Goal: Information Seeking & Learning: Learn about a topic

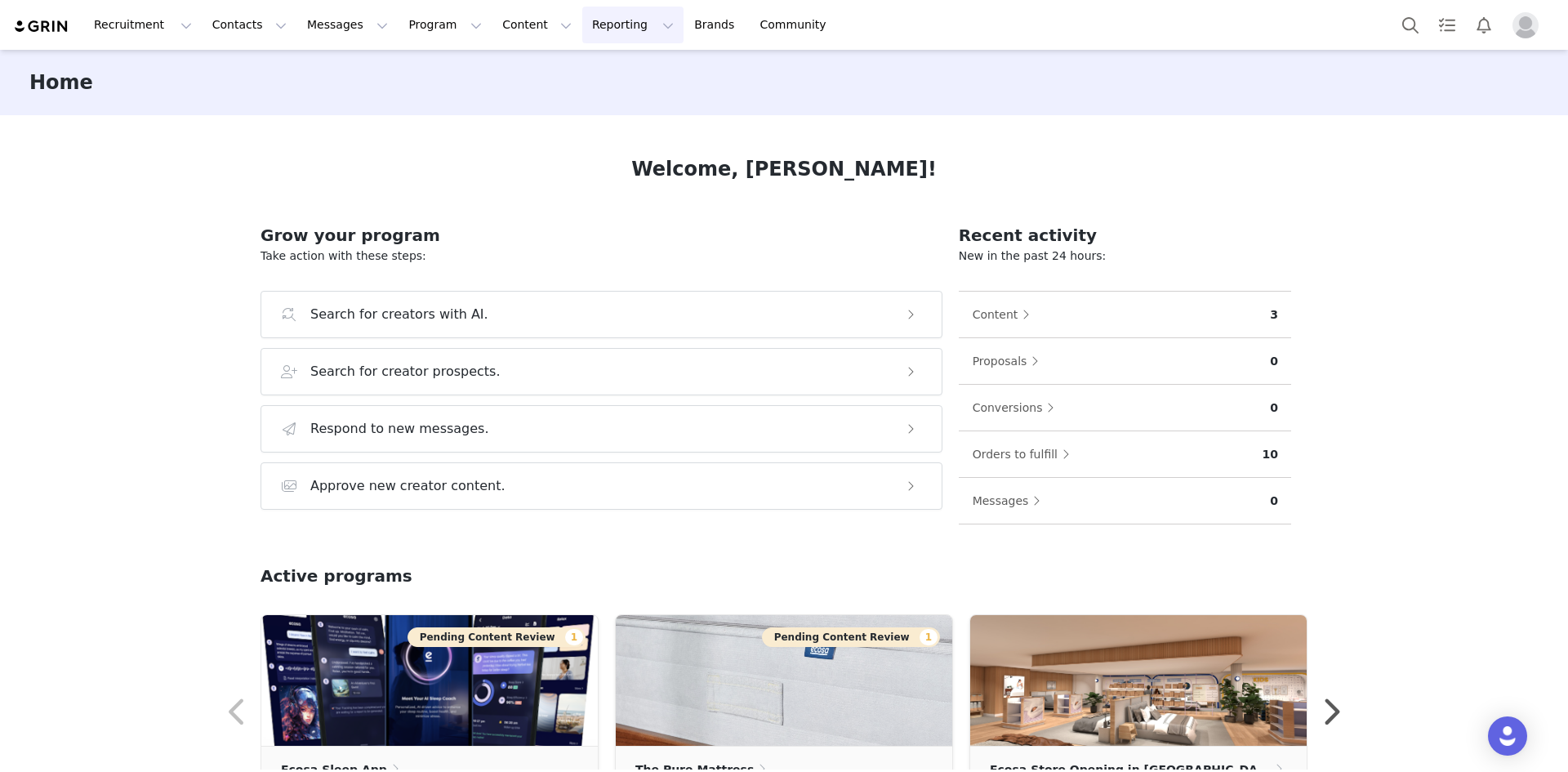
click at [583, 33] on button "Reporting Reporting" at bounding box center [633, 24] width 101 height 37
click at [585, 106] on p "Report Builder" at bounding box center [576, 102] width 82 height 17
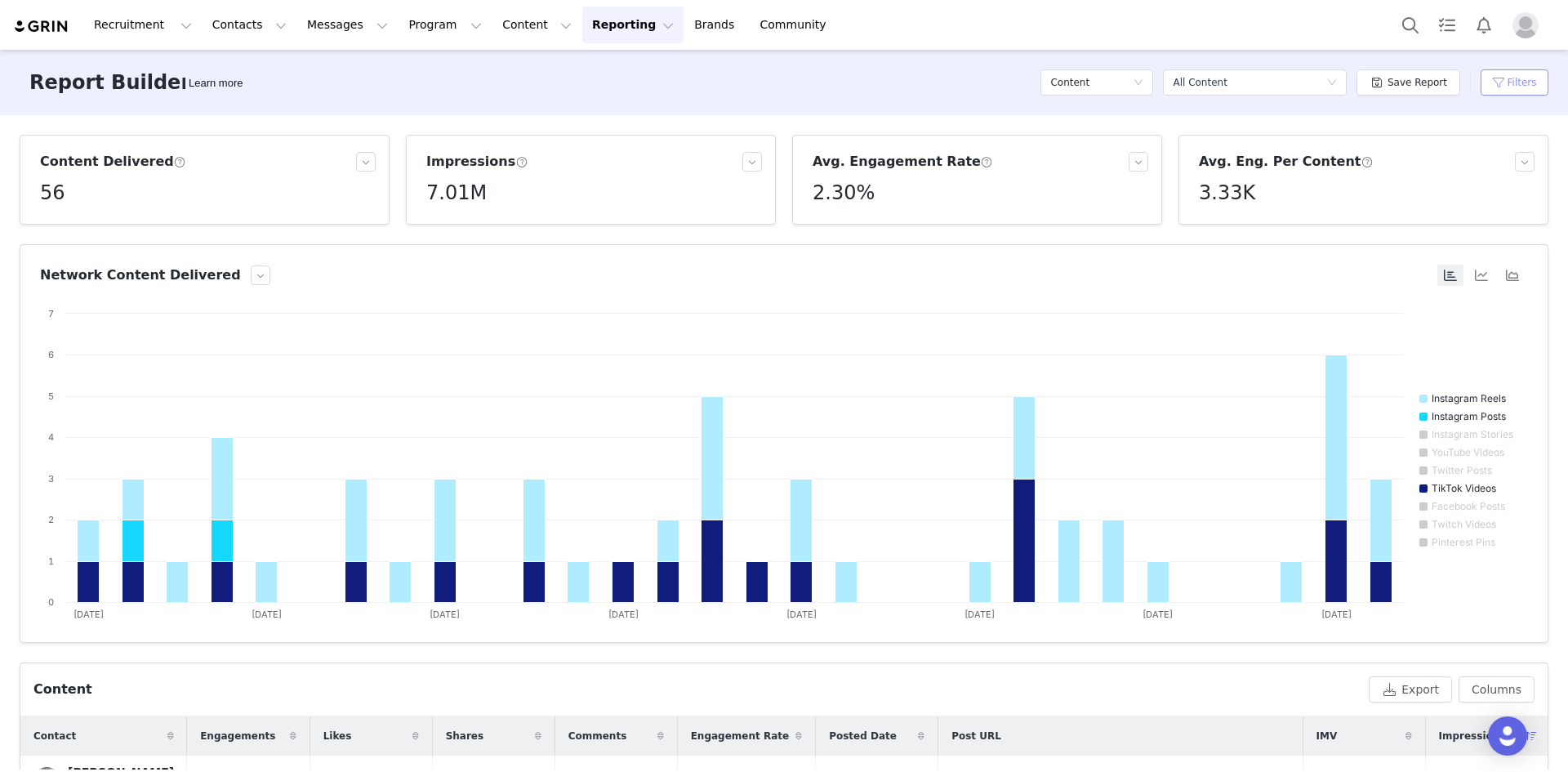
click at [804, 76] on button "Filters" at bounding box center [1514, 82] width 68 height 26
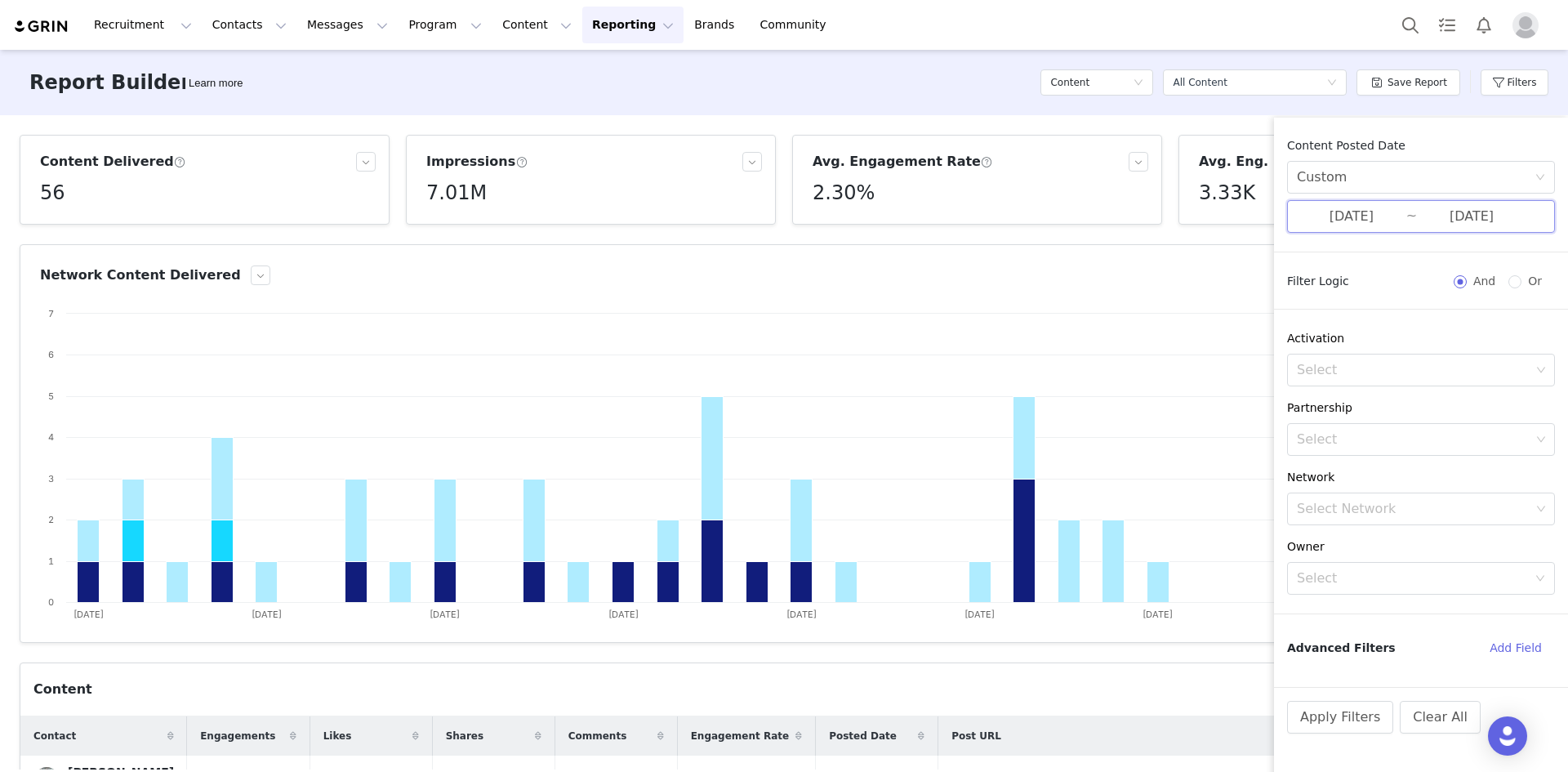
click at [804, 222] on span "[DATE] ~ [DATE]" at bounding box center [1421, 216] width 268 height 32
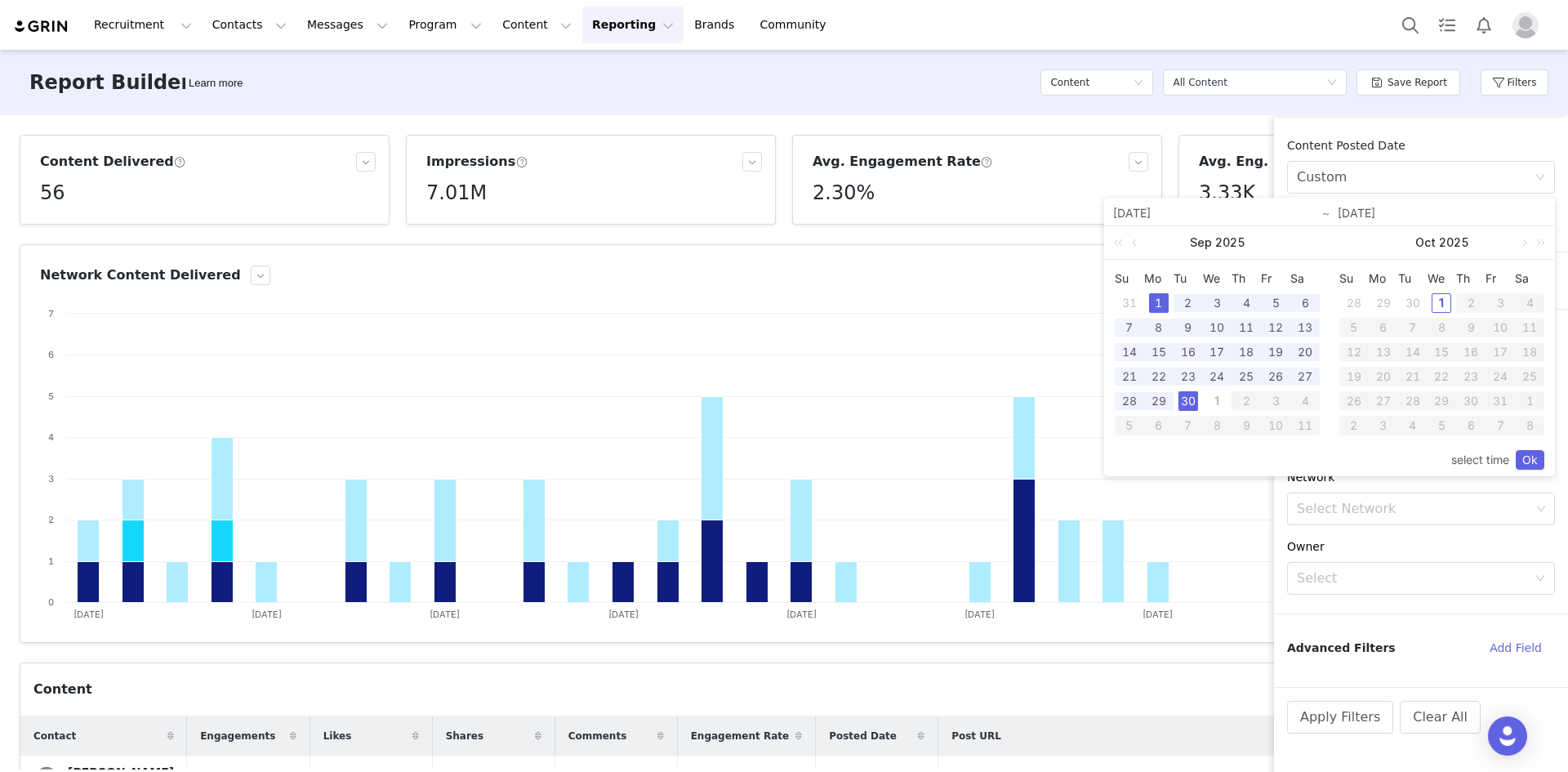
click at [804, 303] on div "1" at bounding box center [1159, 303] width 20 height 20
click at [804, 408] on div "30" at bounding box center [1188, 401] width 20 height 20
click at [804, 455] on link "Ok" at bounding box center [1530, 460] width 29 height 20
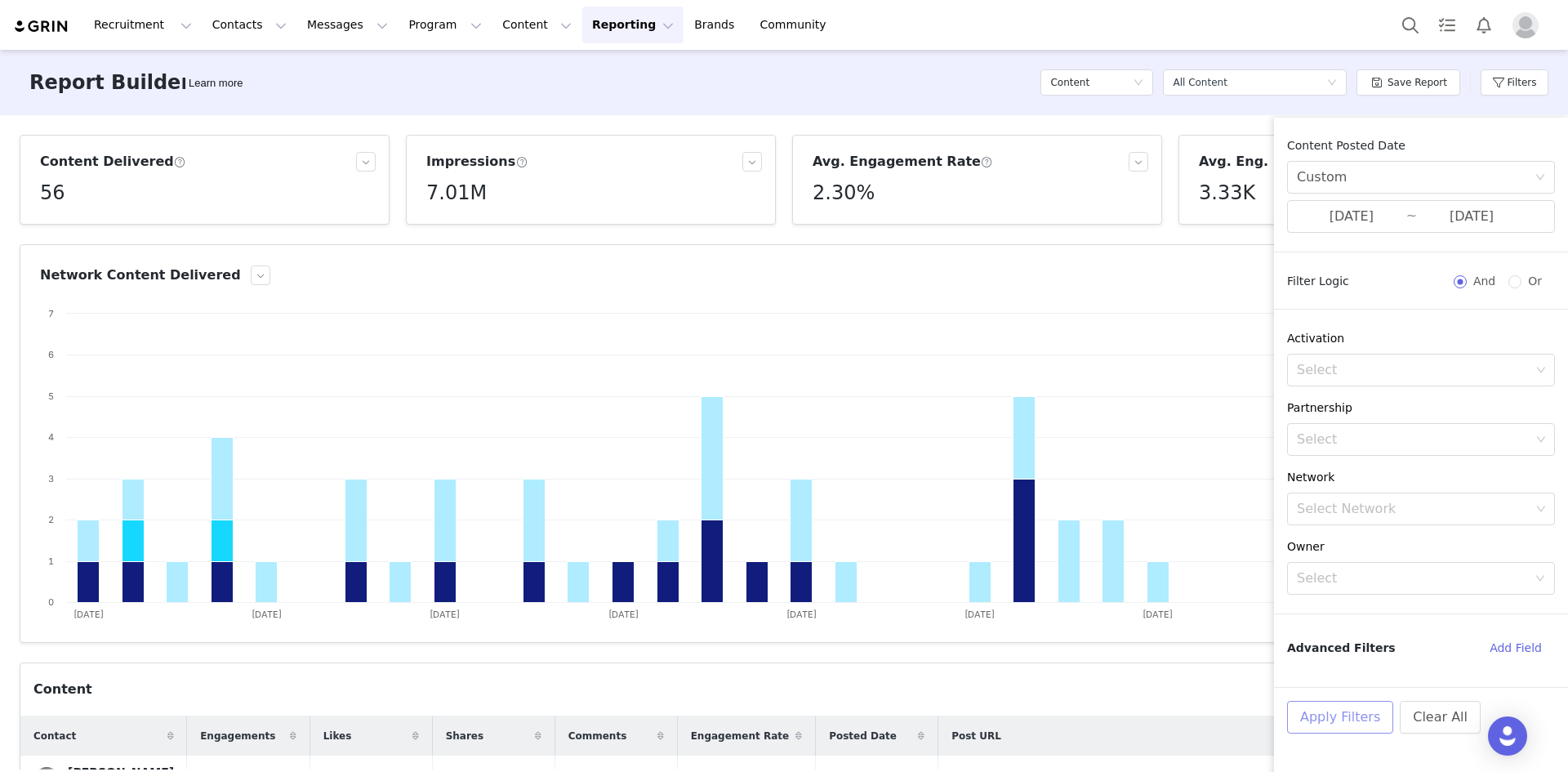
click at [804, 724] on button "Apply Filters" at bounding box center [1341, 717] width 106 height 32
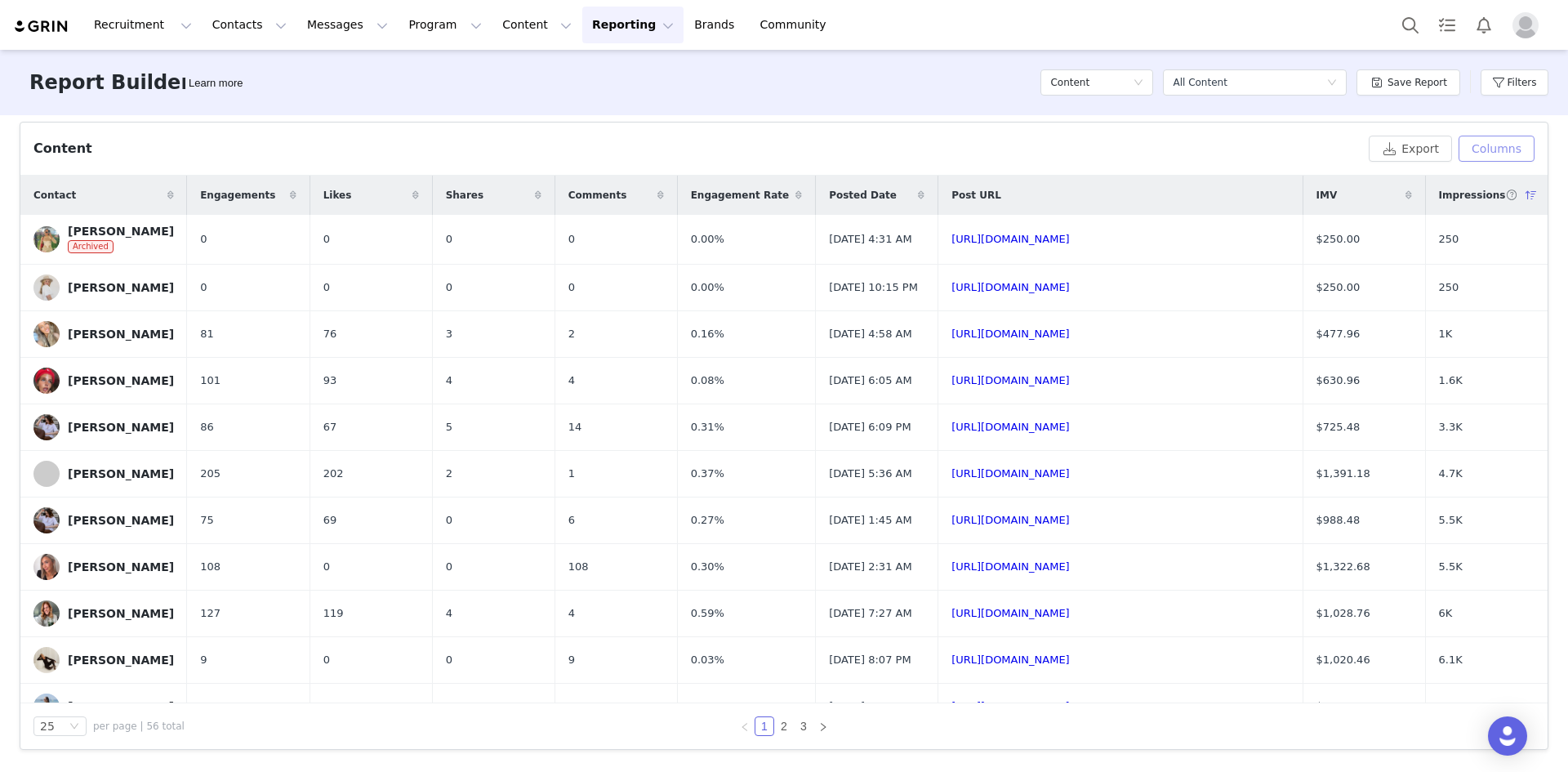
click at [804, 152] on button "Columns" at bounding box center [1497, 148] width 76 height 26
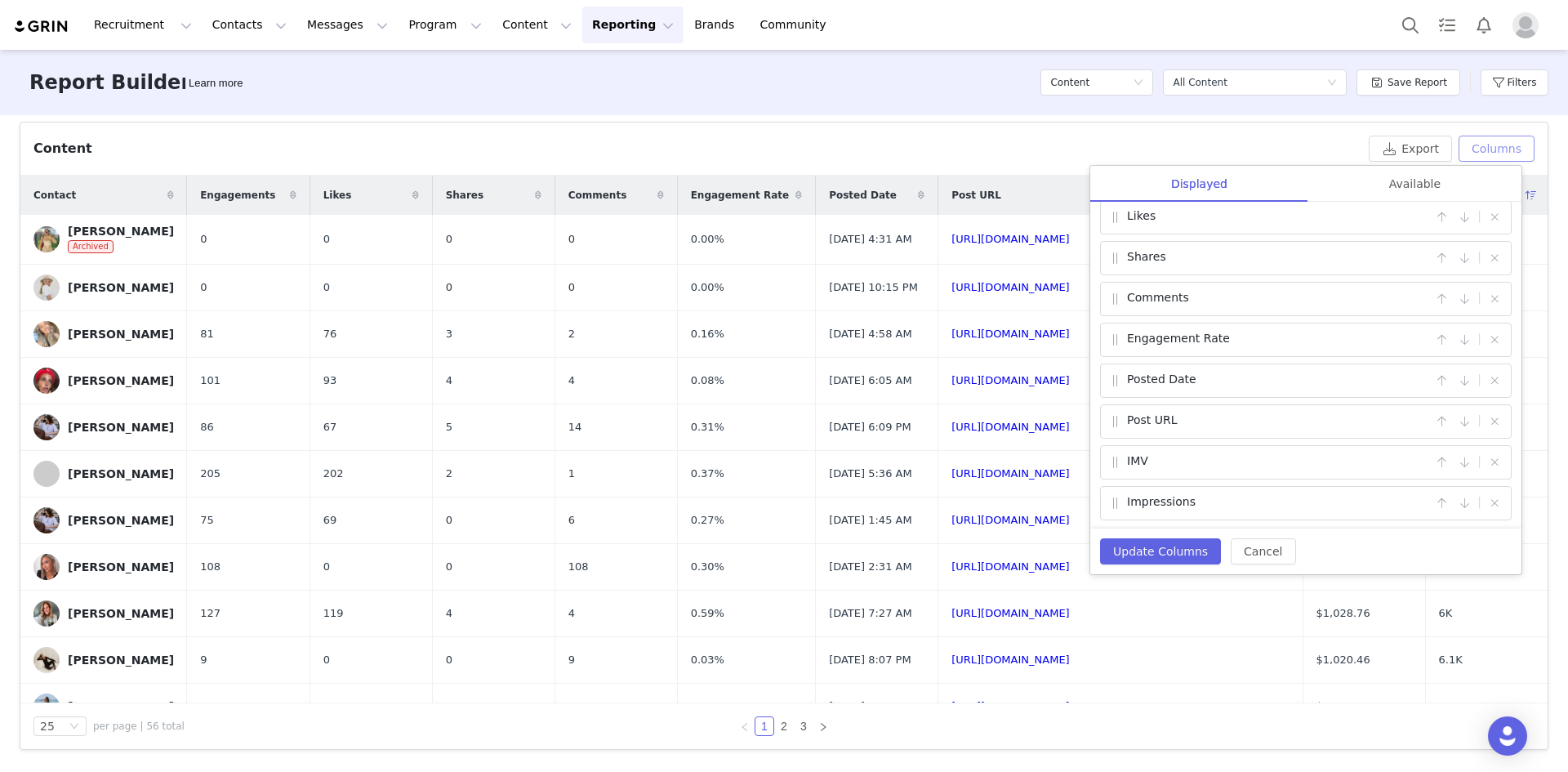
scroll to position [95, 0]
drag, startPoint x: 1204, startPoint y: 501, endPoint x: 1193, endPoint y: 445, distance: 57.1
click at [804, 445] on div "Contact | Engagements | Likes | Shares | Comments | Engagement Rate | Posted Da…" at bounding box center [1306, 365] width 431 height 326
click at [804, 460] on button "button" at bounding box center [1442, 461] width 20 height 20
click at [804, 462] on div "Post URL" at bounding box center [1269, 461] width 324 height 20
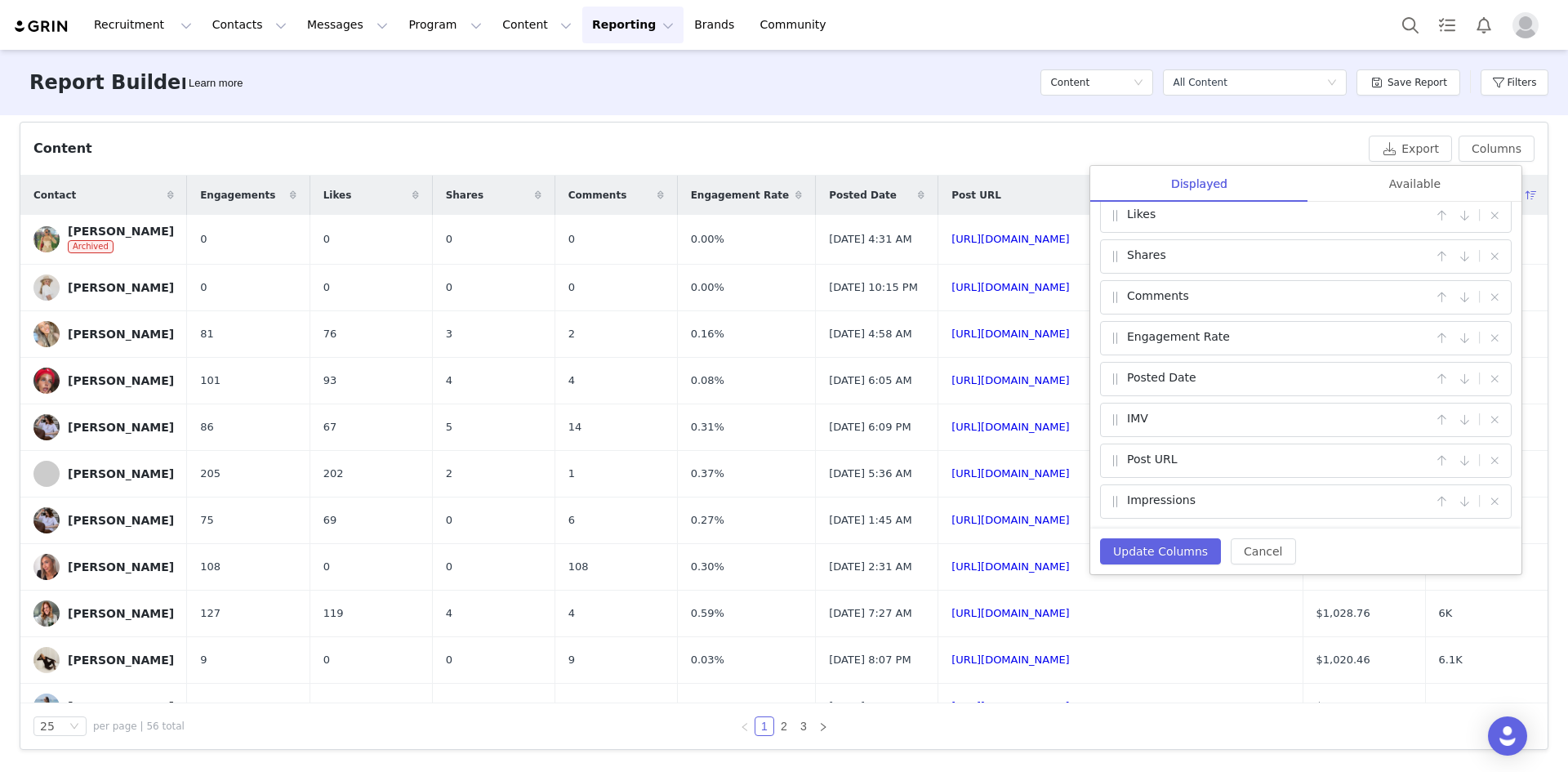
drag, startPoint x: 1385, startPoint y: 498, endPoint x: 1319, endPoint y: 457, distance: 77.7
click at [804, 457] on div "Contact | Engagements | Likes | Shares | Comments | Engagement Rate | Posted Da…" at bounding box center [1306, 365] width 431 height 326
click at [804, 553] on button "Update Columns" at bounding box center [1161, 551] width 121 height 26
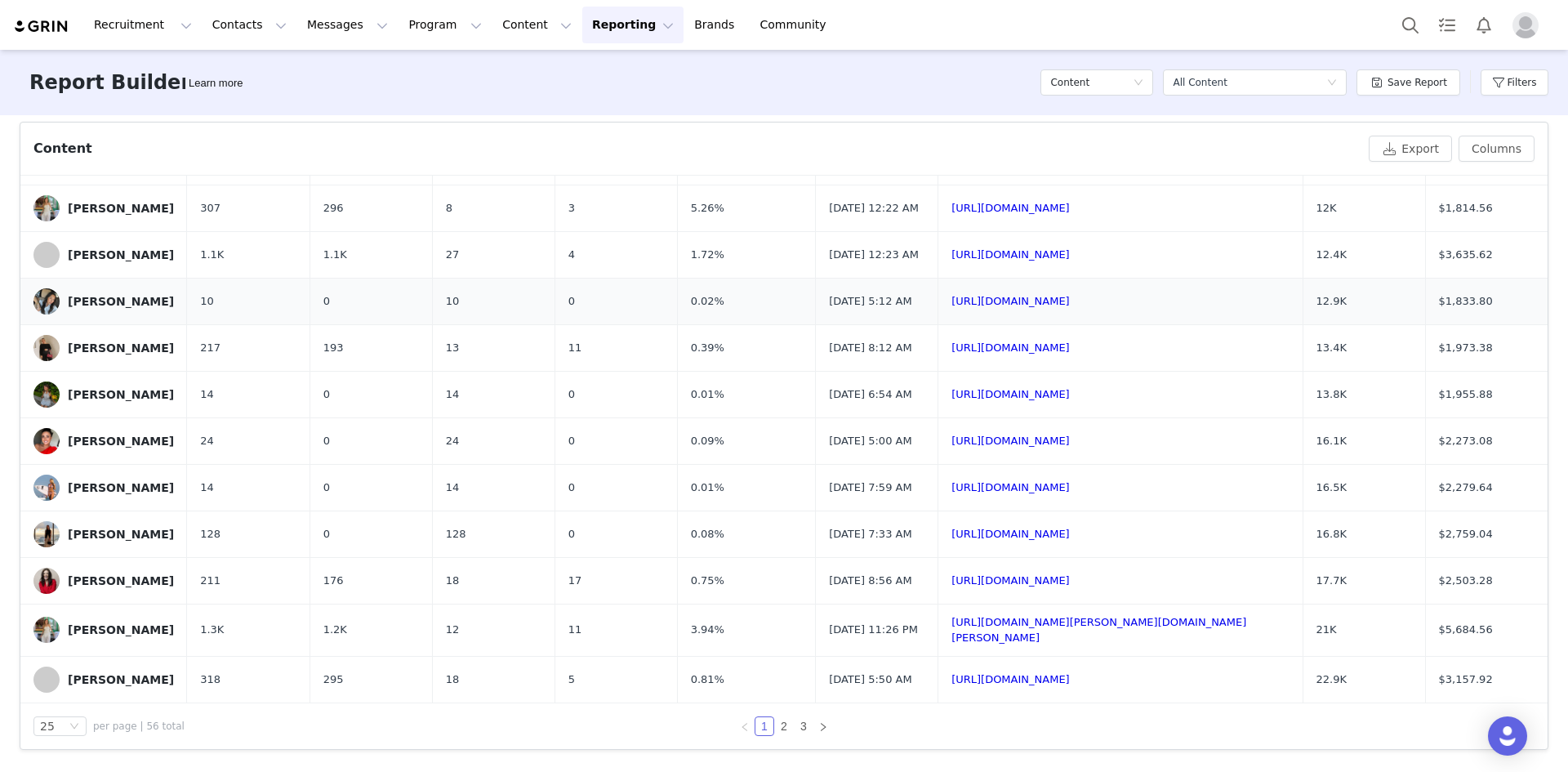
scroll to position [832, 0]
drag, startPoint x: 1354, startPoint y: 454, endPoint x: 1277, endPoint y: 455, distance: 77.0
click at [804, 464] on tr "[PERSON_NAME] 14 0 14 0 0.01% [DATE] 7:59 AM [URL][DOMAIN_NAME] 16.5K $2,279.64" at bounding box center [784, 487] width 1527 height 47
copy tr "16.5K"
drag, startPoint x: 1492, startPoint y: 456, endPoint x: 1417, endPoint y: 464, distance: 75.4
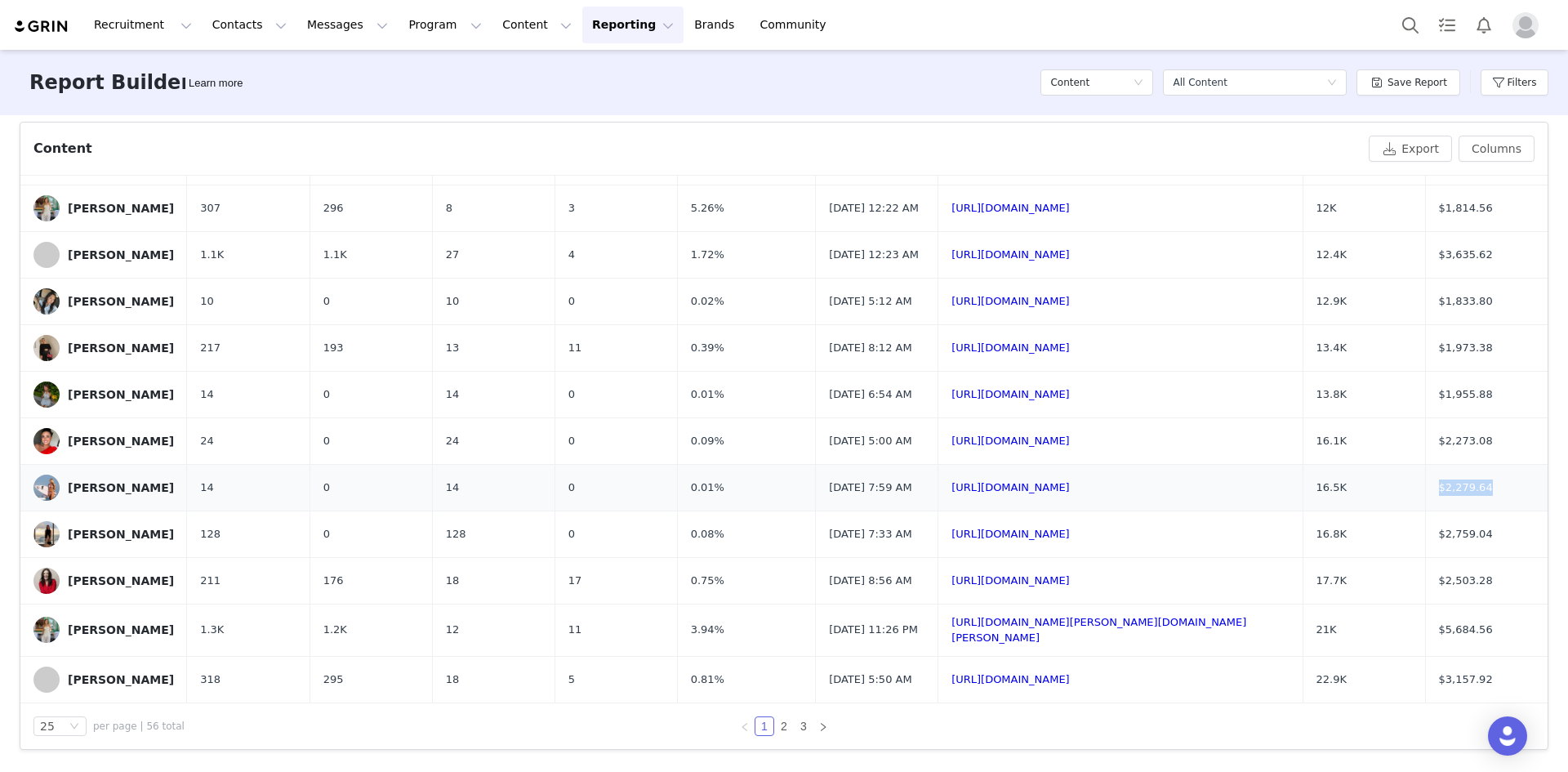
click at [804, 464] on td "$2,279.64" at bounding box center [1487, 487] width 123 height 47
copy span "$2,279.64"
click at [645, 464] on tr "[PERSON_NAME] 14 0 14 0 0.01% [DATE] 7:59 AM [URL][DOMAIN_NAME] 16.5K $2,279.64" at bounding box center [784, 487] width 1527 height 47
copy tr "0.01%"
drag, startPoint x: 324, startPoint y: 463, endPoint x: 297, endPoint y: 456, distance: 27.9
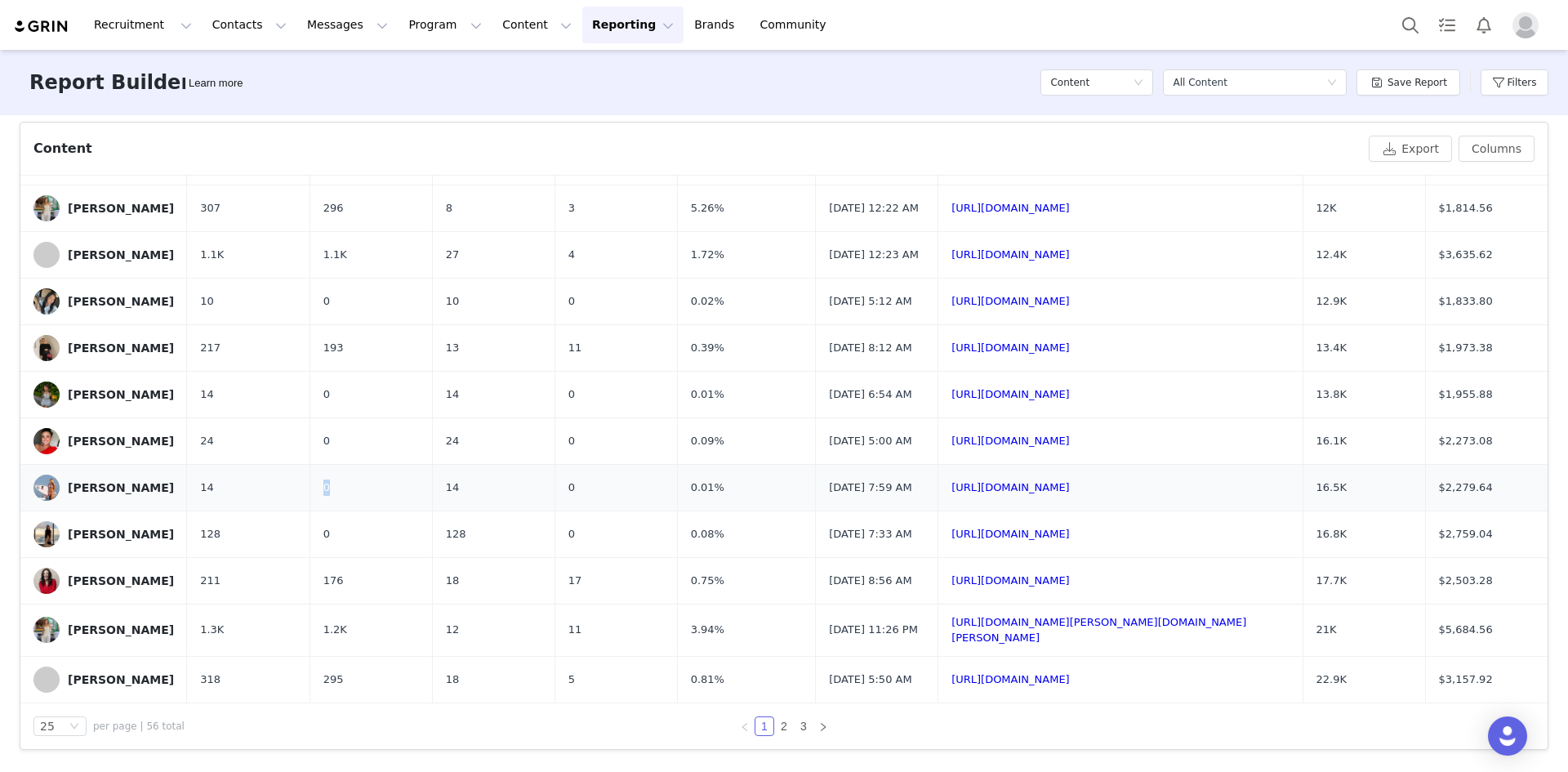
click at [297, 464] on tr "[PERSON_NAME] 14 0 14 0 0.01% [DATE] 7:59 AM [URL][DOMAIN_NAME] 16.5K $2,279.64" at bounding box center [784, 487] width 1527 height 47
copy tr "0"
drag, startPoint x: 463, startPoint y: 450, endPoint x: 443, endPoint y: 430, distance: 28.3
click at [432, 464] on td "14" at bounding box center [493, 487] width 123 height 47
copy span "14"
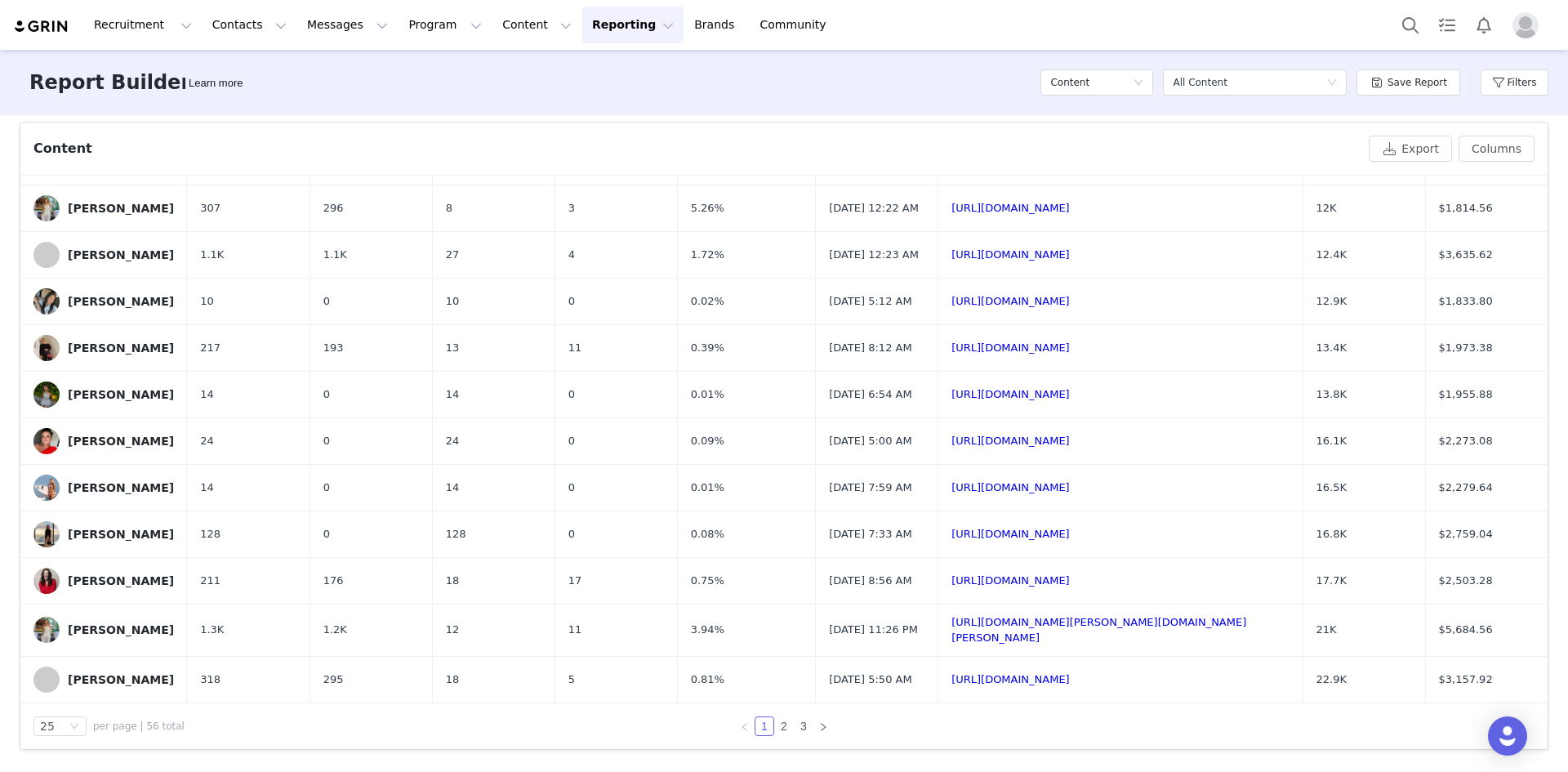
click at [503, 93] on div "Report Builder Learn more Content Select a report All Content Save Report Filte…" at bounding box center [784, 82] width 1568 height 65
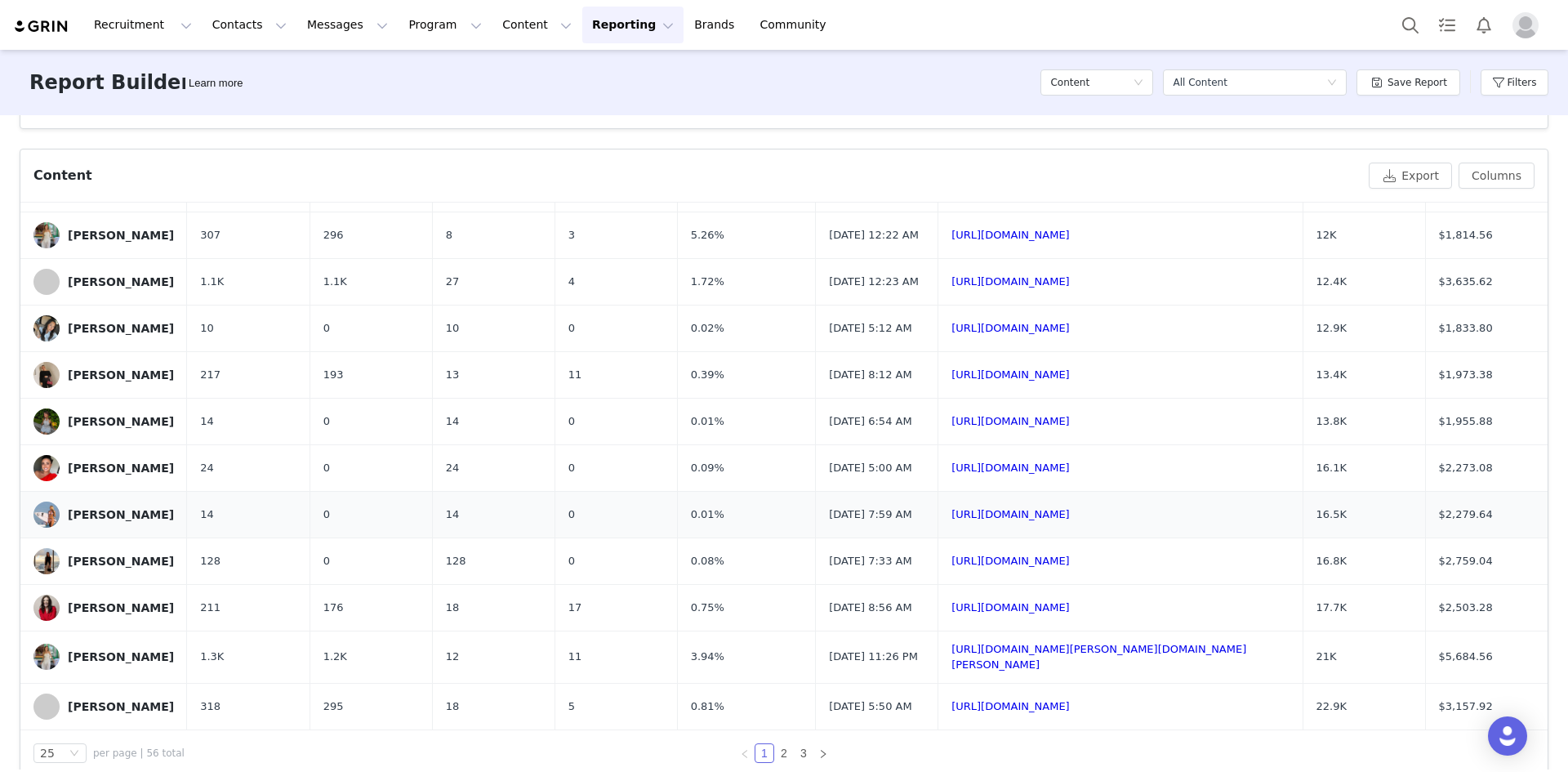
scroll to position [540, 0]
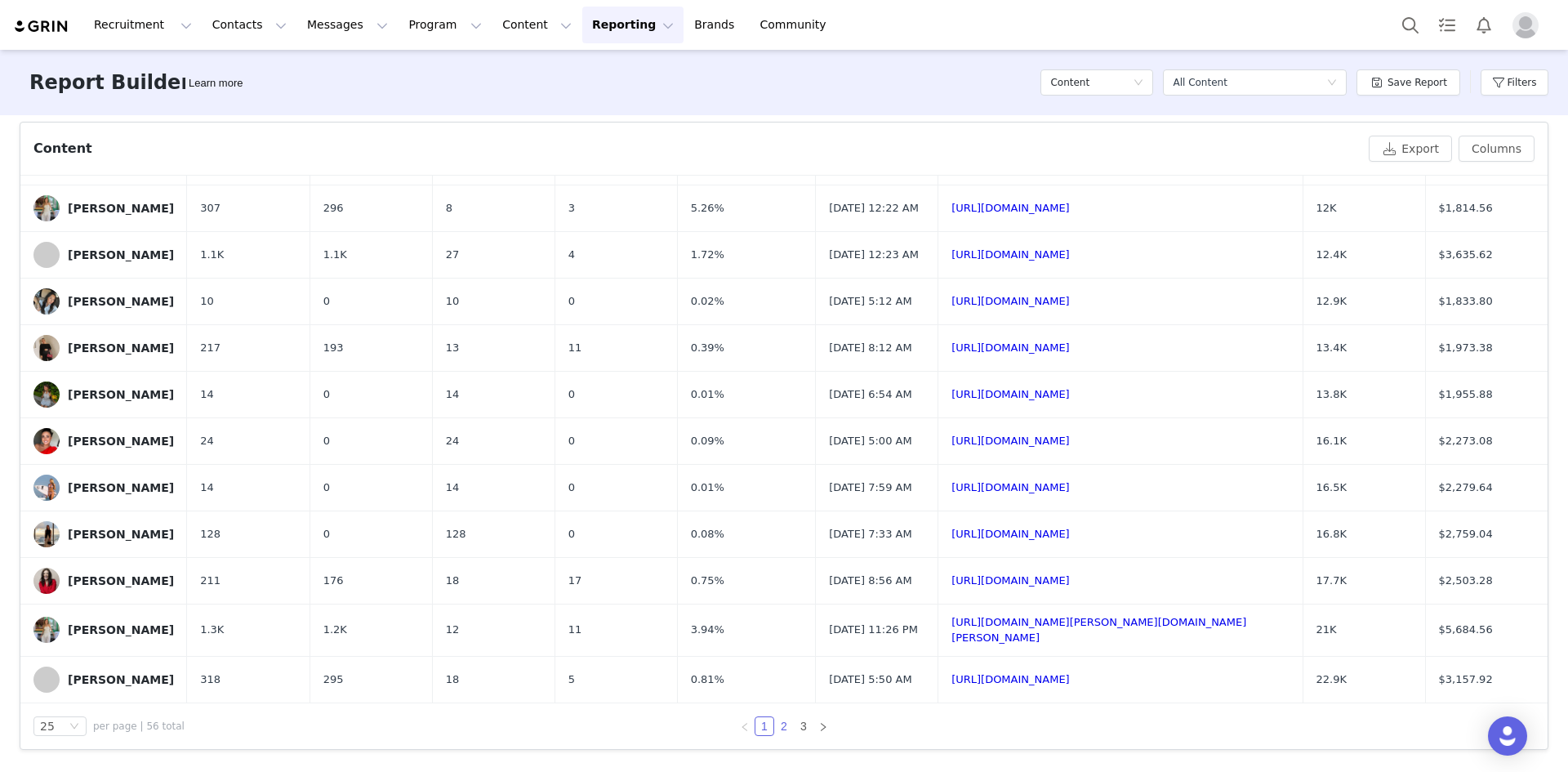
click at [776, 726] on link "2" at bounding box center [784, 726] width 18 height 18
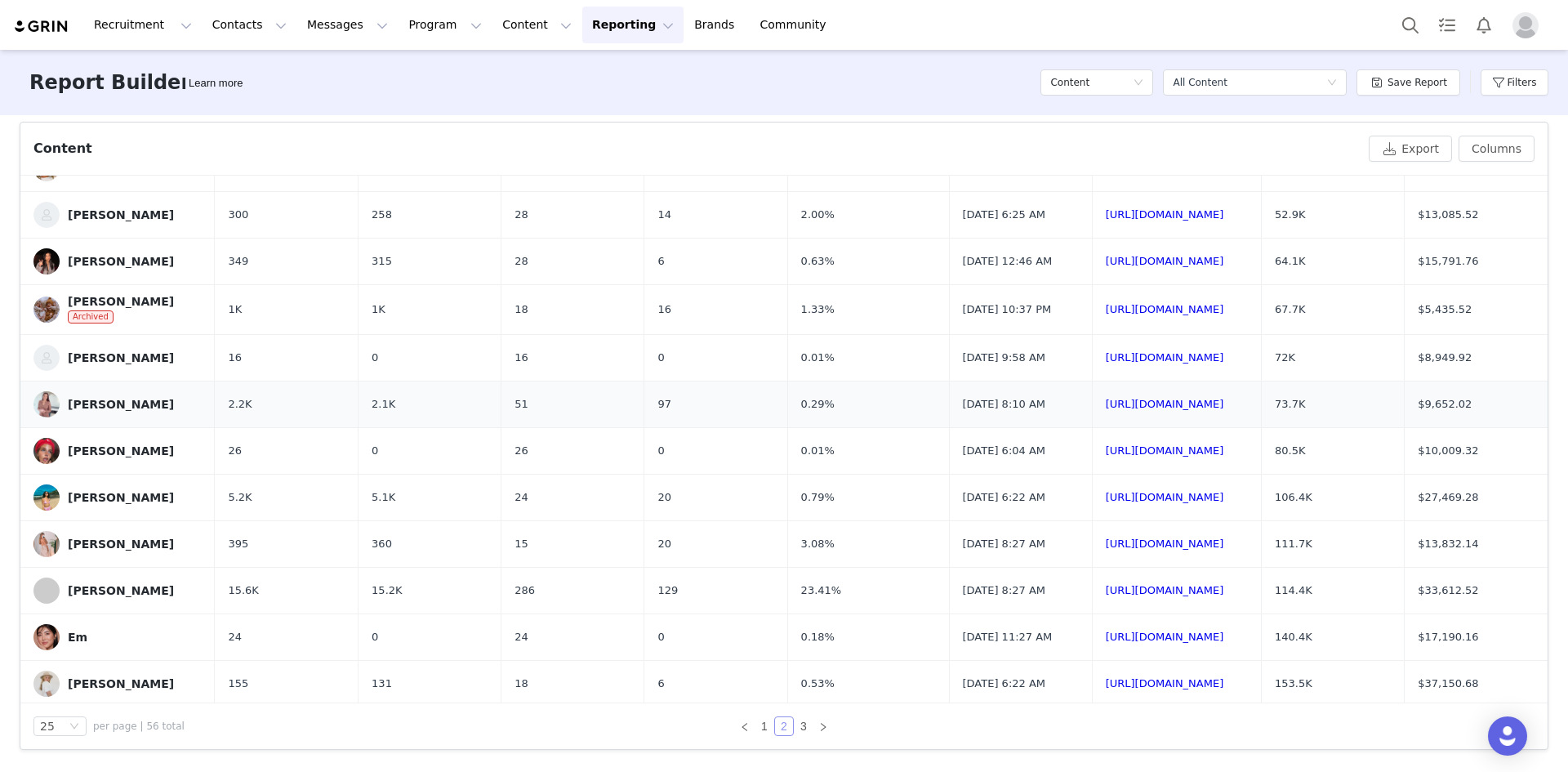
scroll to position [409, 0]
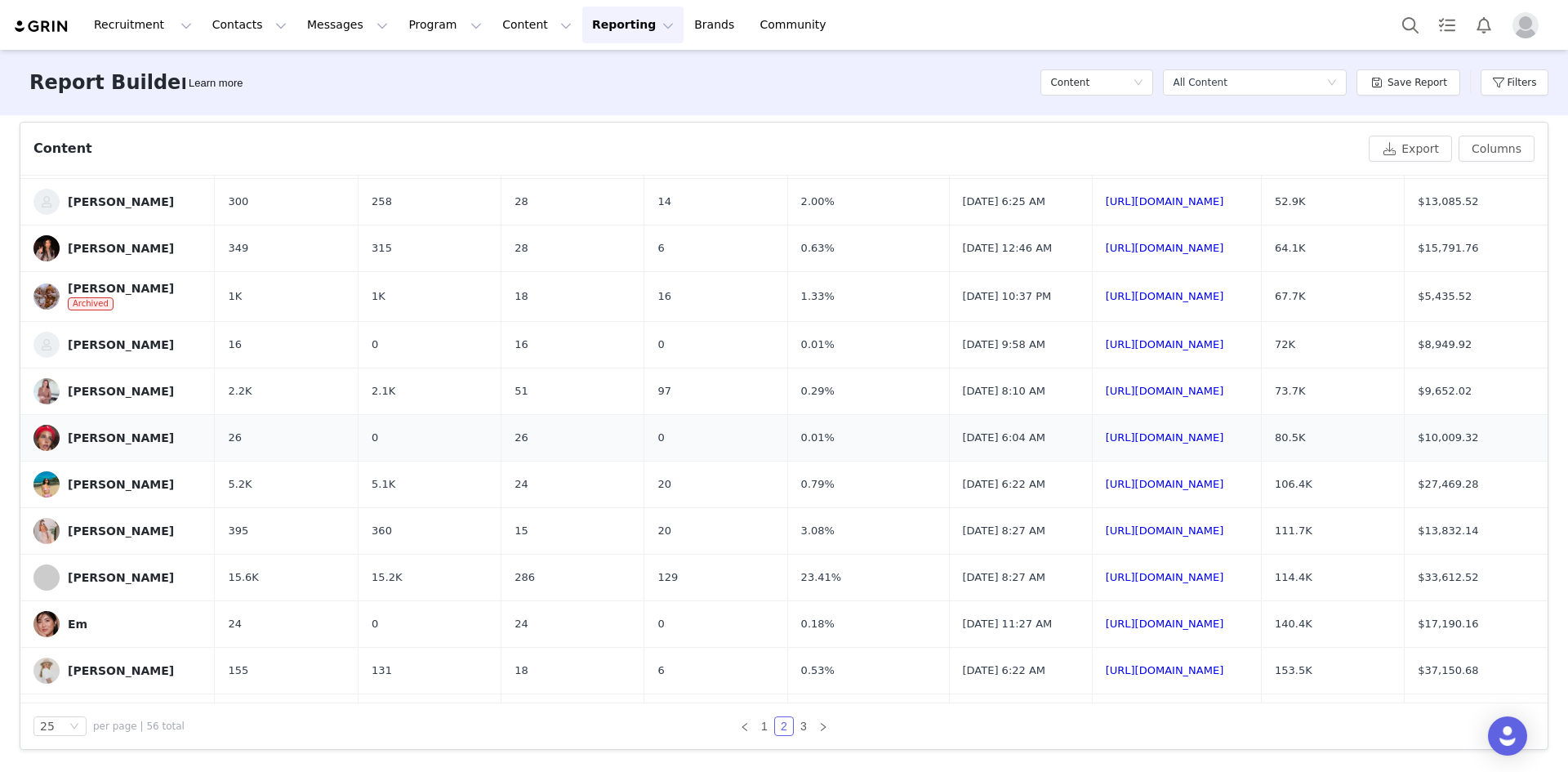
drag, startPoint x: 1333, startPoint y: 515, endPoint x: 1264, endPoint y: 509, distance: 69.3
click at [804, 461] on tr "[PERSON_NAME] 26 0 26 0 0.01% [DATE] 6:04 AM [URL][DOMAIN_NAME] 80.5K $10,009.32" at bounding box center [784, 437] width 1527 height 47
copy tr "80.5K"
drag, startPoint x: 1478, startPoint y: 508, endPoint x: 1393, endPoint y: 511, distance: 85.1
click at [804, 461] on tr "[PERSON_NAME] 26 0 26 0 0.01% [DATE] 6:04 AM [URL][DOMAIN_NAME] 80.5K $10,009.32" at bounding box center [784, 437] width 1527 height 47
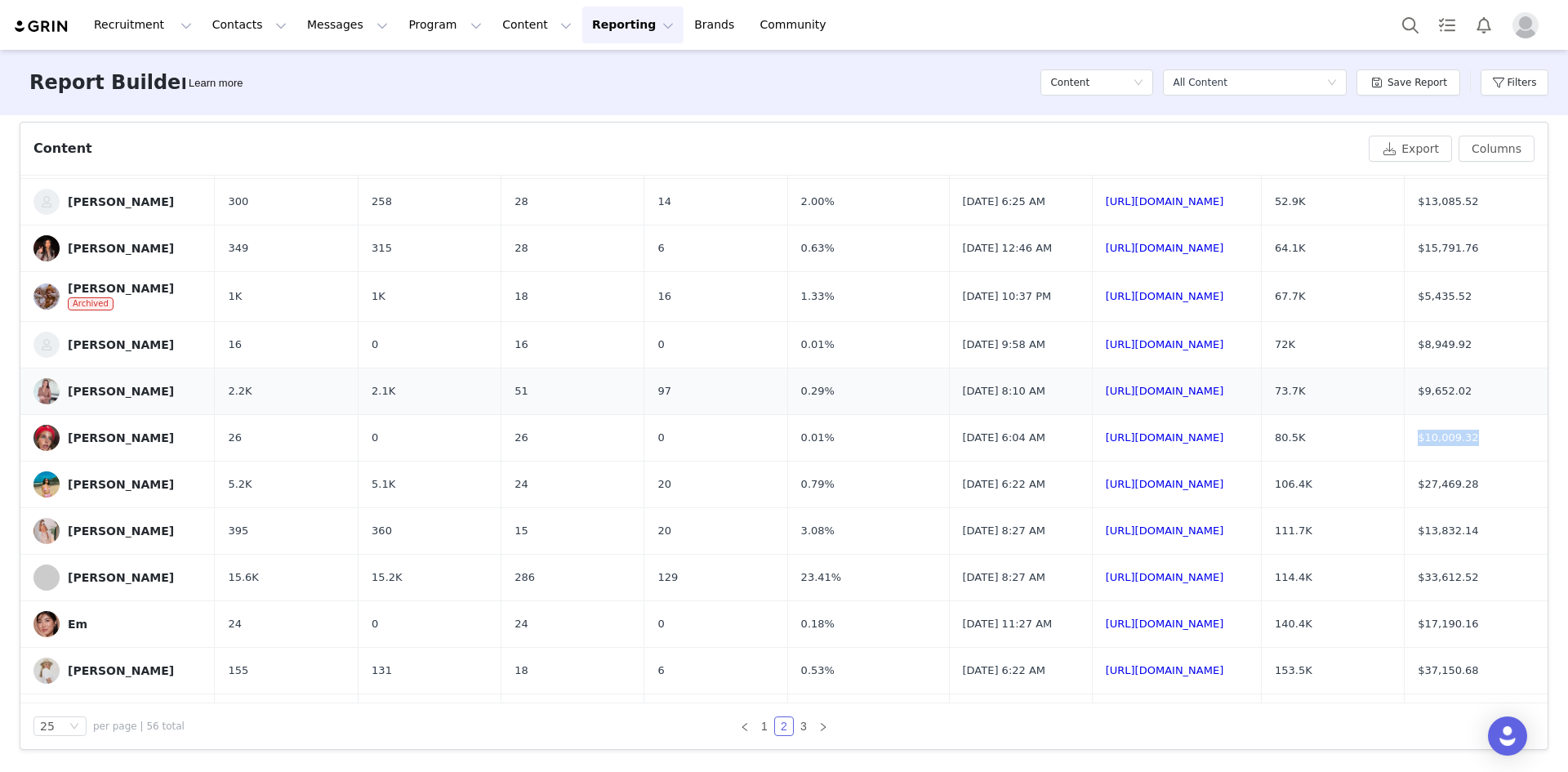
copy tr "$10,009.32"
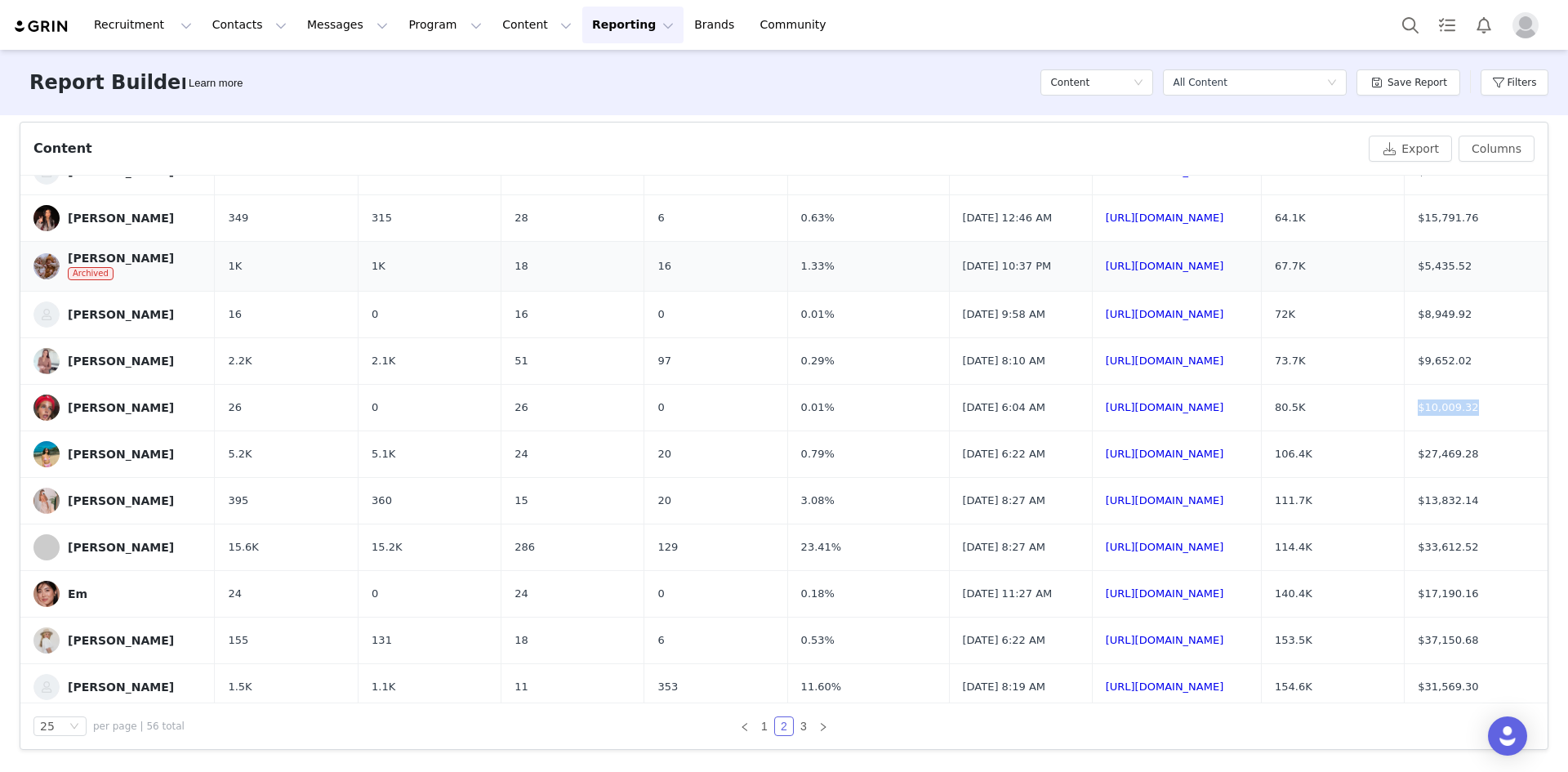
scroll to position [490, 0]
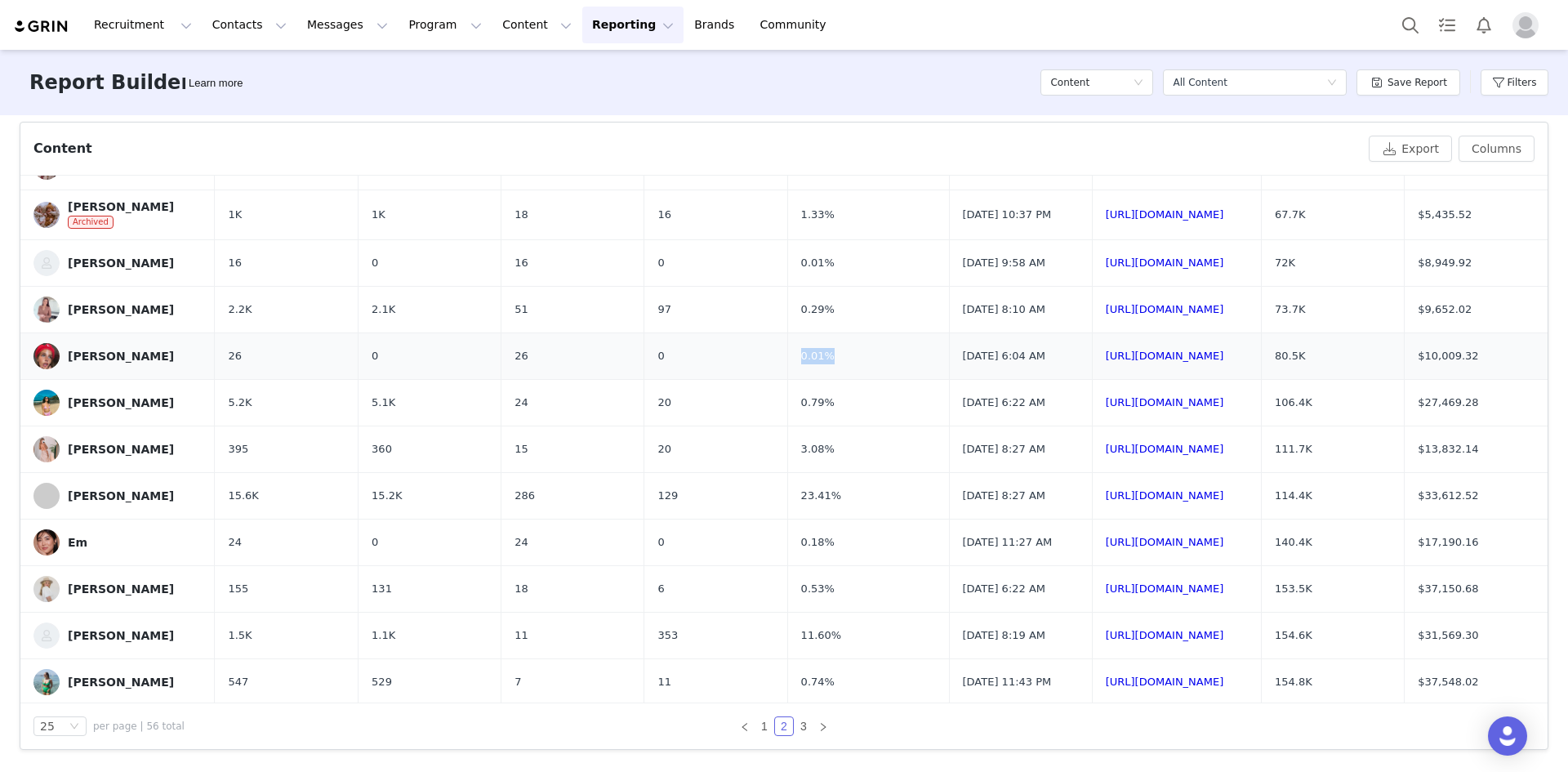
drag, startPoint x: 715, startPoint y: 432, endPoint x: 659, endPoint y: 427, distance: 56.2
click at [659, 379] on tr "[PERSON_NAME] 26 0 26 0 0.01% [DATE] 6:04 AM [URL][DOMAIN_NAME] 80.5K $10,009.32" at bounding box center [784, 355] width 1527 height 47
copy tr "0.01%"
drag, startPoint x: 321, startPoint y: 432, endPoint x: 309, endPoint y: 430, distance: 12.2
click at [358, 379] on td "0" at bounding box center [429, 355] width 143 height 47
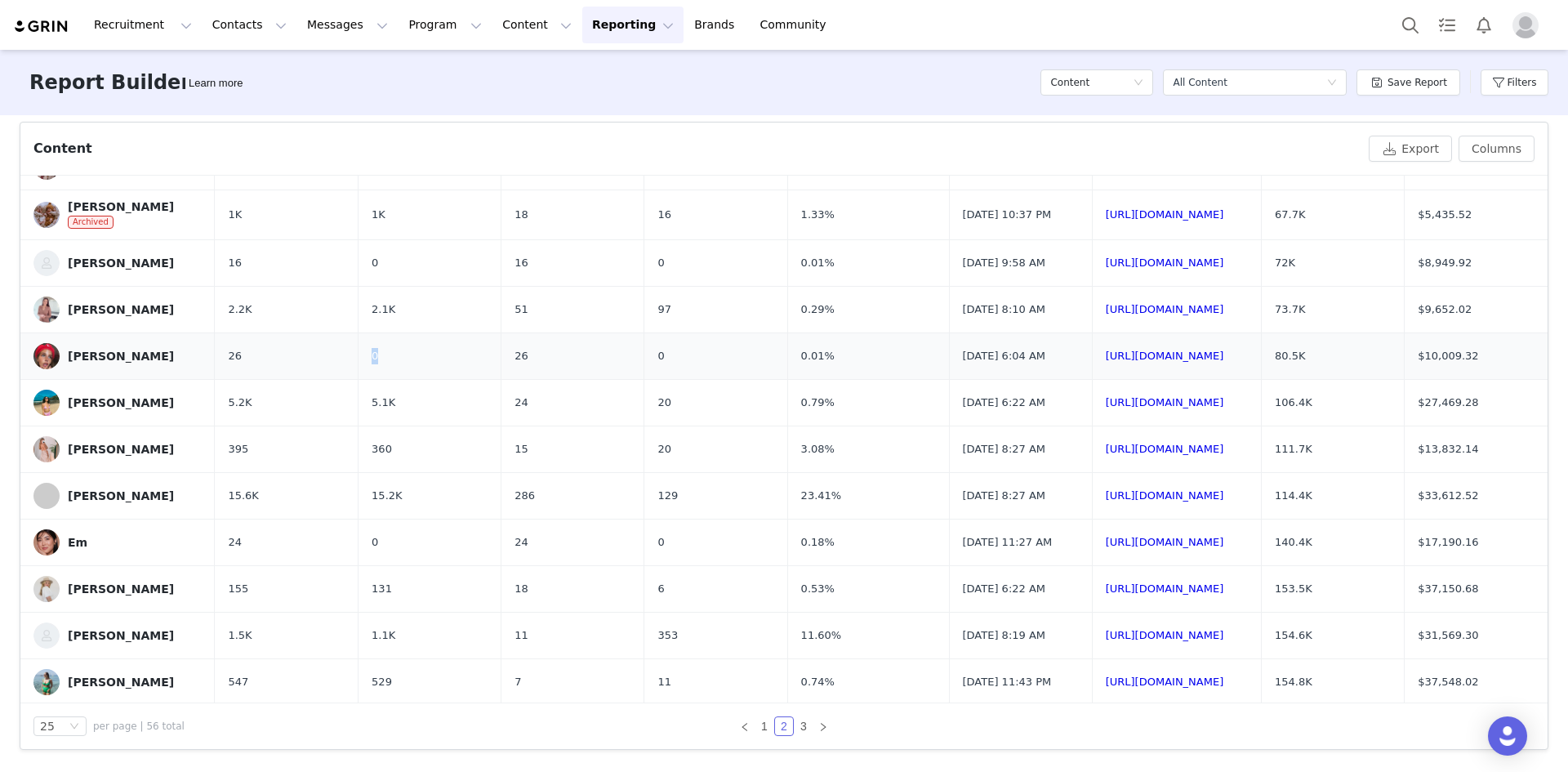
copy span "0"
drag, startPoint x: 477, startPoint y: 438, endPoint x: 414, endPoint y: 427, distance: 64.0
click at [414, 379] on tr "[PERSON_NAME] 26 0 26 0 0.01% [DATE] 6:04 AM [URL][DOMAIN_NAME] 80.5K $10,009.32" at bounding box center [784, 355] width 1527 height 47
copy tr "26"
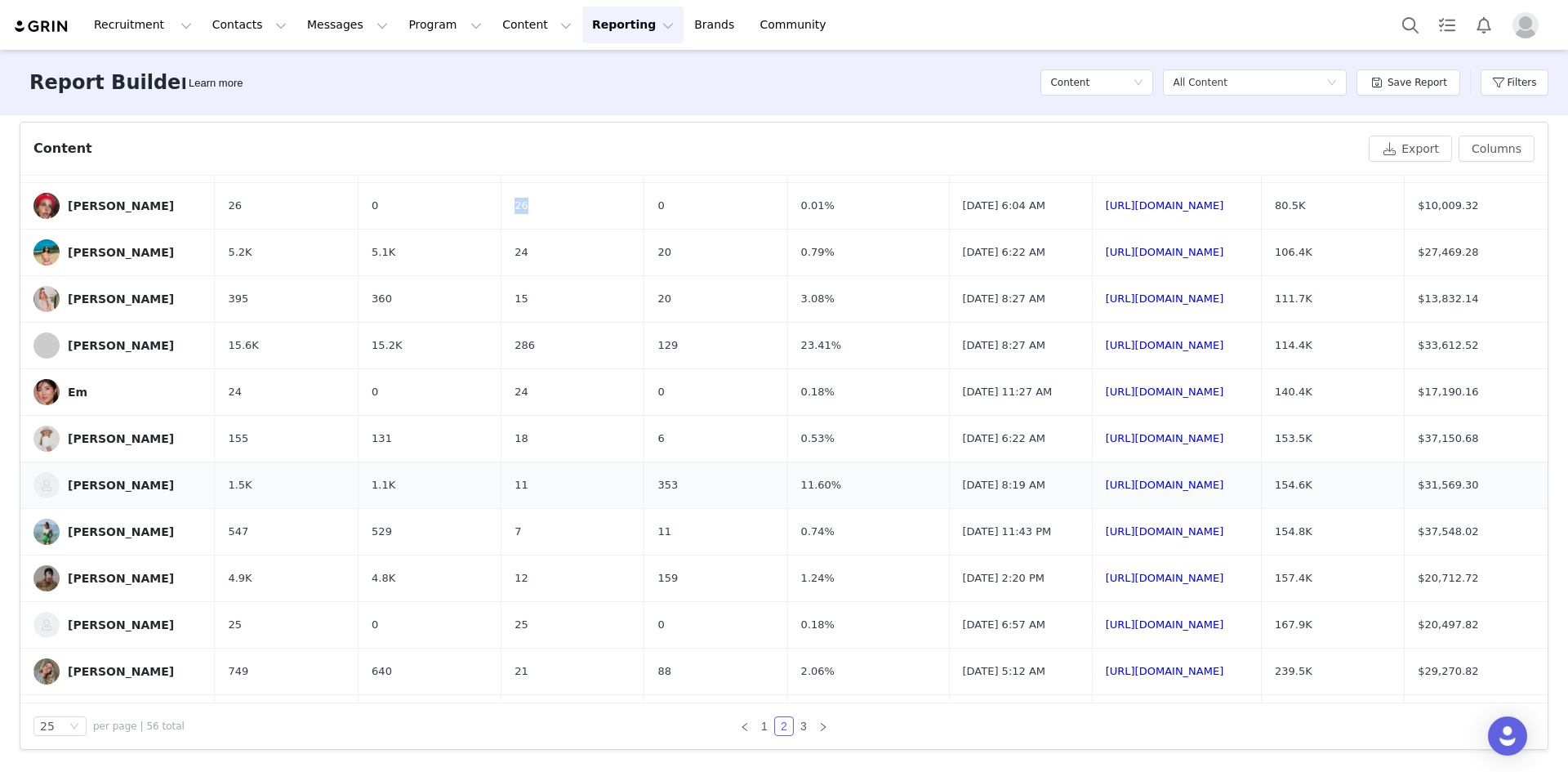
scroll to position [832, 0]
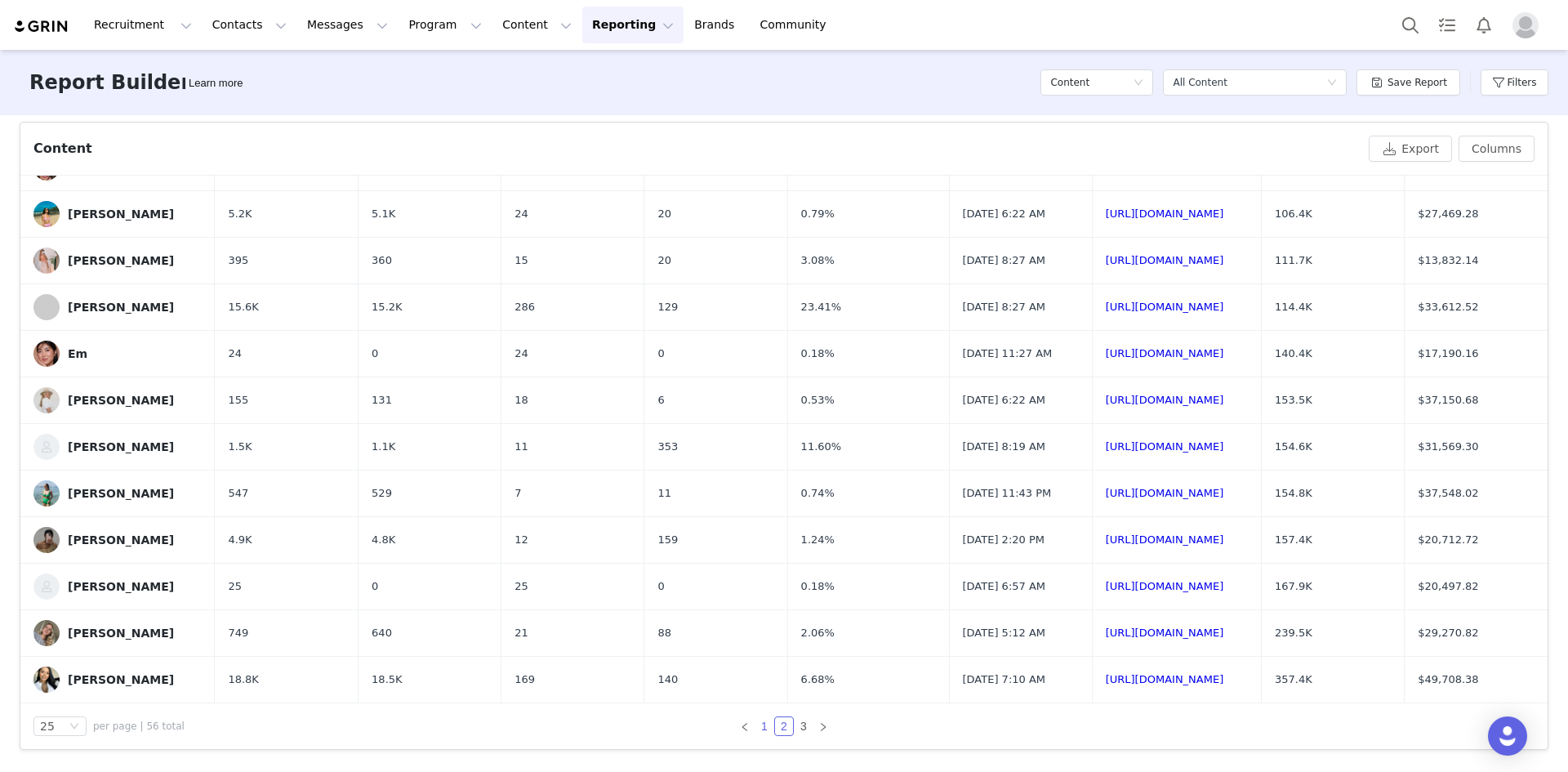
click at [760, 721] on link "1" at bounding box center [764, 726] width 18 height 18
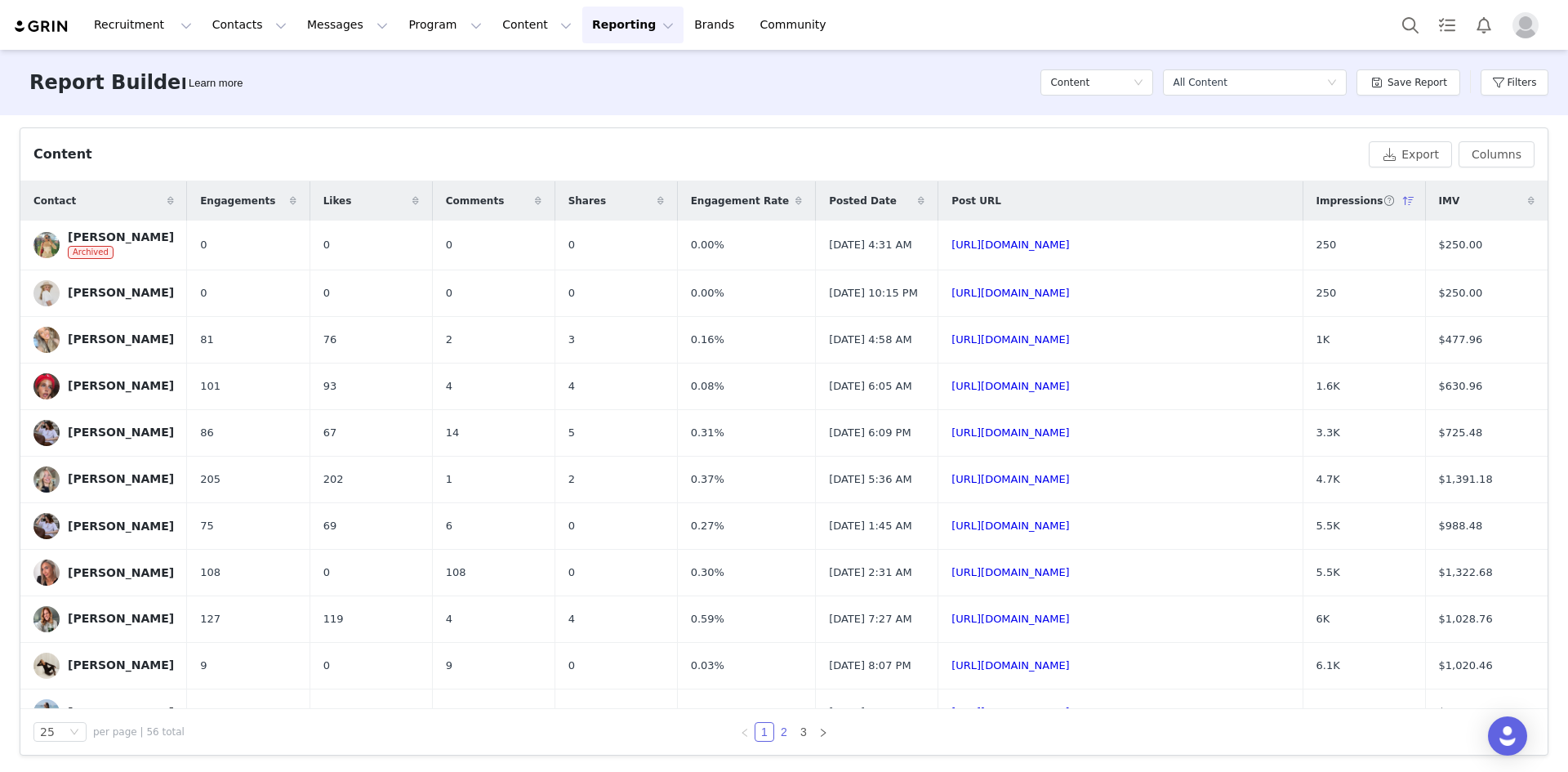
scroll to position [540, 0]
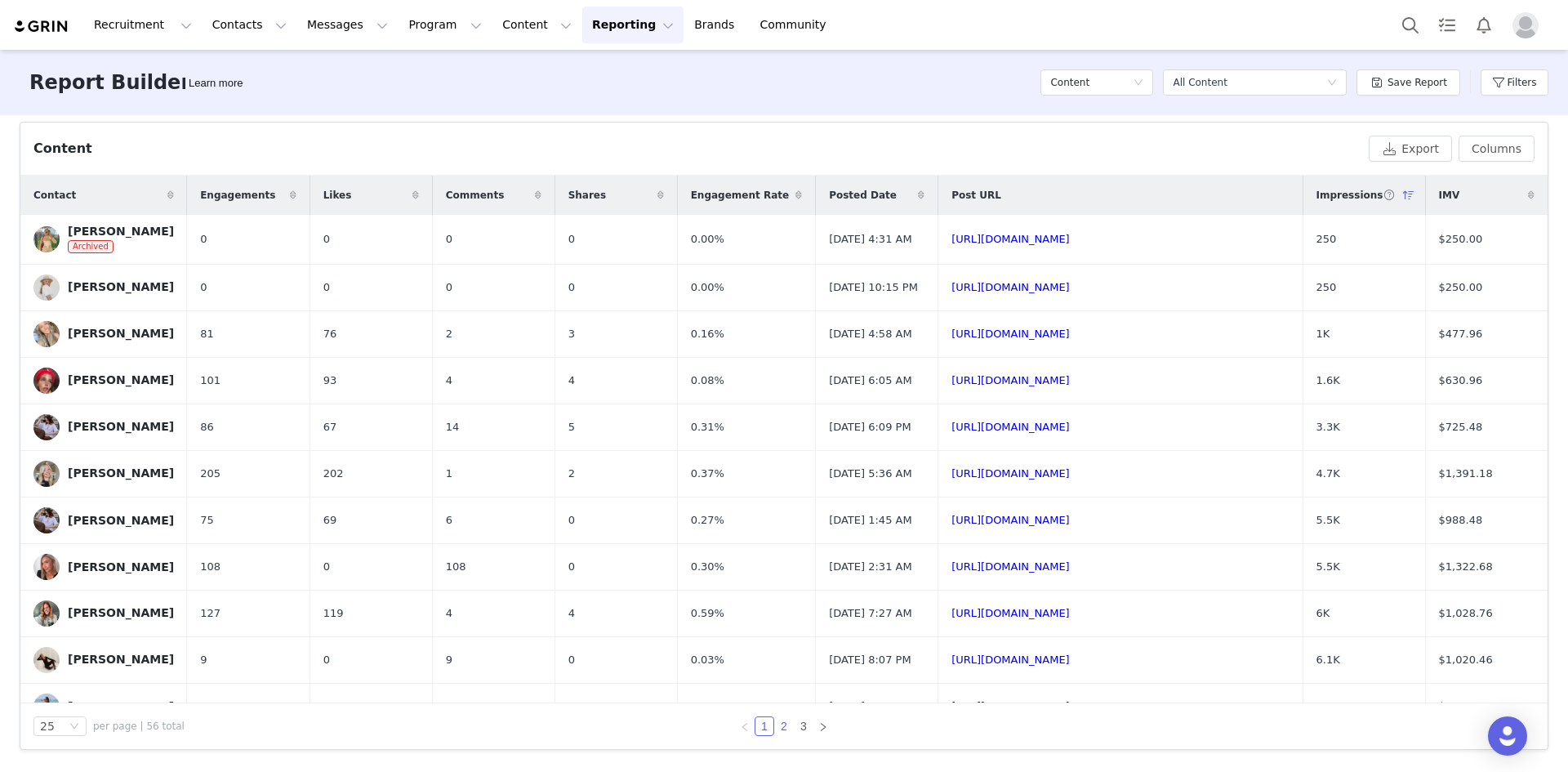
click at [775, 731] on link "2" at bounding box center [784, 726] width 18 height 18
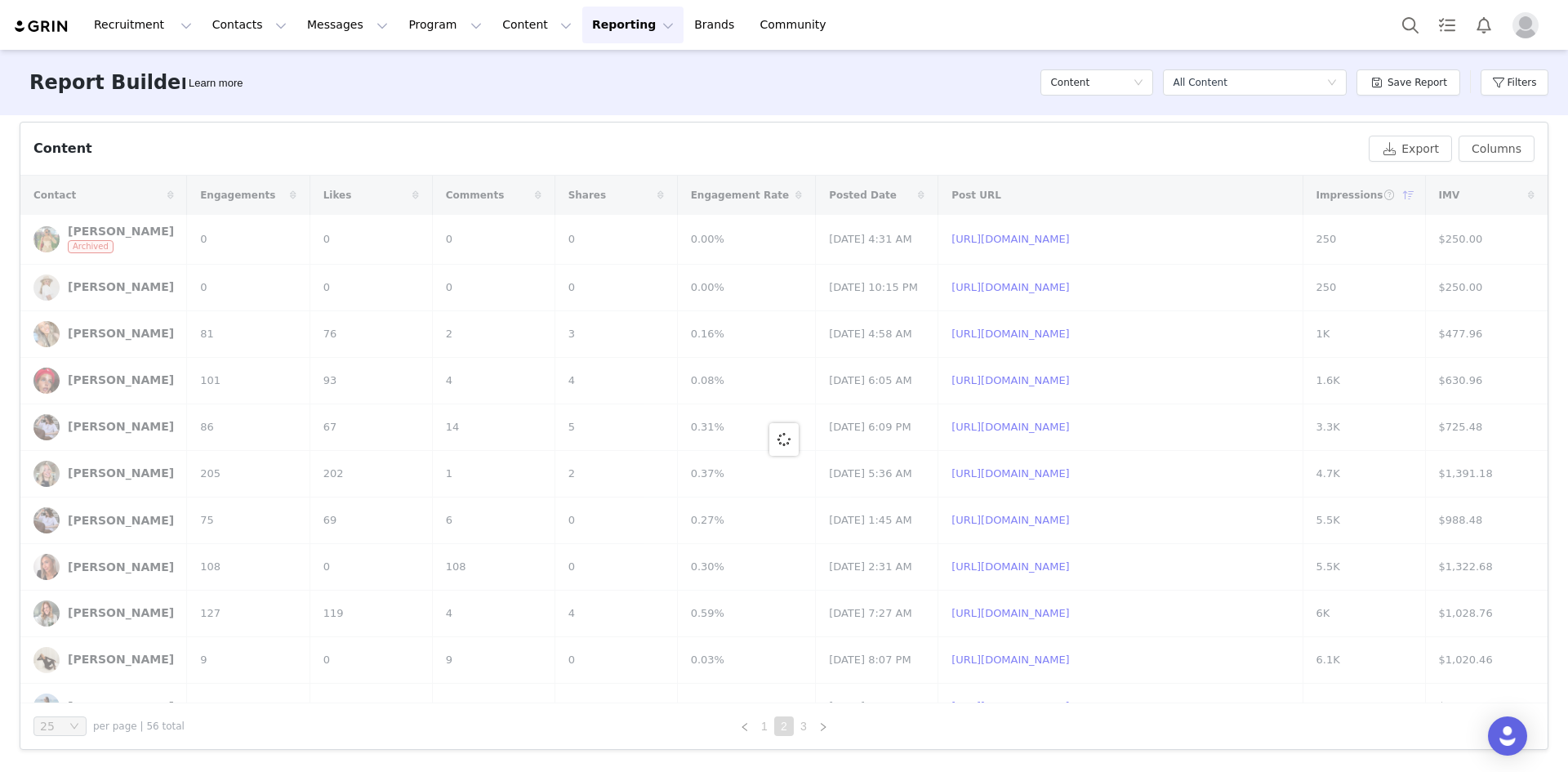
click at [776, 729] on link "2" at bounding box center [784, 726] width 18 height 18
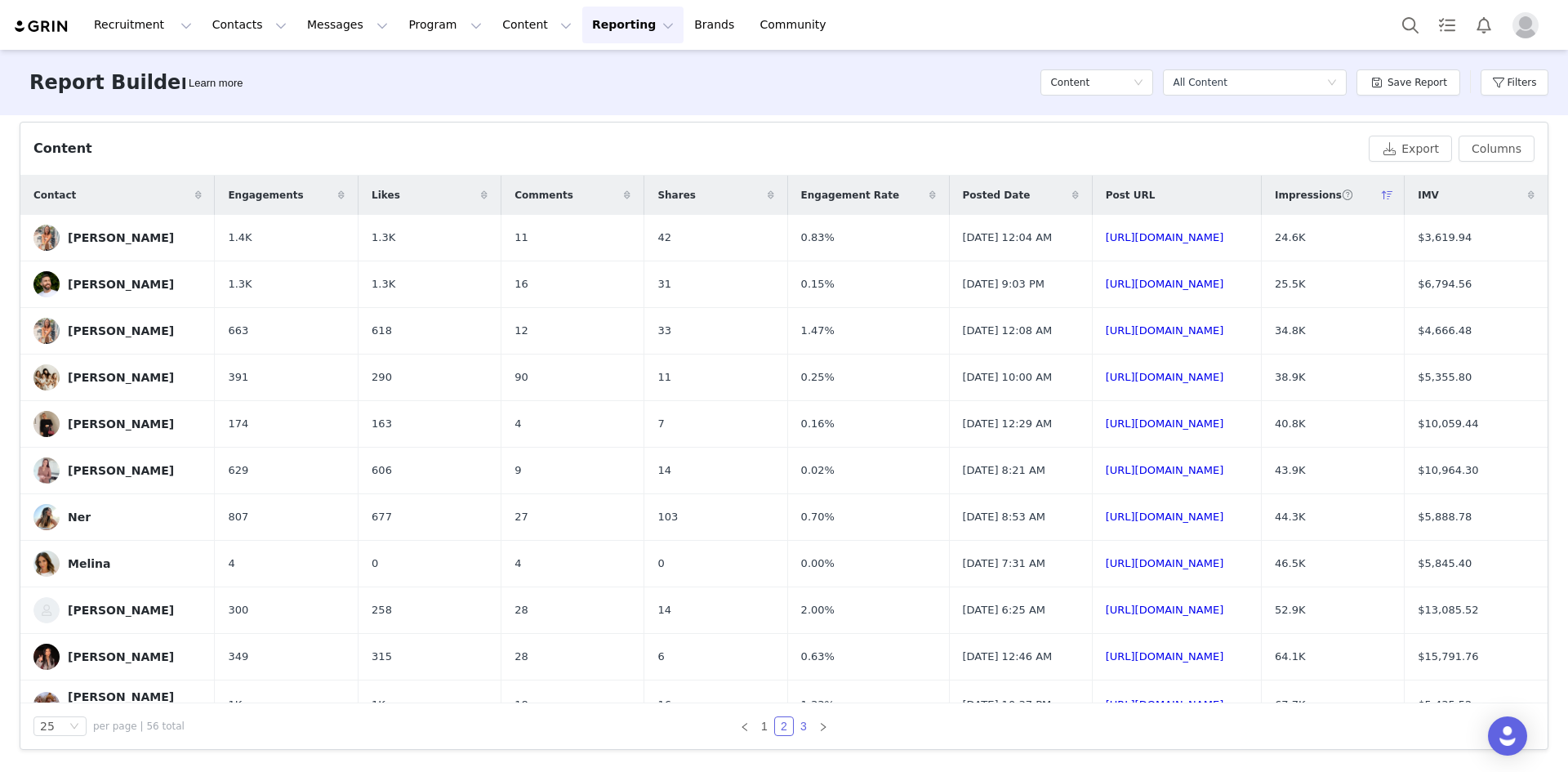
click at [795, 722] on link "3" at bounding box center [804, 726] width 18 height 18
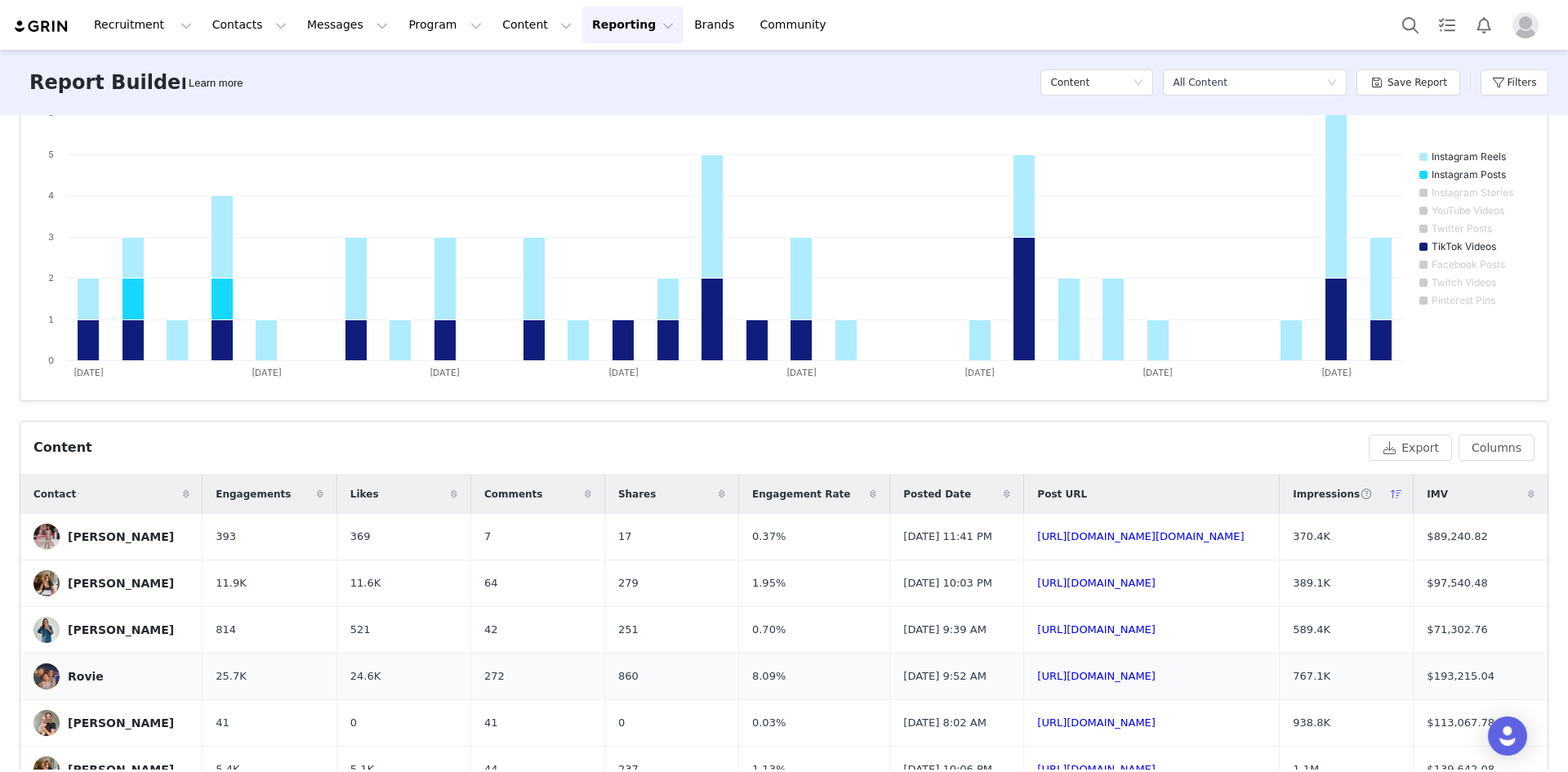
scroll to position [332, 0]
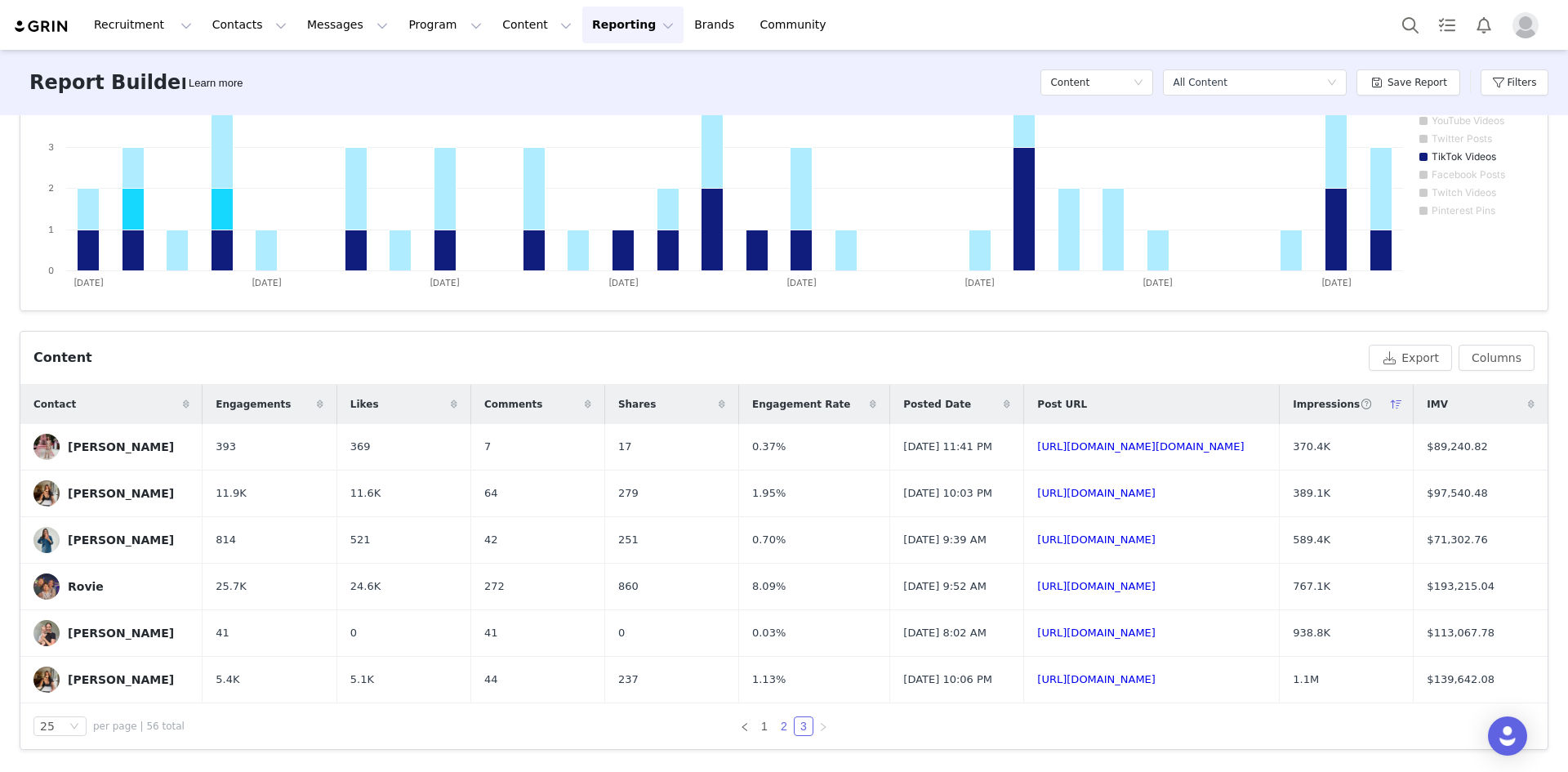
click at [779, 729] on link "2" at bounding box center [784, 726] width 18 height 18
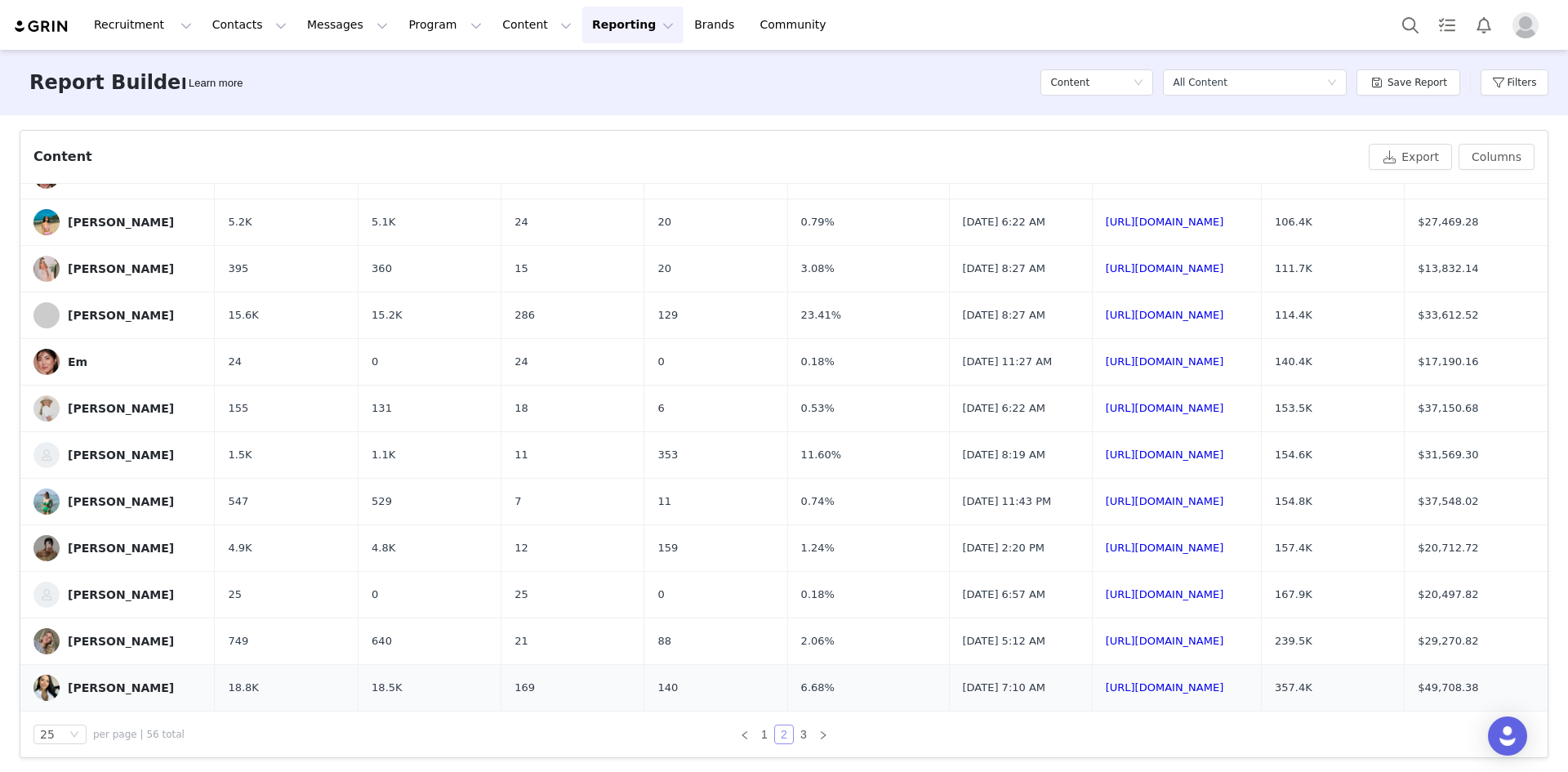
scroll to position [540, 0]
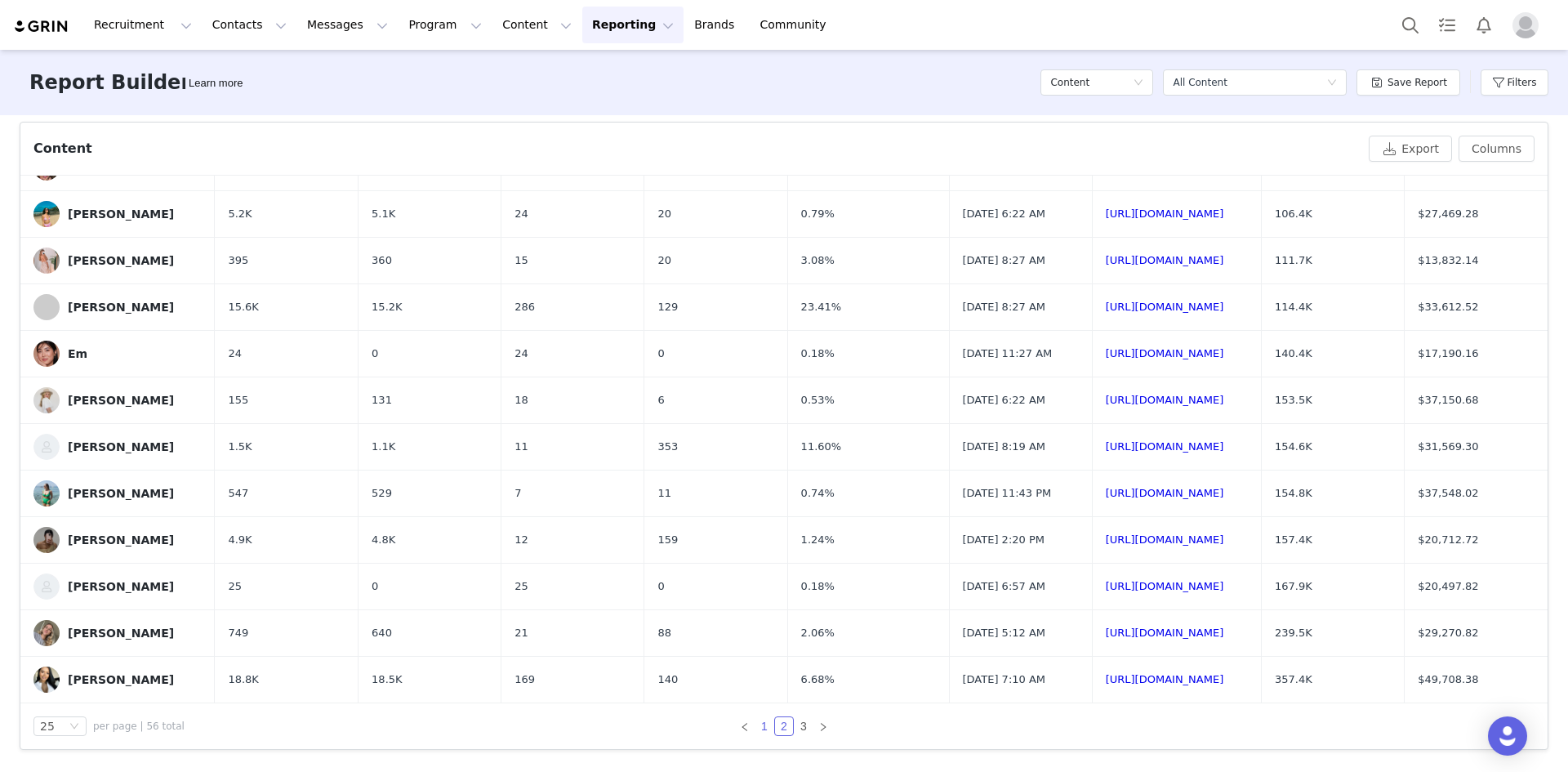
click at [764, 728] on link "1" at bounding box center [764, 726] width 18 height 18
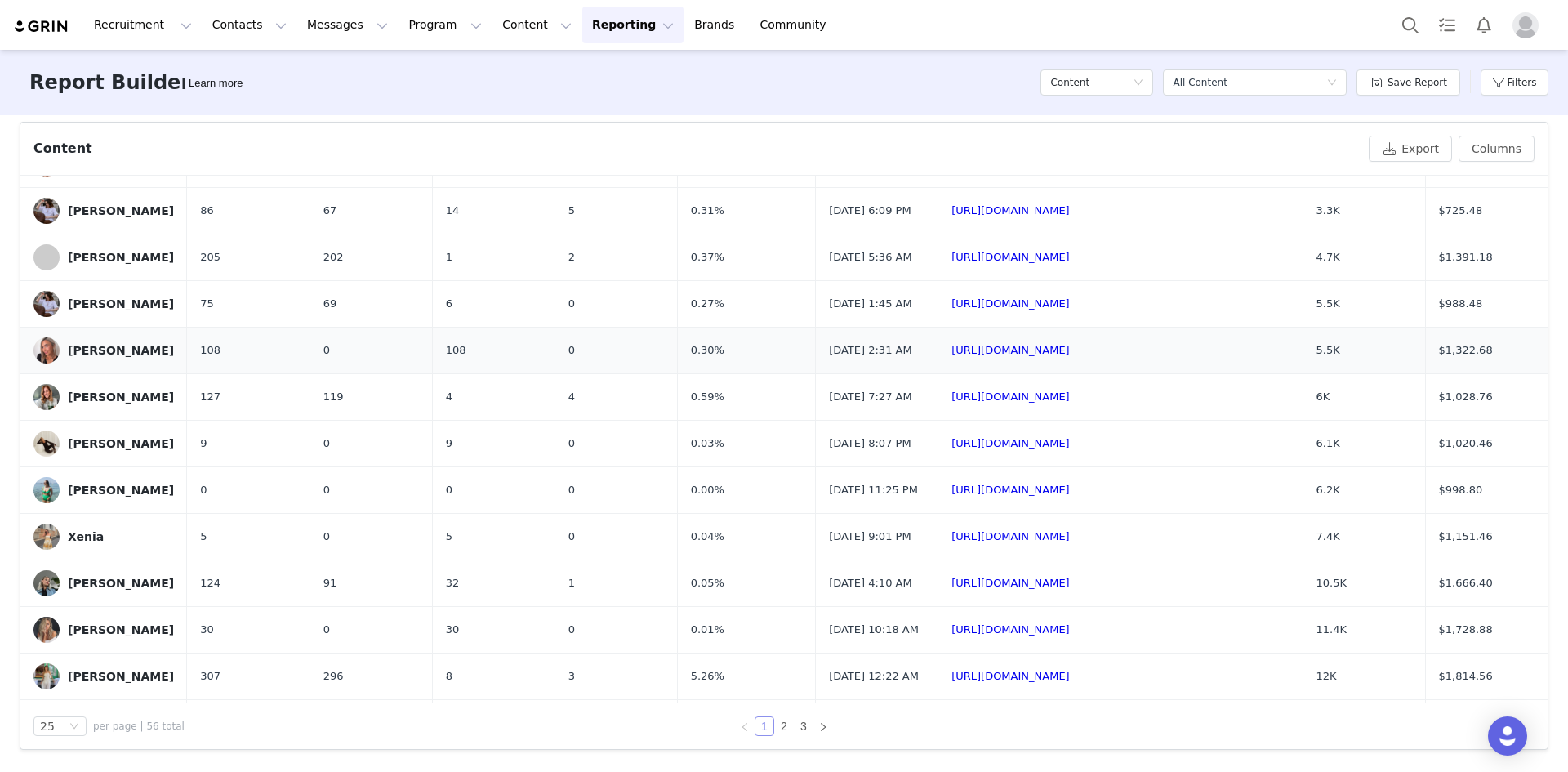
scroll to position [245, 0]
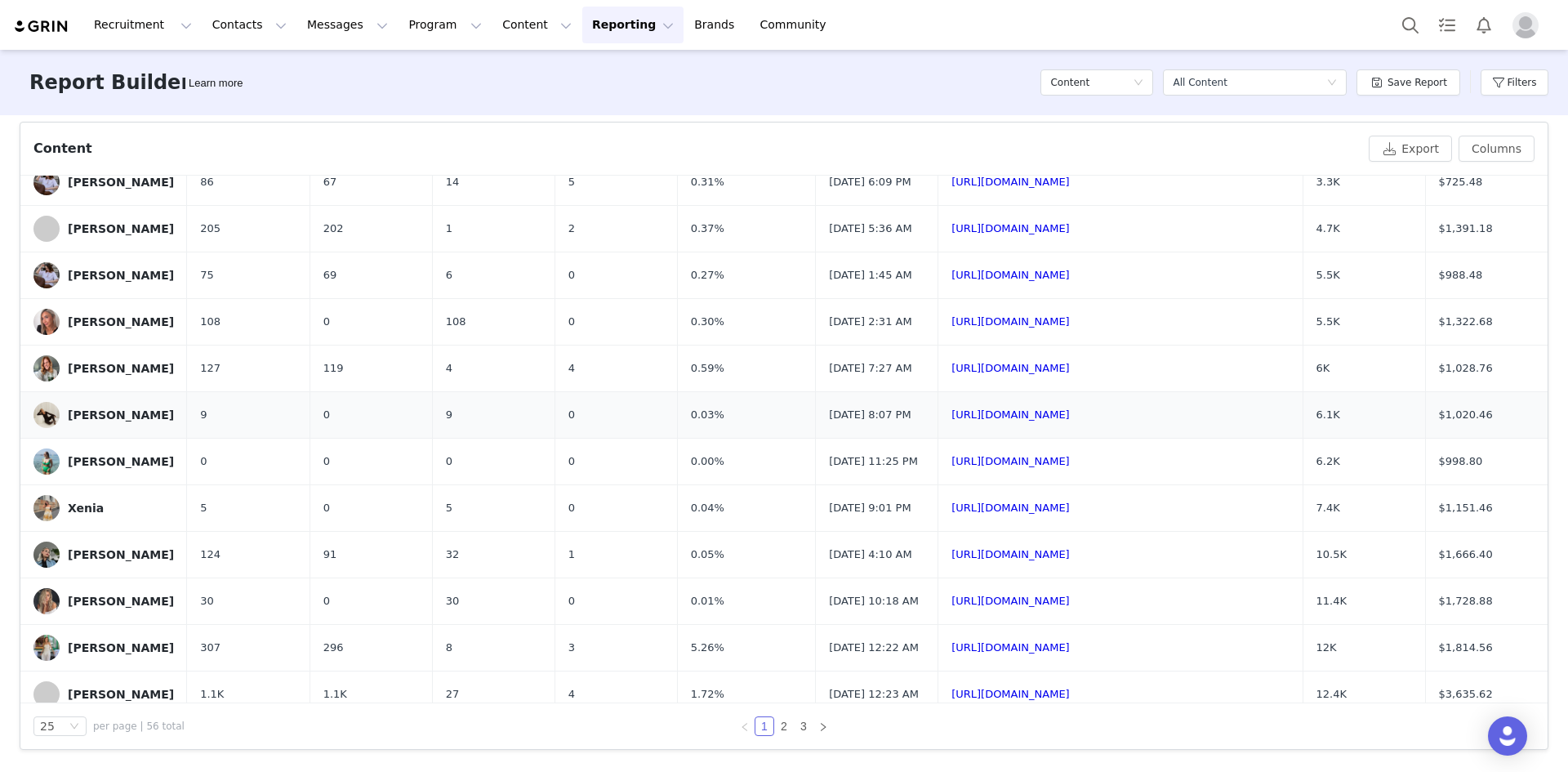
click at [82, 421] on div "[PERSON_NAME]" at bounding box center [121, 415] width 106 height 13
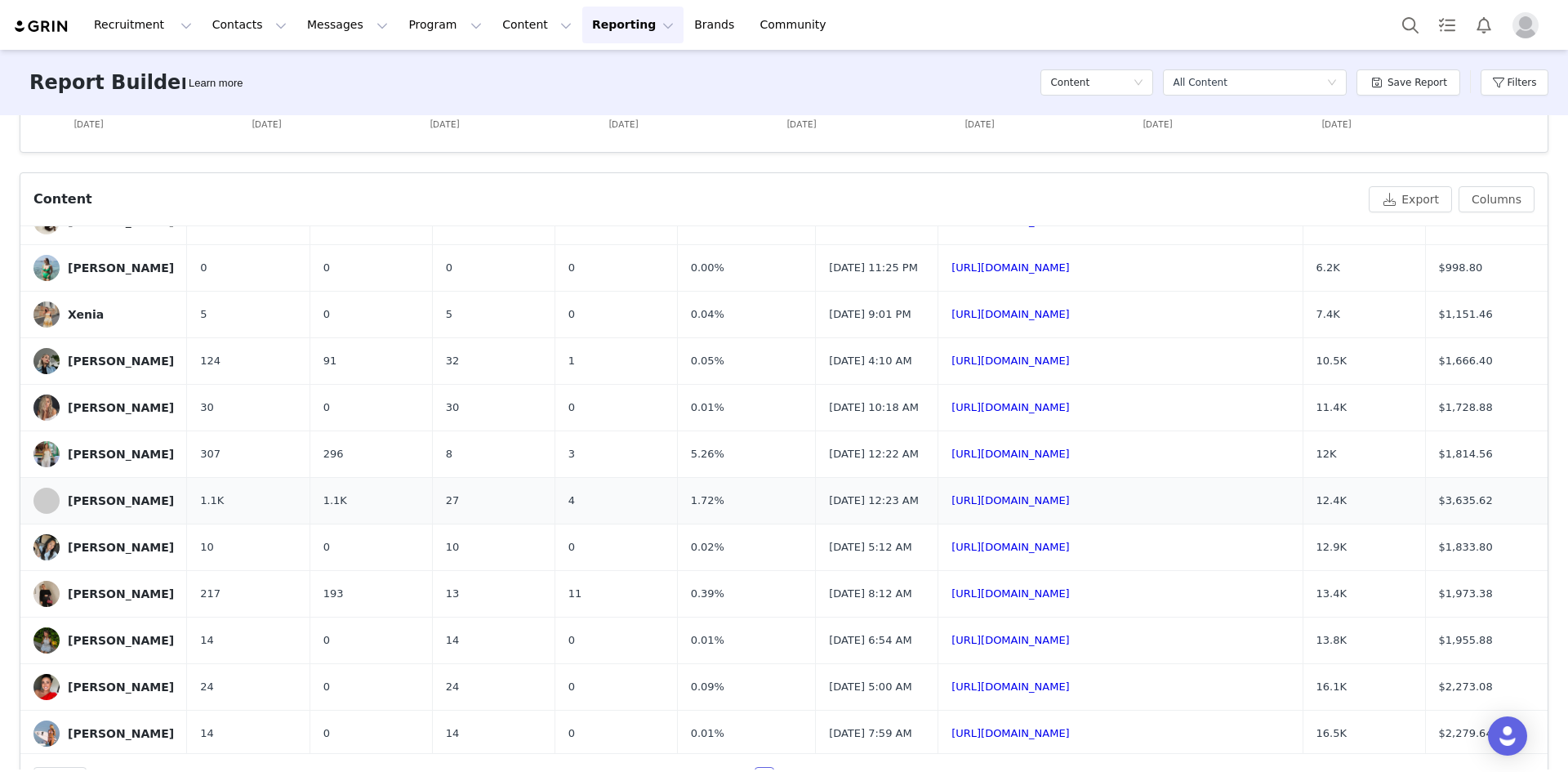
scroll to position [409, 0]
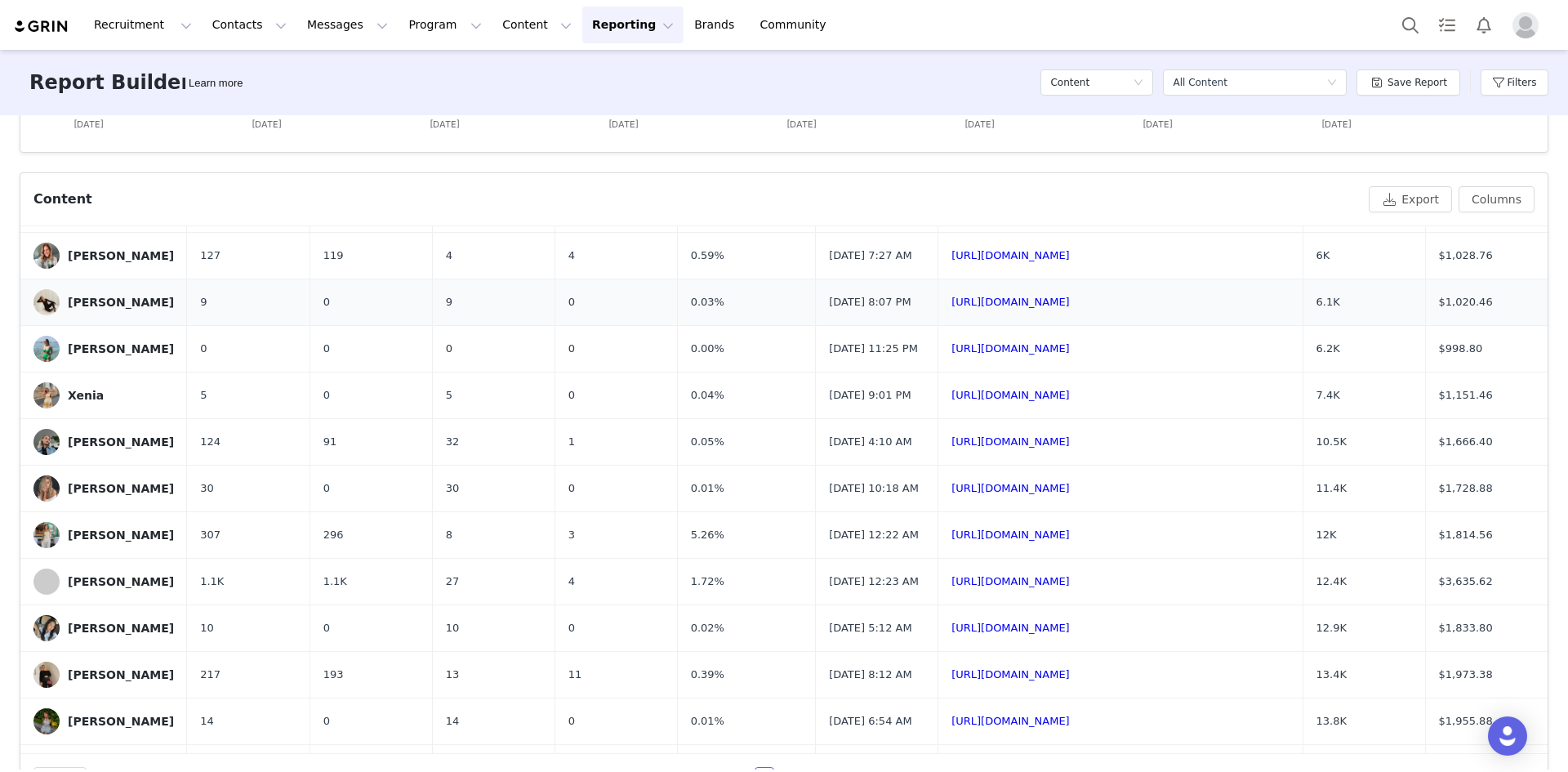
drag, startPoint x: 1344, startPoint y: 354, endPoint x: 1275, endPoint y: 350, distance: 69.1
click at [804, 325] on tr "[PERSON_NAME] 9 0 9 0 0.03% [DATE] 8:07 PM [URL][DOMAIN_NAME] 6.1K $1,020.46" at bounding box center [784, 302] width 1527 height 47
drag, startPoint x: 1480, startPoint y: 350, endPoint x: 1382, endPoint y: 349, distance: 98.0
click at [804, 325] on tr "[PERSON_NAME] 9 0 9 0 0.03% [DATE] 8:07 PM [URL][DOMAIN_NAME] 6.1K $1,020.46" at bounding box center [784, 302] width 1527 height 47
drag, startPoint x: 728, startPoint y: 403, endPoint x: 660, endPoint y: 400, distance: 68.1
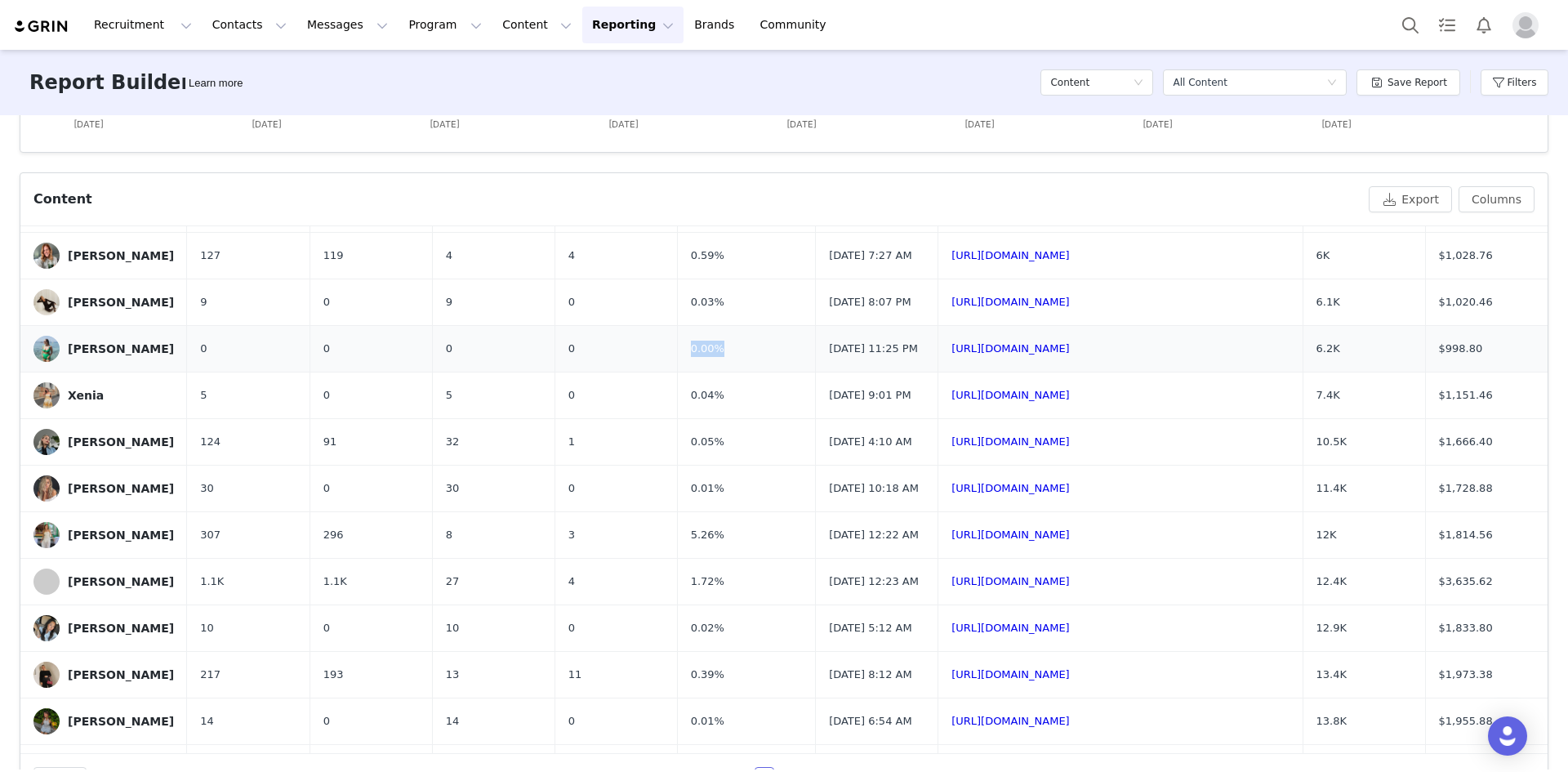
click at [660, 372] on tr "[PERSON_NAME] 0 0 0 0 0.00% [DATE] 11:25 PM [URL][DOMAIN_NAME] 6.2K $998.80" at bounding box center [784, 348] width 1527 height 47
drag, startPoint x: 702, startPoint y: 348, endPoint x: 657, endPoint y: 345, distance: 45.1
click at [657, 325] on tr "[PERSON_NAME] 9 0 9 0 0.03% [DATE] 8:07 PM [URL][DOMAIN_NAME] 6.1K $1,020.46" at bounding box center [784, 302] width 1527 height 47
drag, startPoint x: 323, startPoint y: 351, endPoint x: 287, endPoint y: 349, distance: 36.1
click at [287, 325] on tr "[PERSON_NAME] 9 0 9 0 0.03% [DATE] 8:07 PM [URL][DOMAIN_NAME] 6.1K $1,020.46" at bounding box center [784, 302] width 1527 height 47
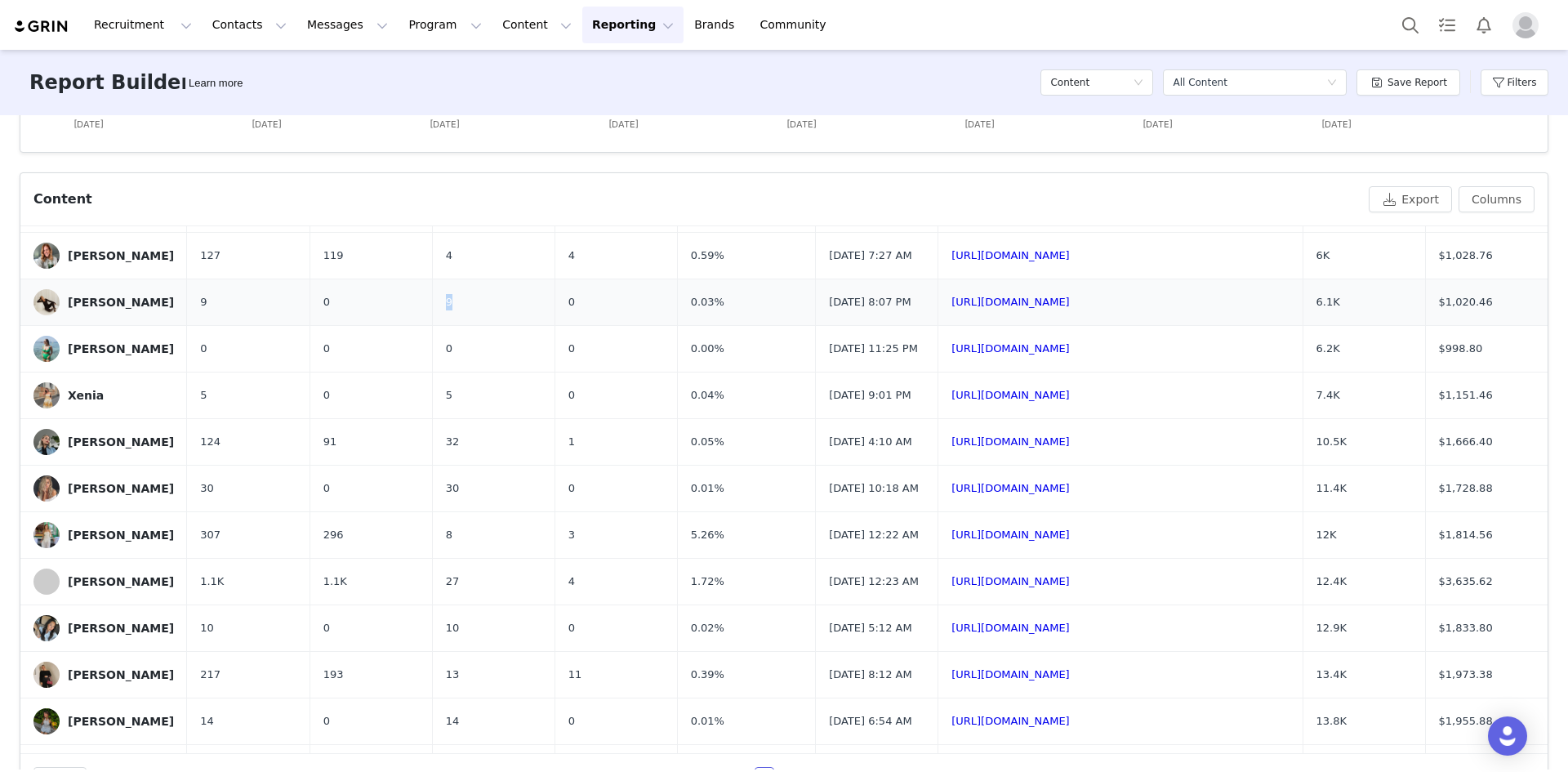
drag, startPoint x: 453, startPoint y: 349, endPoint x: 405, endPoint y: 340, distance: 48.8
click at [405, 325] on tr "[PERSON_NAME] 9 0 9 0 0.03% [DATE] 8:07 PM [URL][DOMAIN_NAME] 6.1K $1,020.46" at bounding box center [784, 302] width 1527 height 47
click at [82, 448] on div "[PERSON_NAME]" at bounding box center [121, 442] width 106 height 13
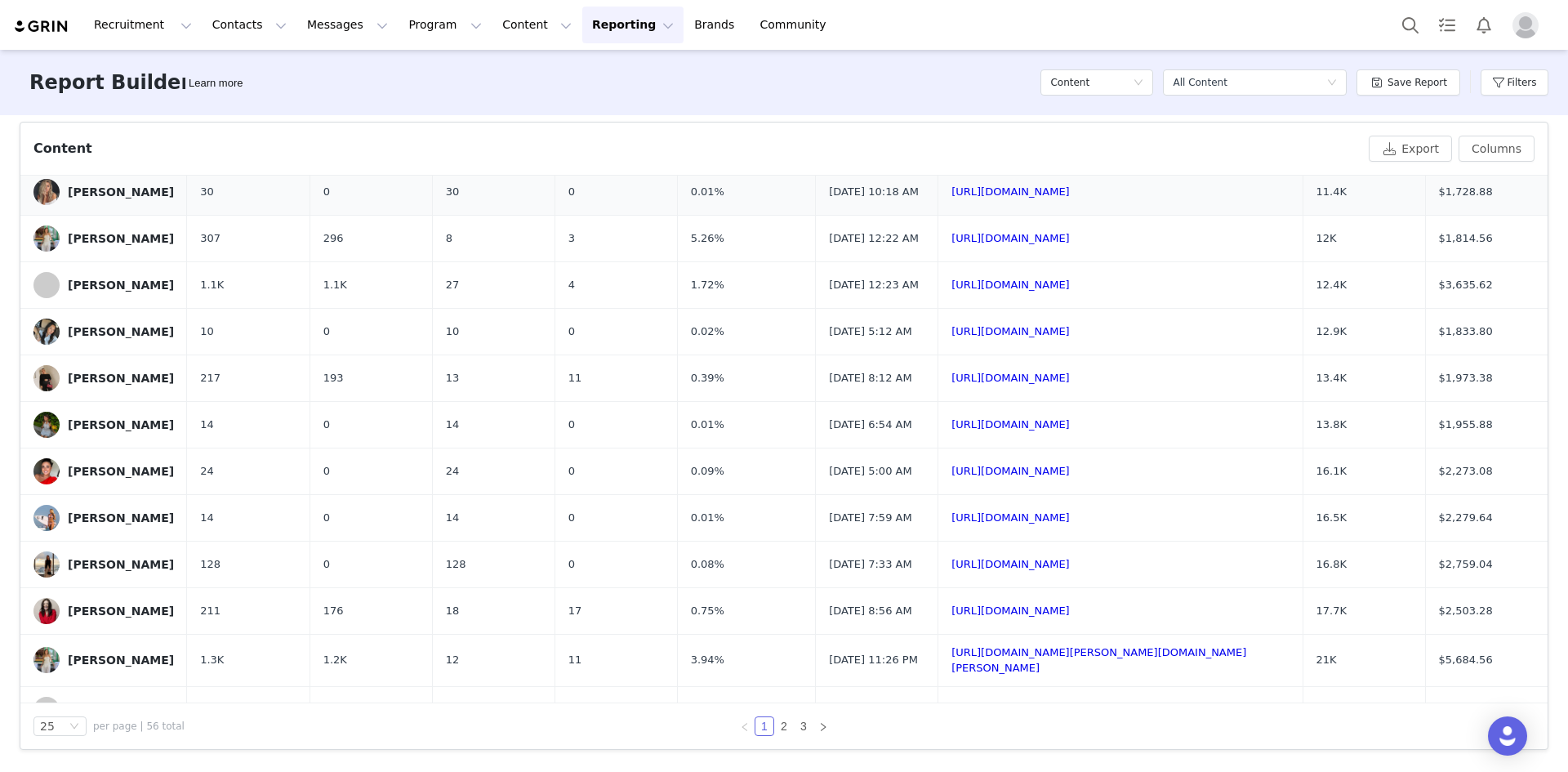
scroll to position [586, 0]
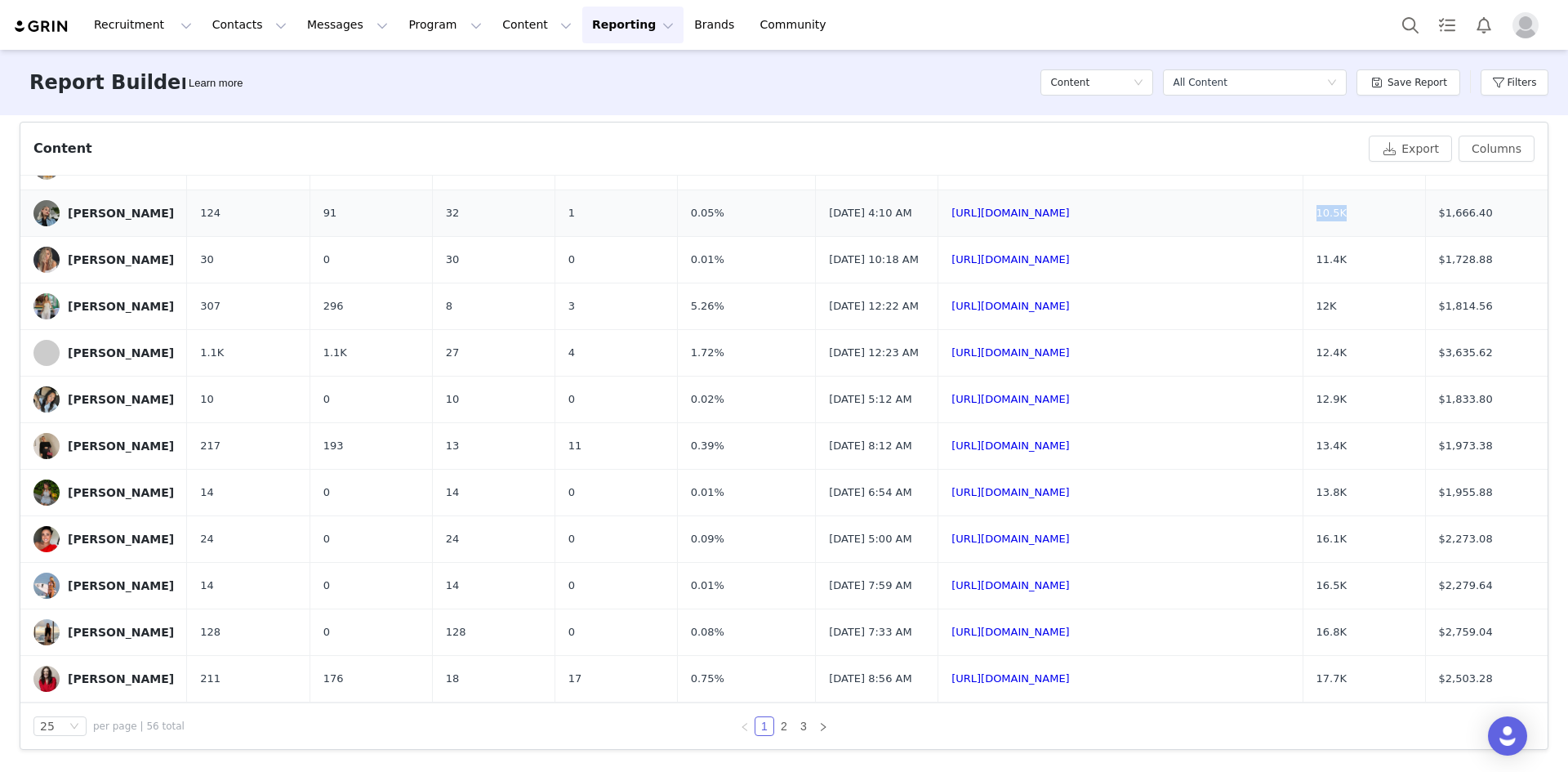
drag, startPoint x: 1353, startPoint y: 274, endPoint x: 1301, endPoint y: 280, distance: 52.3
click at [804, 236] on td "10.5K" at bounding box center [1364, 213] width 123 height 47
drag, startPoint x: 1491, startPoint y: 282, endPoint x: 1418, endPoint y: 280, distance: 73.0
click at [804, 236] on td "$1,666.40" at bounding box center [1487, 213] width 123 height 47
drag, startPoint x: 728, startPoint y: 285, endPoint x: 642, endPoint y: 263, distance: 88.8
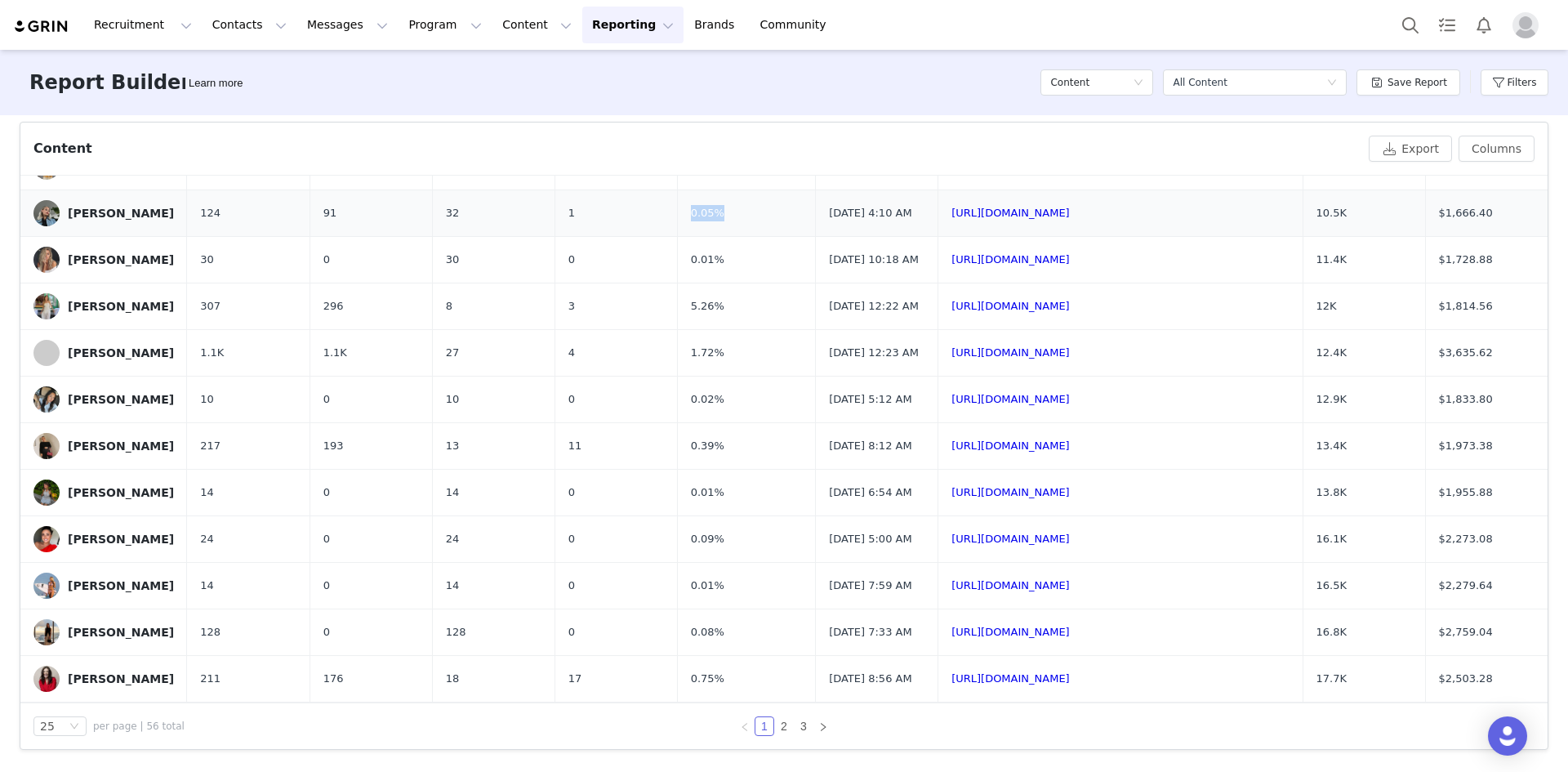
click at [637, 236] on tr "Jade 124 91 32 1 0.05% [DATE] 4:10 AM [URL][DOMAIN_NAME] 10.5K $1,666.40" at bounding box center [784, 213] width 1527 height 47
drag, startPoint x: 317, startPoint y: 285, endPoint x: 295, endPoint y: 283, distance: 22.1
click at [295, 236] on tr "Jade 124 91 32 1 0.05% [DATE] 4:10 AM [URL][DOMAIN_NAME] 10.5K $1,666.40" at bounding box center [784, 213] width 1527 height 47
drag, startPoint x: 457, startPoint y: 287, endPoint x: 422, endPoint y: 285, distance: 35.1
click at [432, 236] on td "32" at bounding box center [493, 213] width 123 height 47
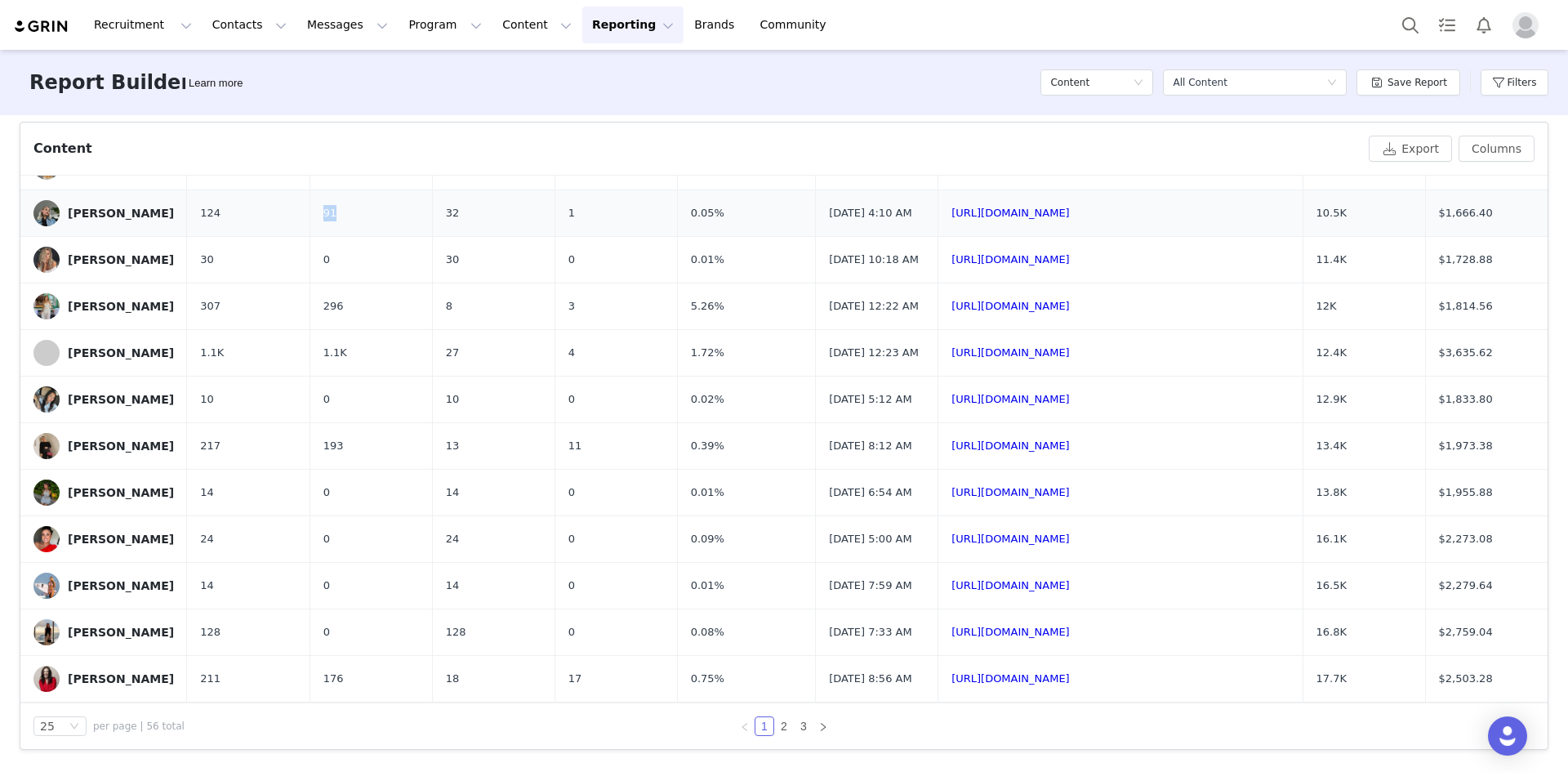
drag, startPoint x: 337, startPoint y: 284, endPoint x: 307, endPoint y: 280, distance: 30.3
click at [309, 236] on td "91" at bounding box center [371, 213] width 123 height 47
drag, startPoint x: 584, startPoint y: 287, endPoint x: 540, endPoint y: 281, distance: 44.4
click at [540, 236] on tr "Jade 124 91 32 1 0.05% [DATE] 4:10 AM [URL][DOMAIN_NAME] 10.5K $1,666.40" at bounding box center [784, 213] width 1527 height 47
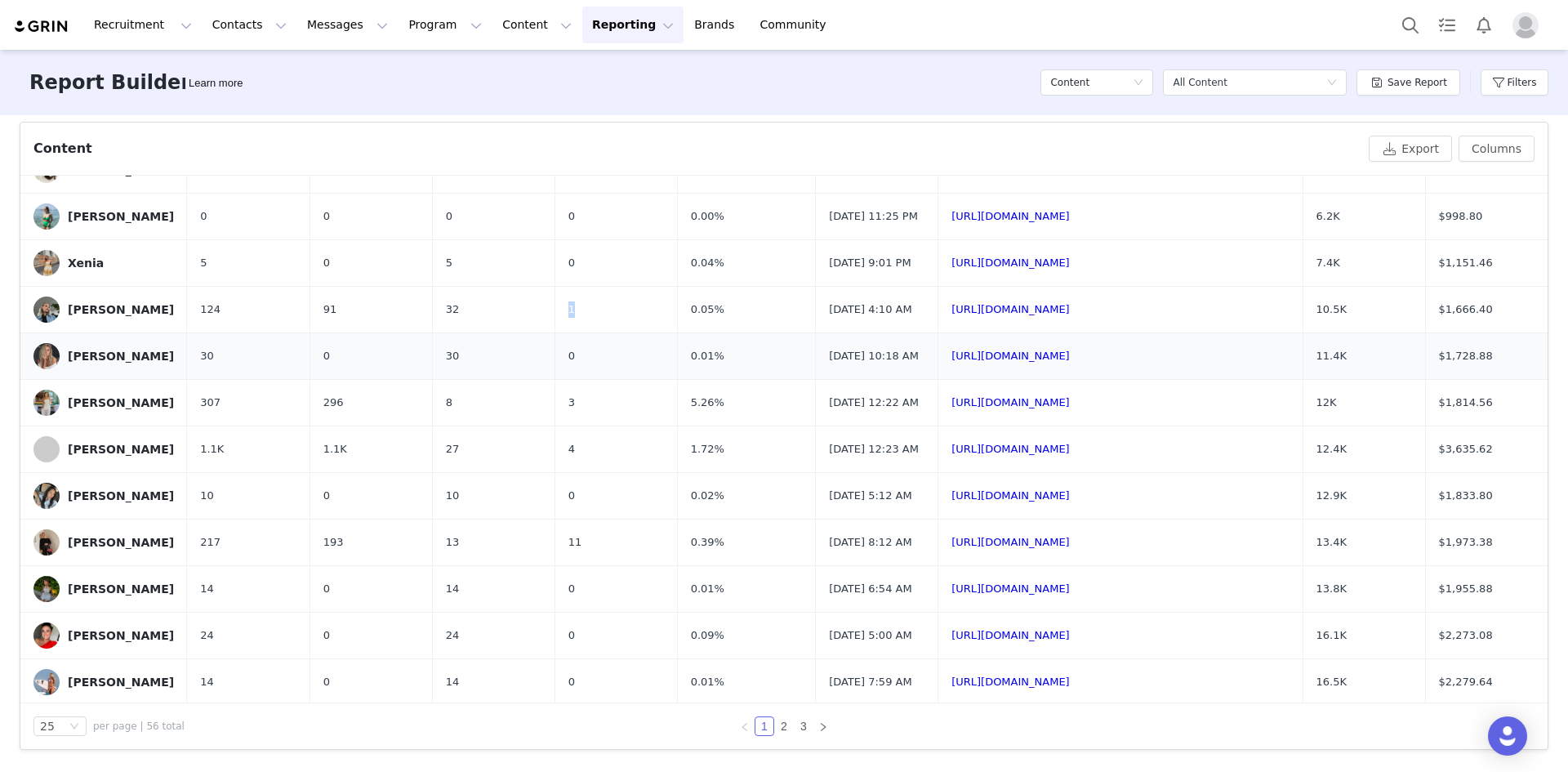
scroll to position [572, 0]
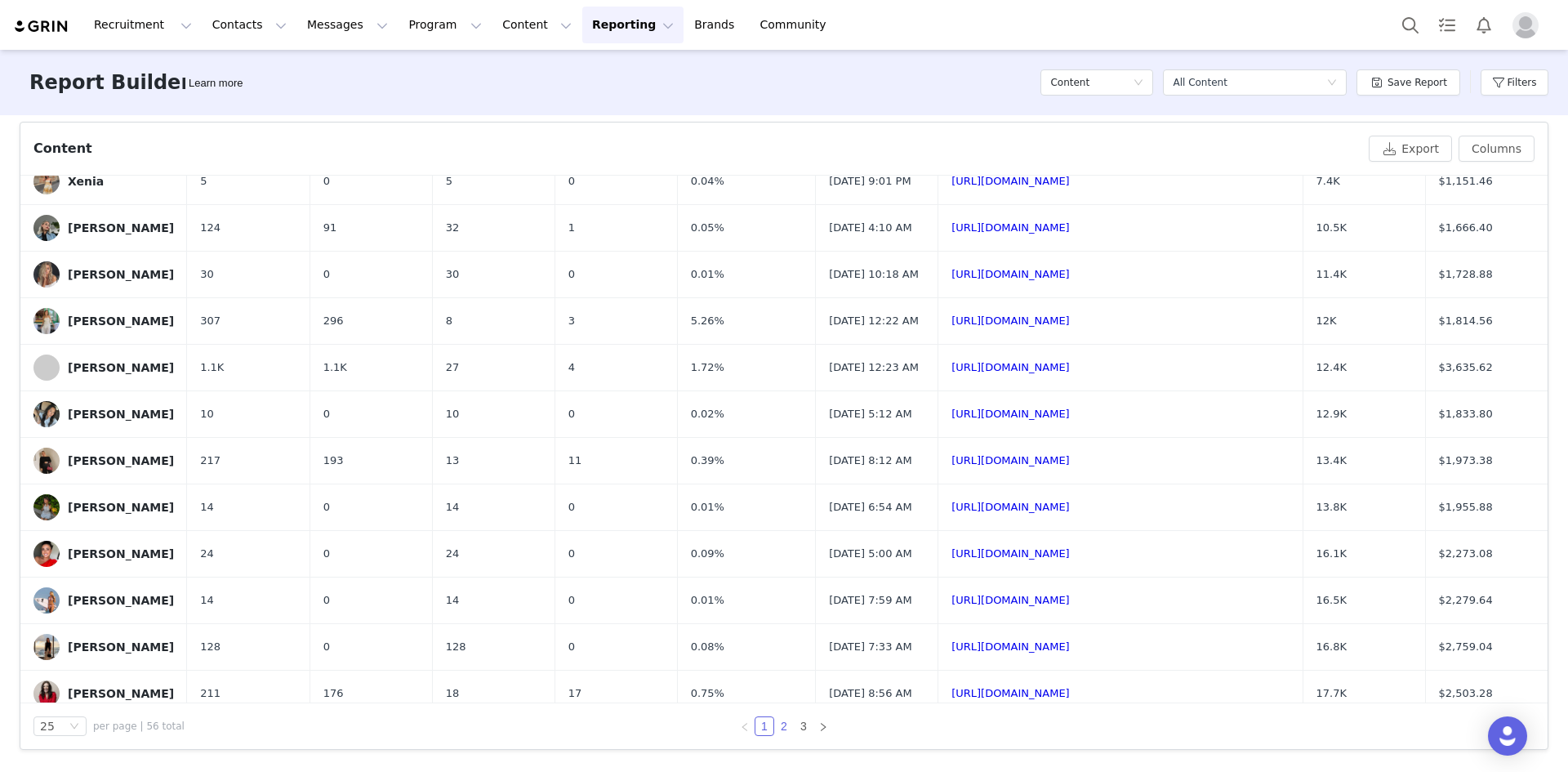
click at [776, 726] on link "2" at bounding box center [784, 726] width 18 height 18
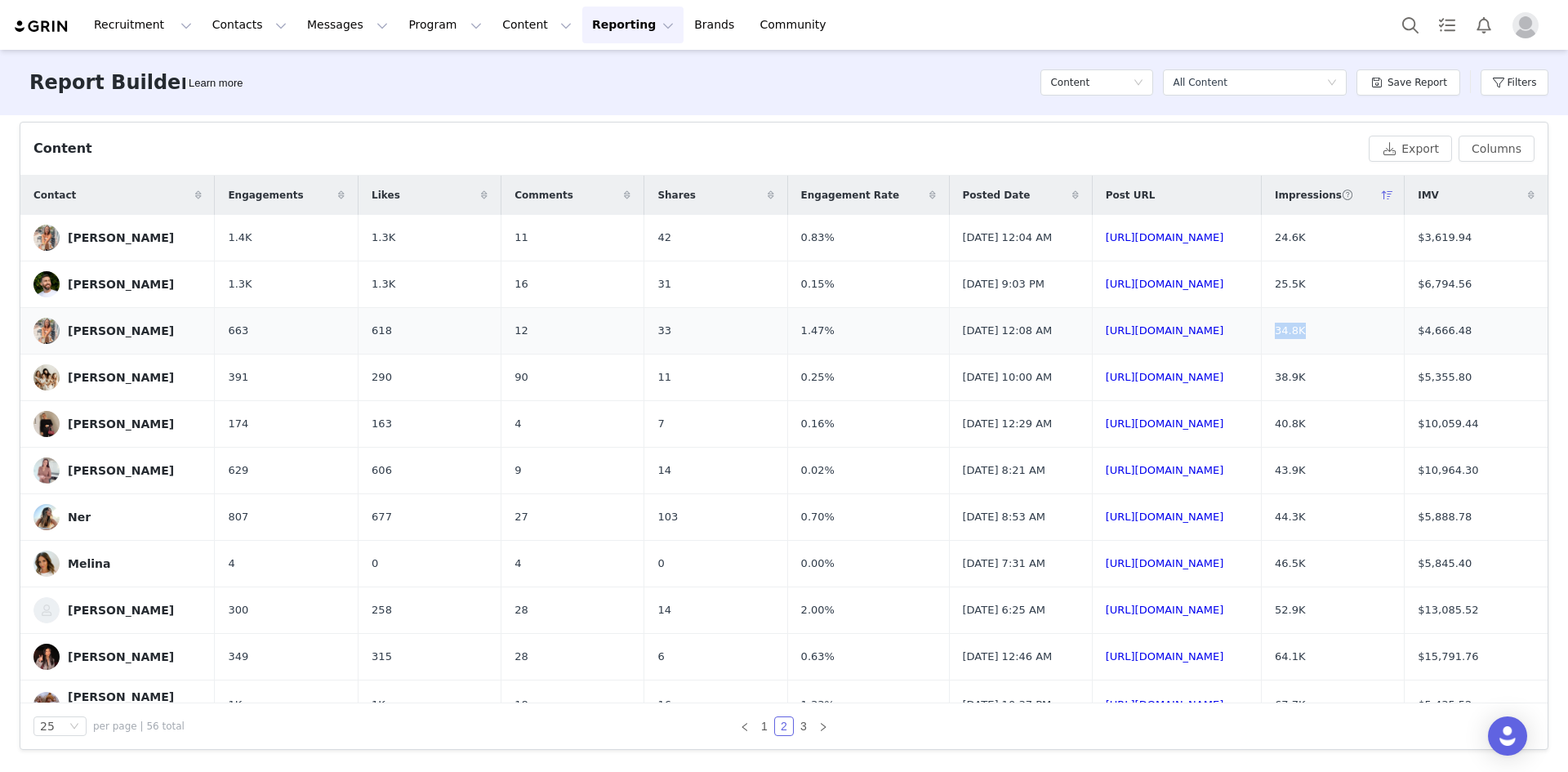
drag, startPoint x: 1336, startPoint y: 349, endPoint x: 1288, endPoint y: 342, distance: 48.5
click at [804, 342] on td "34.8K" at bounding box center [1333, 331] width 143 height 47
drag, startPoint x: 1471, startPoint y: 342, endPoint x: 1407, endPoint y: 344, distance: 64.0
click at [804, 344] on td "$4,666.48" at bounding box center [1476, 331] width 143 height 47
drag, startPoint x: 752, startPoint y: 342, endPoint x: 620, endPoint y: 331, distance: 132.5
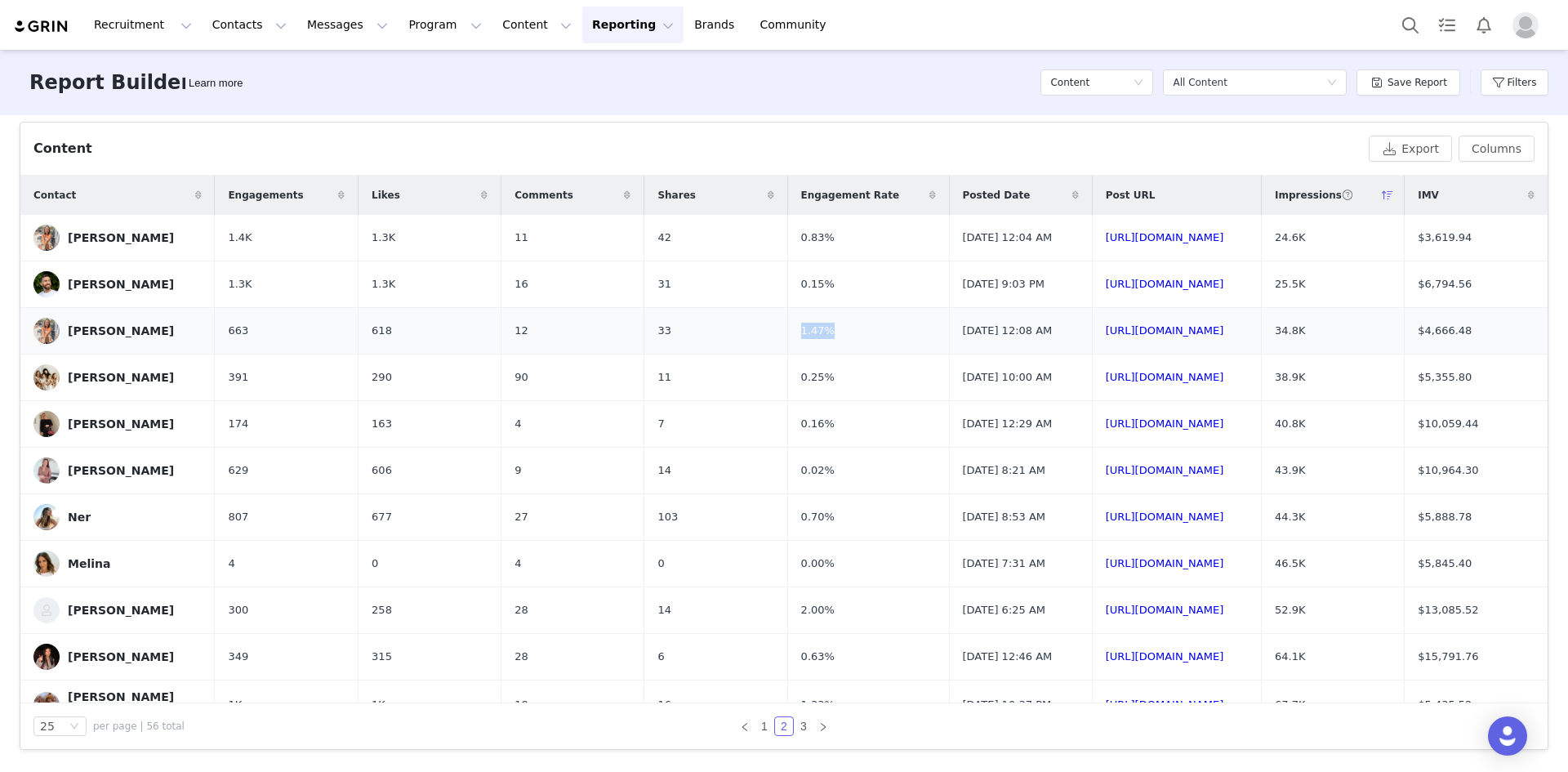
click at [620, 331] on tr "[PERSON_NAME] 663 618 12 33 1.47% [DATE] 12:08 AM [URL][DOMAIN_NAME] 34.8K $4,6…" at bounding box center [784, 331] width 1527 height 47
drag, startPoint x: 332, startPoint y: 352, endPoint x: 309, endPoint y: 349, distance: 23.2
click at [358, 349] on td "618" at bounding box center [429, 331] width 143 height 47
drag, startPoint x: 470, startPoint y: 341, endPoint x: 435, endPoint y: 340, distance: 35.0
click at [502, 340] on td "12" at bounding box center [573, 331] width 143 height 47
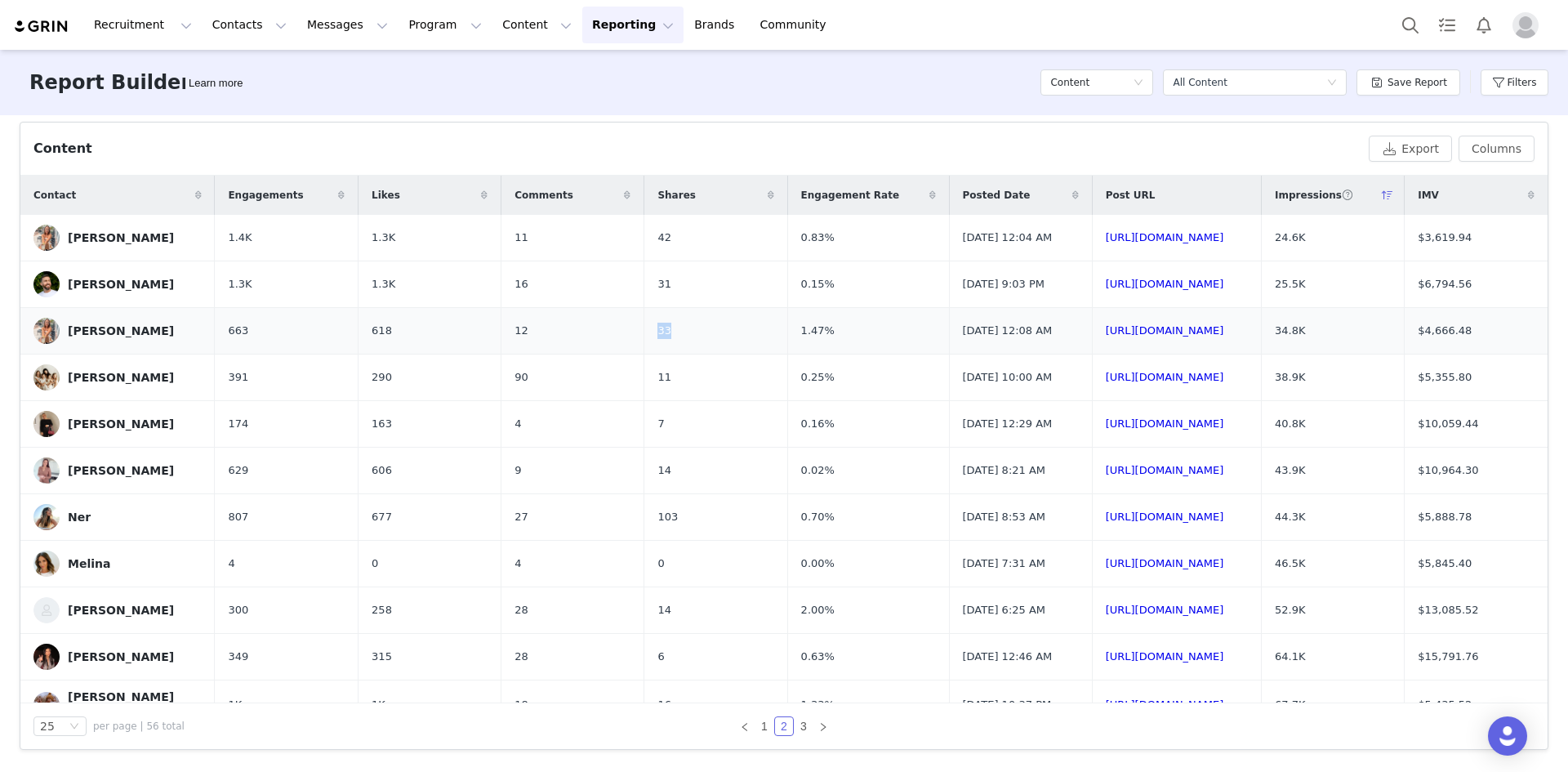
drag, startPoint x: 586, startPoint y: 337, endPoint x: 519, endPoint y: 331, distance: 67.3
click at [519, 331] on tr "[PERSON_NAME] 663 618 12 33 1.47% [DATE] 12:08 AM [URL][DOMAIN_NAME] 34.8K $4,6…" at bounding box center [784, 331] width 1527 height 47
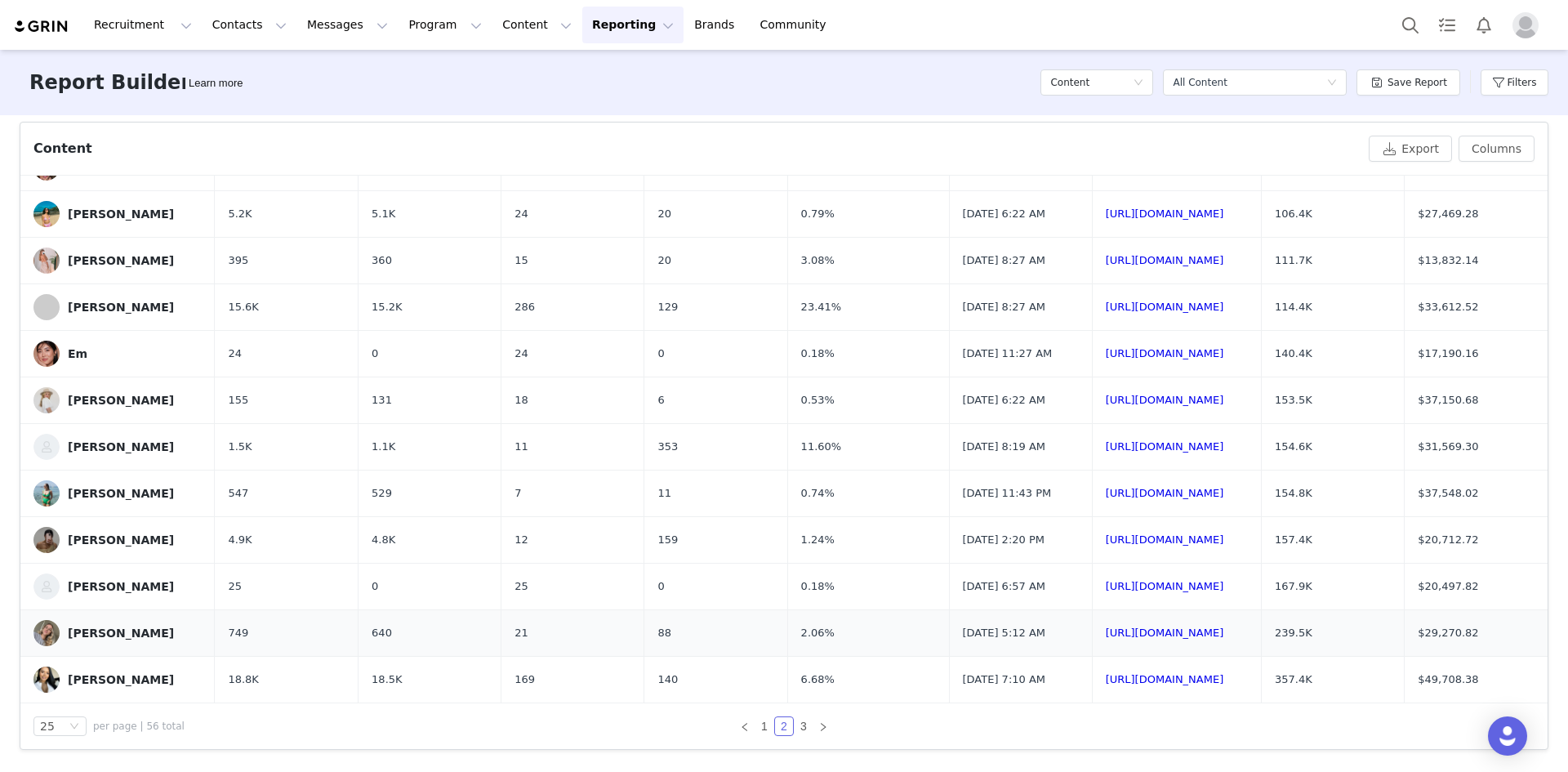
scroll to position [832, 0]
click at [756, 728] on link "1" at bounding box center [764, 726] width 18 height 18
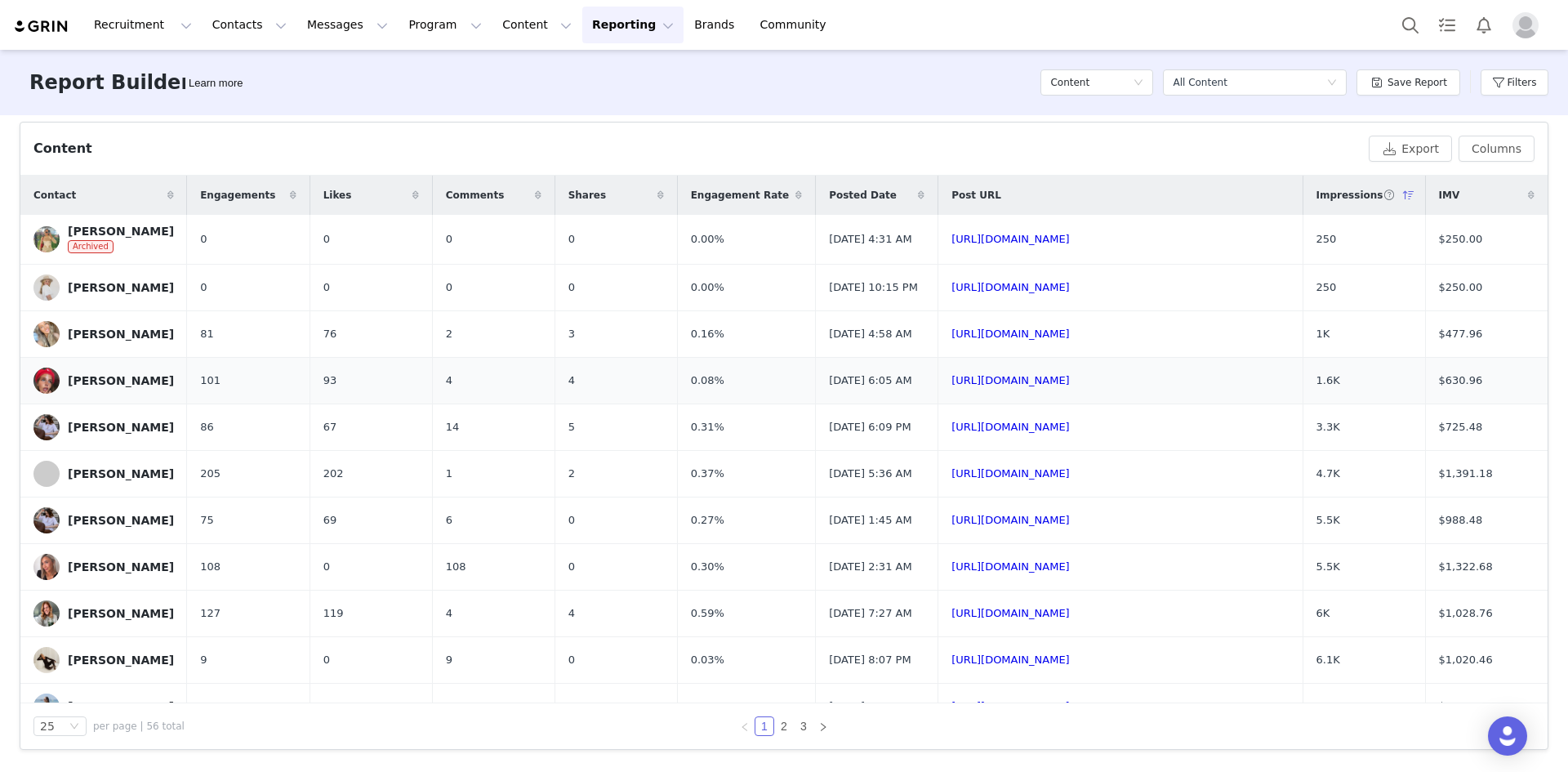
drag, startPoint x: 1335, startPoint y: 397, endPoint x: 1216, endPoint y: 375, distance: 121.0
click at [804, 398] on tr "[PERSON_NAME] 101 93 4 4 0.08% [DATE] 6:05 AM [URL][DOMAIN_NAME] 1.6K $630.96" at bounding box center [784, 381] width 1527 height 47
drag, startPoint x: 1500, startPoint y: 403, endPoint x: 1400, endPoint y: 392, distance: 100.6
click at [804, 392] on tr "[PERSON_NAME] 101 93 4 4 0.08% [DATE] 6:05 AM [URL][DOMAIN_NAME] 1.6K $630.96" at bounding box center [784, 381] width 1527 height 47
drag, startPoint x: 716, startPoint y: 402, endPoint x: 643, endPoint y: 393, distance: 73.6
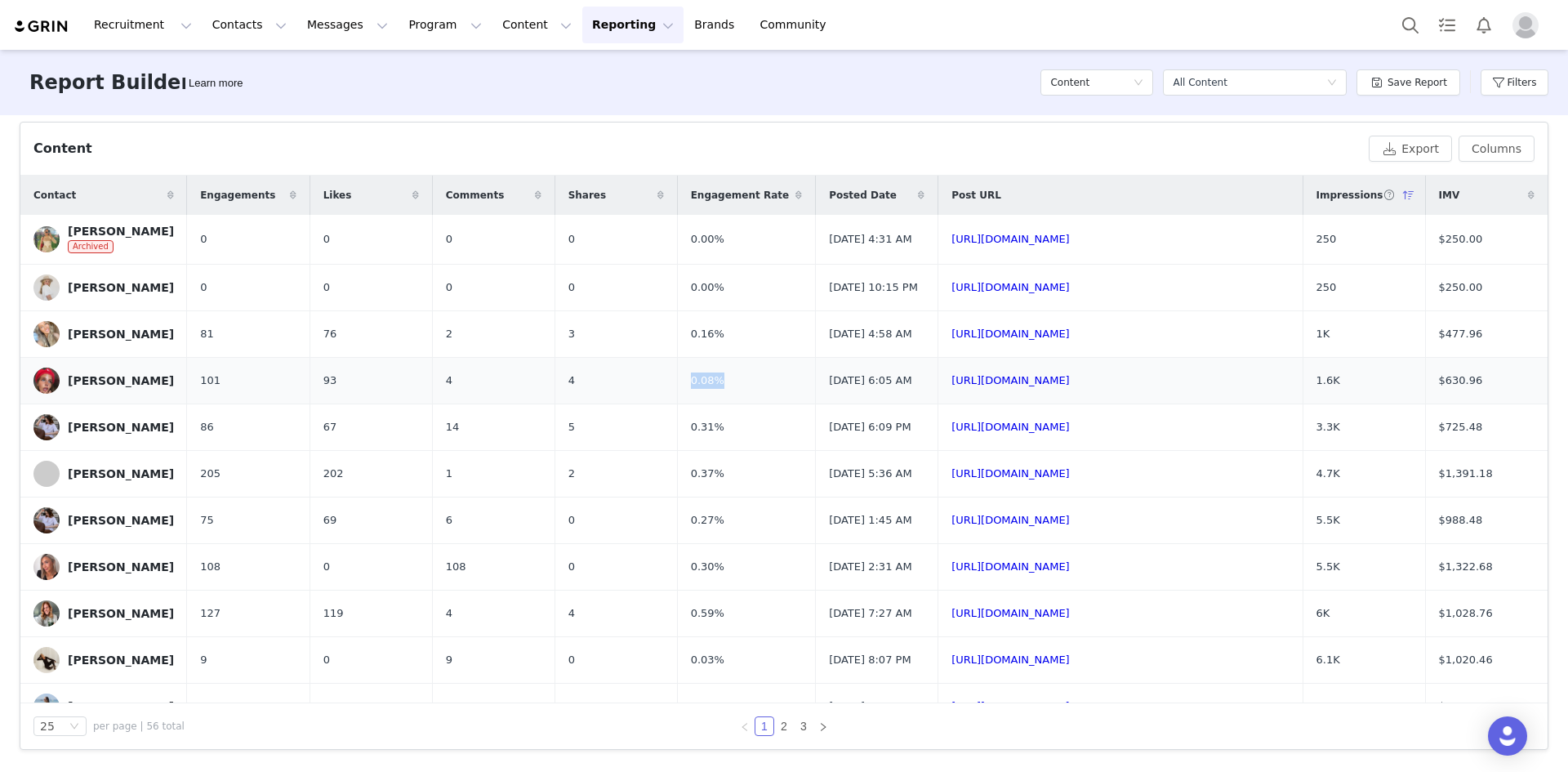
click at [643, 393] on tr "[PERSON_NAME] 101 93 4 4 0.08% [DATE] 6:05 AM [URL][DOMAIN_NAME] 1.6K $630.96" at bounding box center [784, 381] width 1527 height 47
drag, startPoint x: 361, startPoint y: 401, endPoint x: 272, endPoint y: 394, distance: 89.3
click at [272, 394] on tr "[PERSON_NAME] 101 93 4 4 0.08% [DATE] 6:05 AM [URL][DOMAIN_NAME] 1.6K $630.96" at bounding box center [784, 381] width 1527 height 47
drag, startPoint x: 432, startPoint y: 389, endPoint x: 409, endPoint y: 381, distance: 24.4
click at [409, 381] on tr "[PERSON_NAME] 101 93 4 4 0.08% [DATE] 6:05 AM [URL][DOMAIN_NAME] 1.6K $630.96" at bounding box center [784, 381] width 1527 height 47
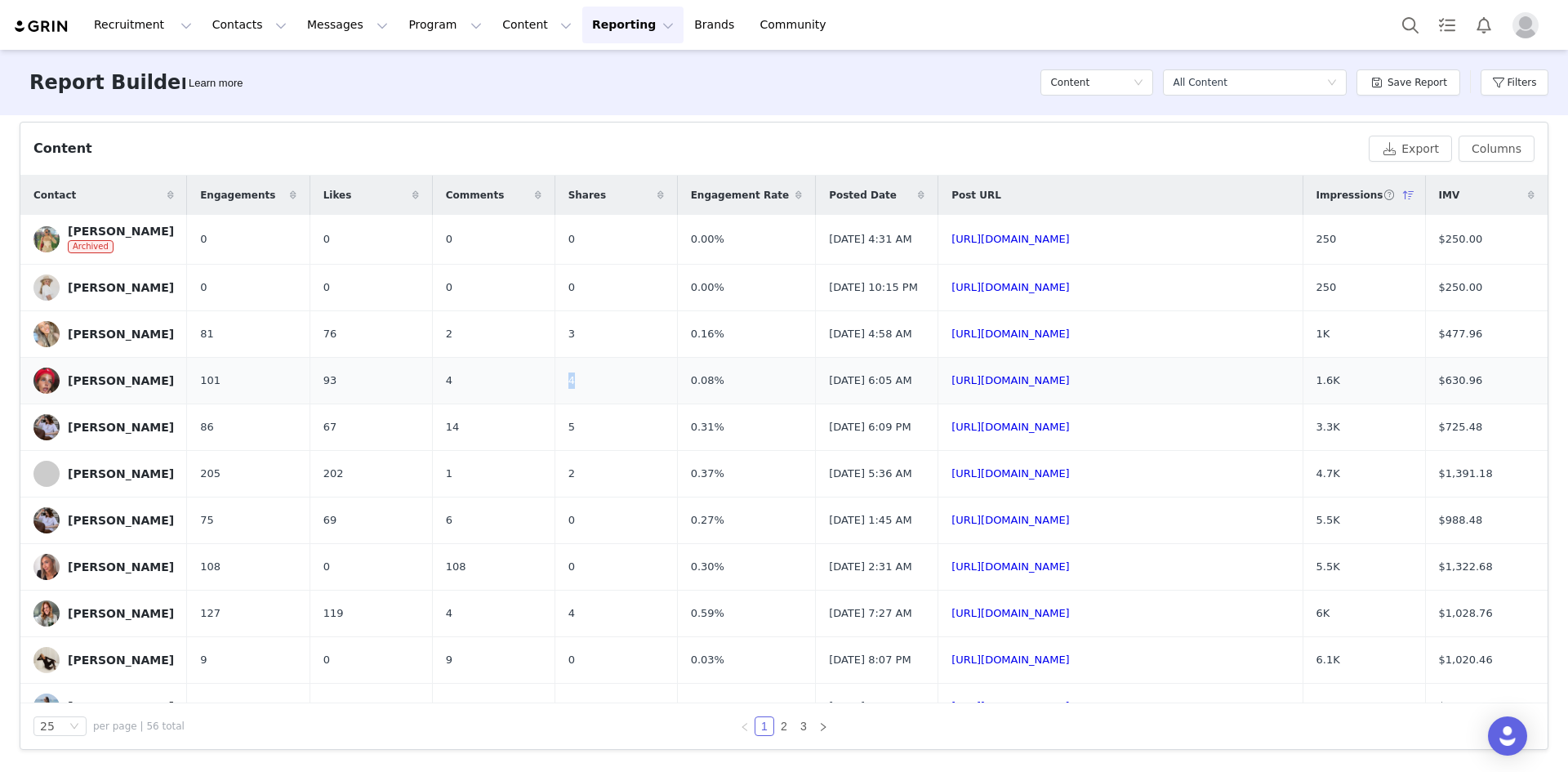
drag, startPoint x: 551, startPoint y: 400, endPoint x: 538, endPoint y: 390, distance: 16.4
click at [538, 390] on tr "[PERSON_NAME] 101 93 4 4 0.08% [DATE] 6:05 AM [URL][DOMAIN_NAME] 1.6K $630.96" at bounding box center [784, 381] width 1527 height 47
click at [775, 729] on link "2" at bounding box center [784, 726] width 18 height 18
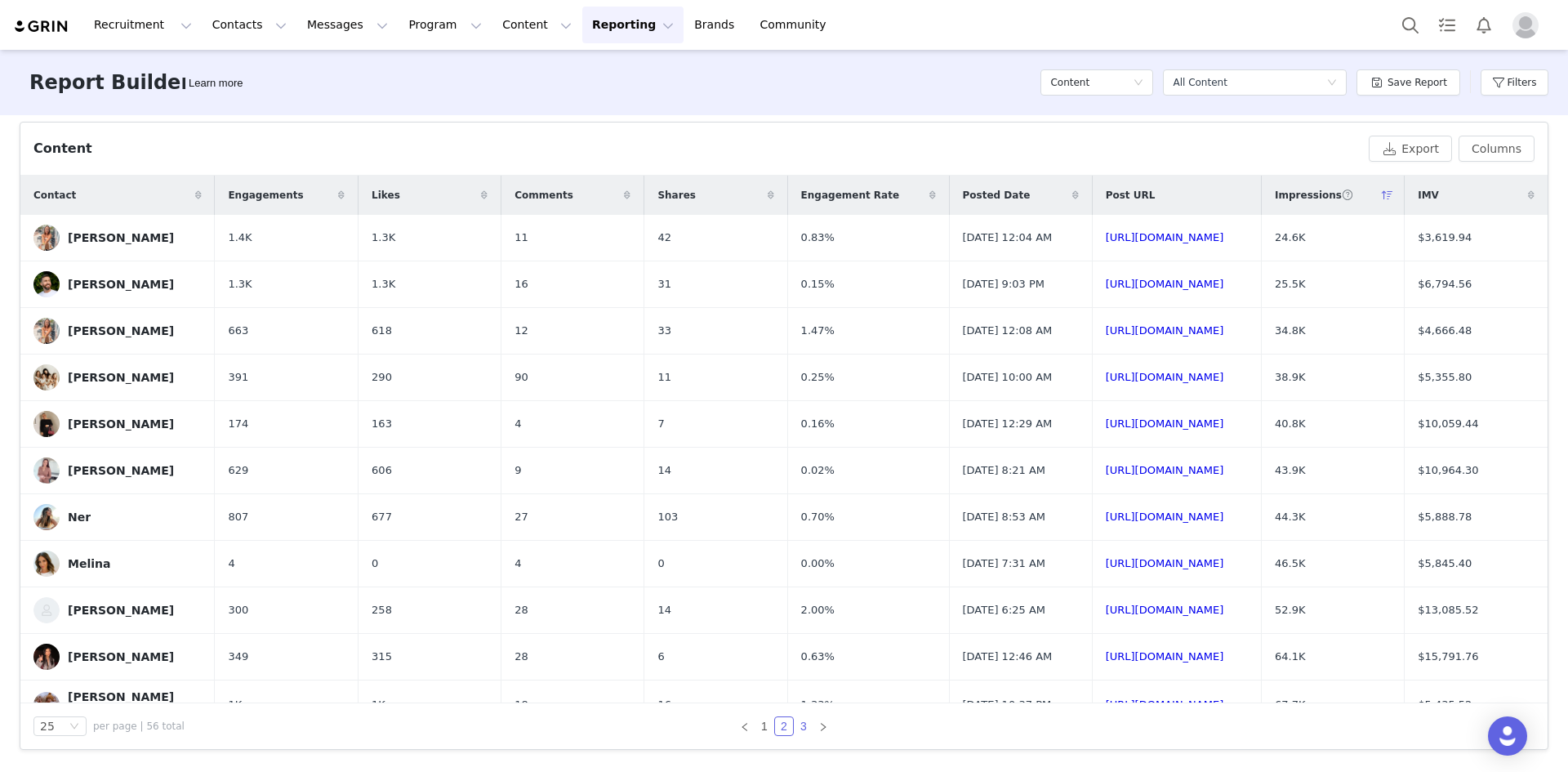
click at [797, 729] on link "3" at bounding box center [804, 726] width 18 height 18
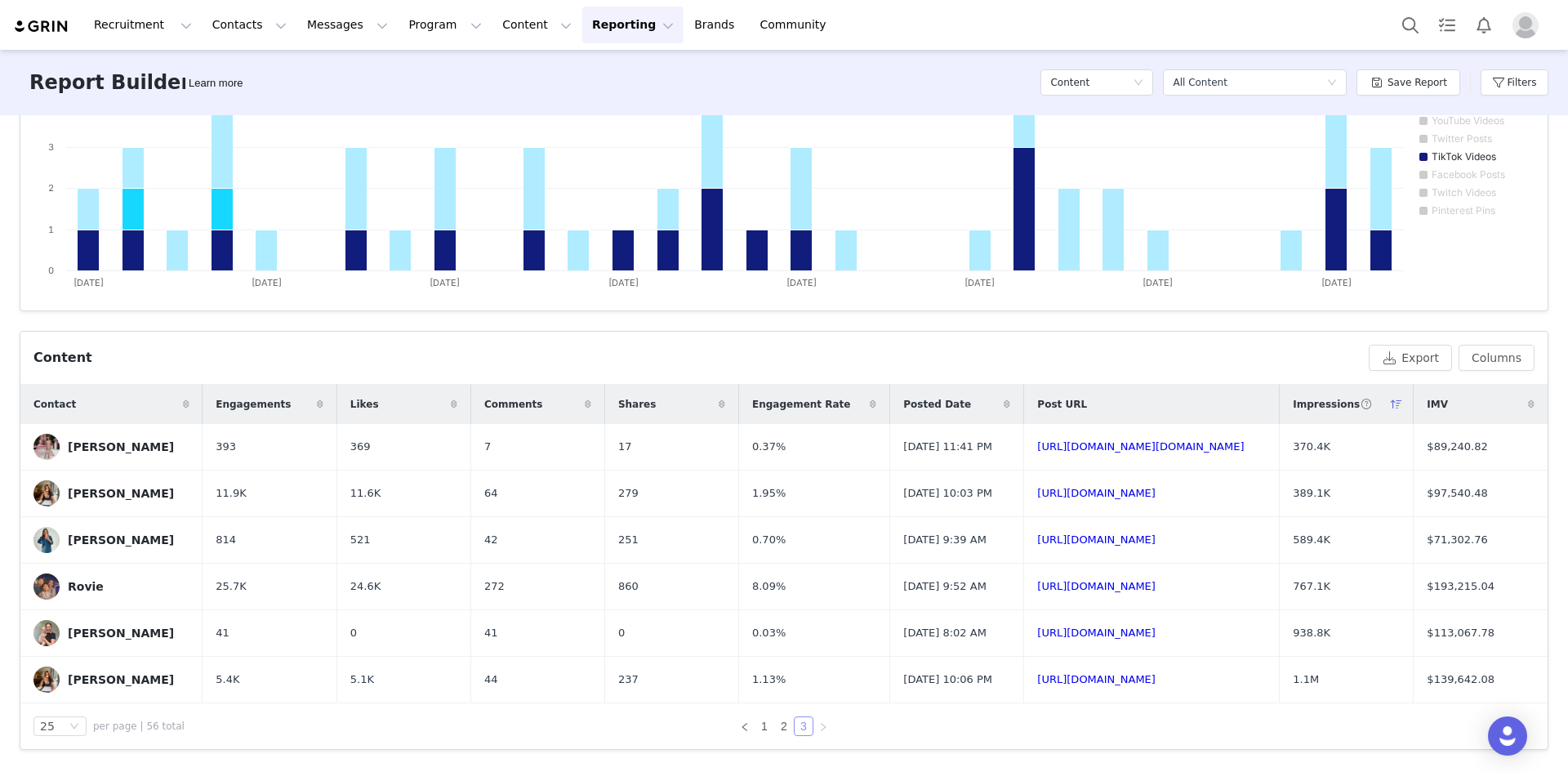
scroll to position [332, 0]
click at [643, 356] on div "Content" at bounding box center [697, 358] width 1329 height 20
click at [783, 725] on link "2" at bounding box center [784, 726] width 18 height 18
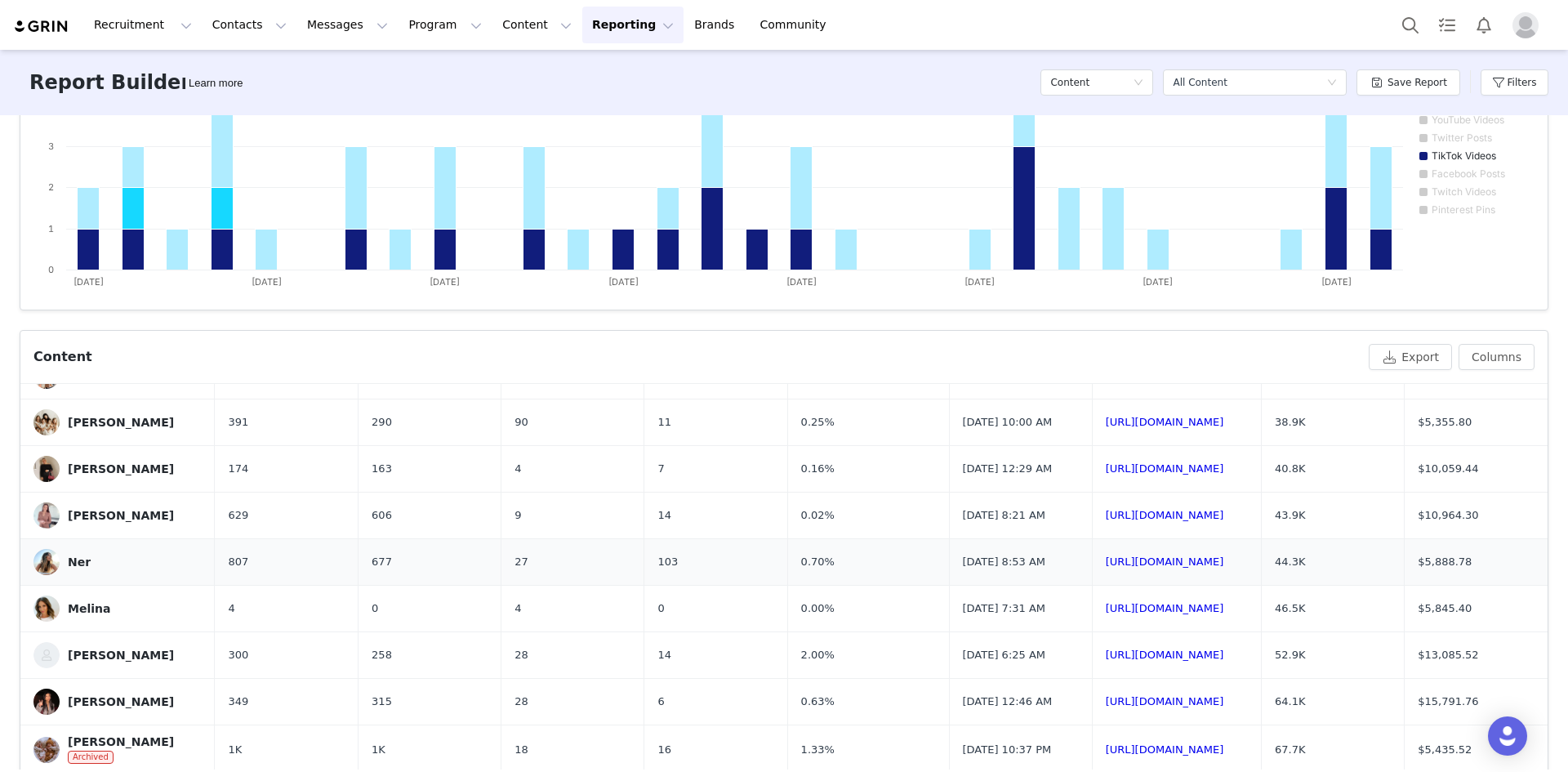
scroll to position [245, 0]
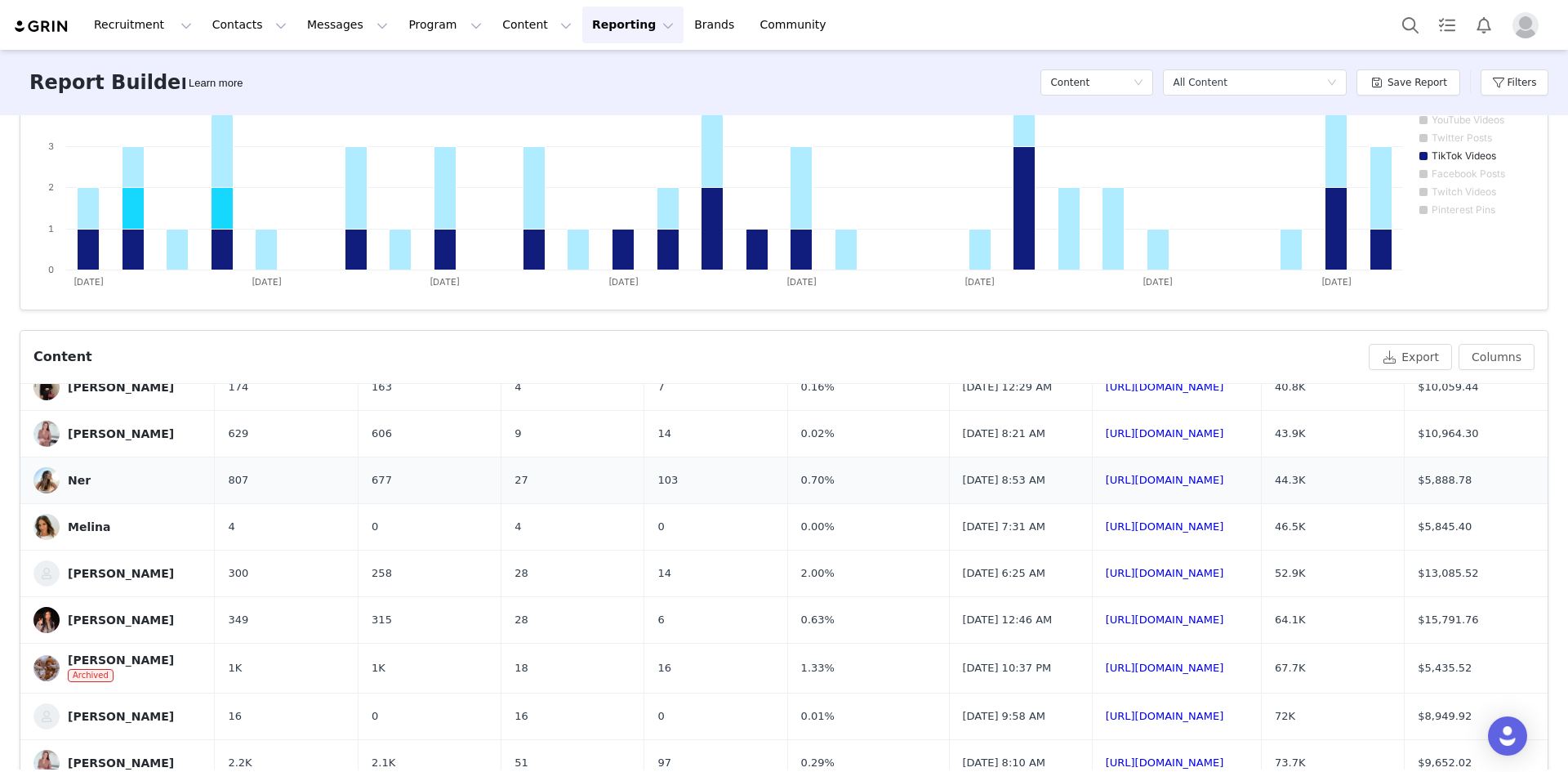
click at [69, 487] on div "Ner" at bounding box center [78, 480] width 23 height 13
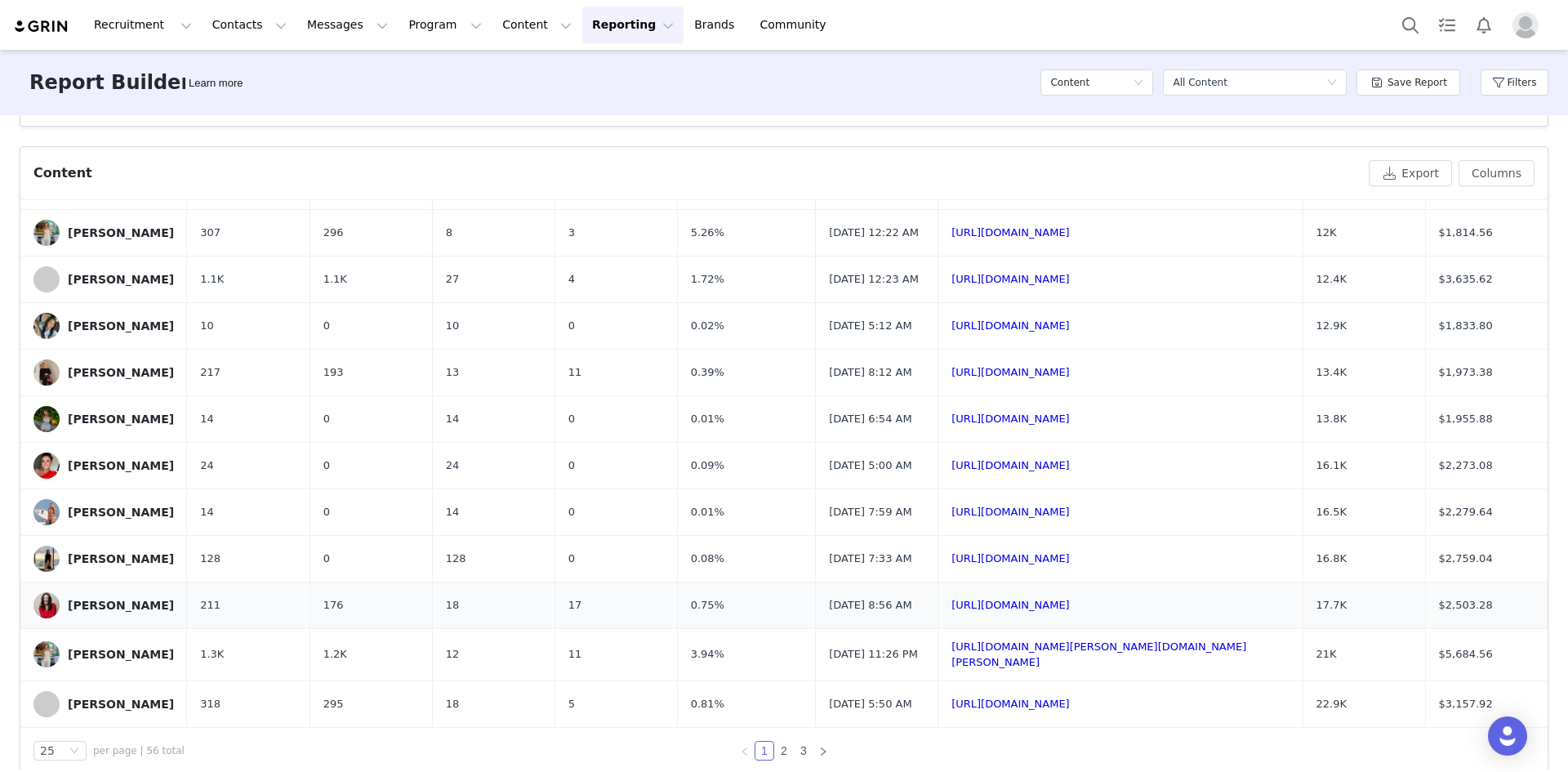
scroll to position [540, 0]
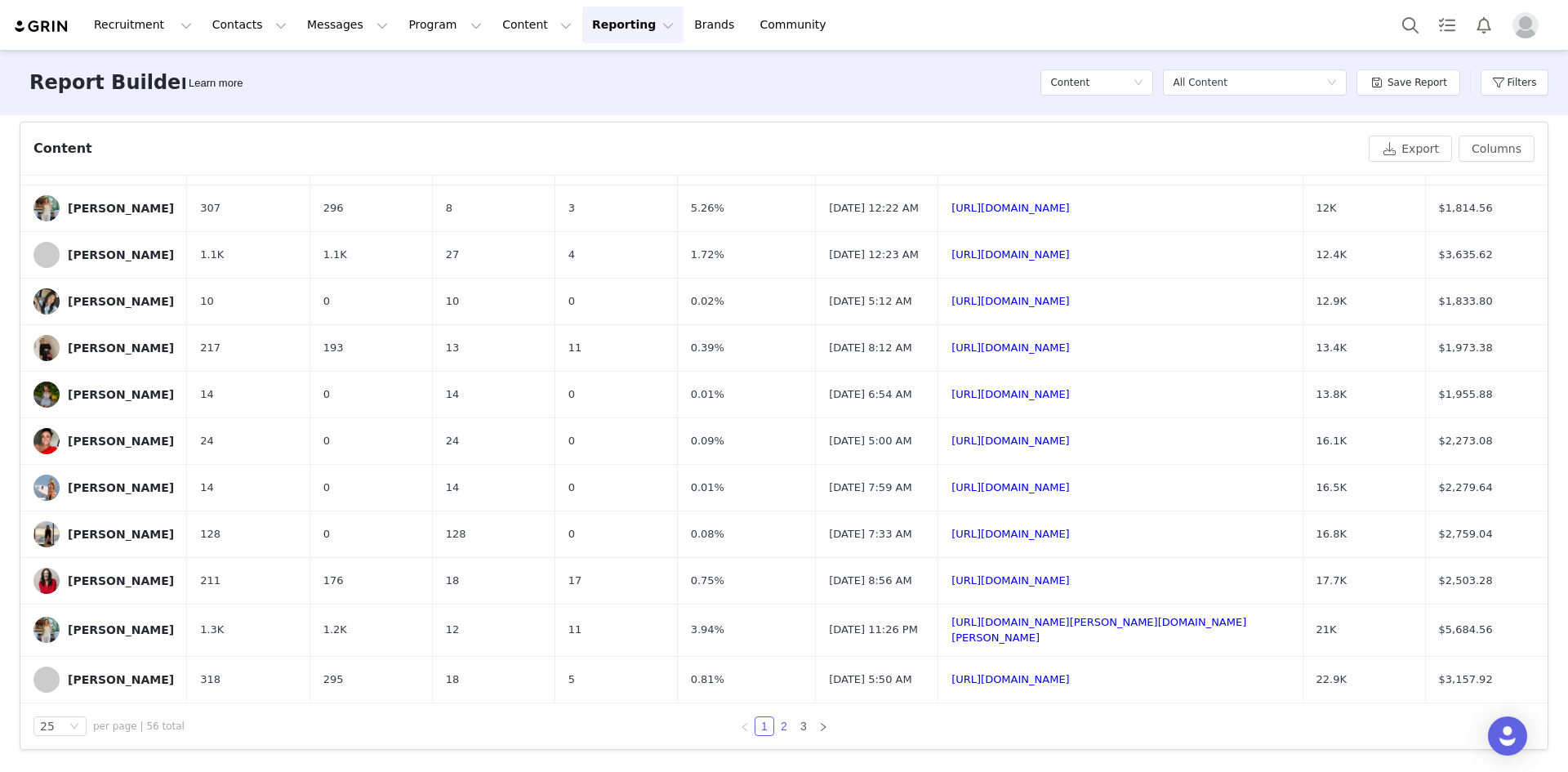
click at [779, 727] on link "2" at bounding box center [784, 726] width 18 height 18
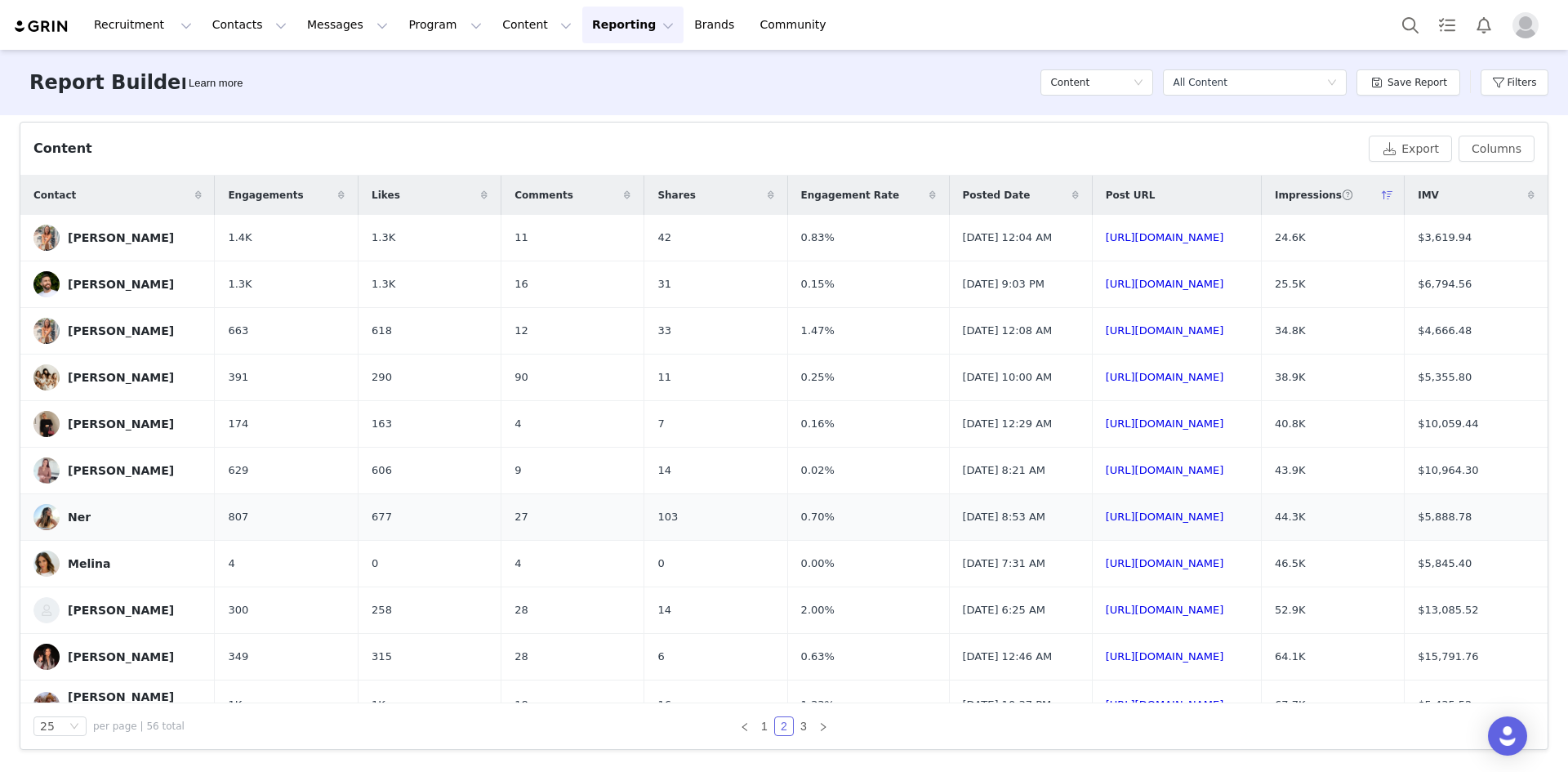
drag, startPoint x: 1336, startPoint y: 556, endPoint x: 1253, endPoint y: 537, distance: 85.1
click at [804, 537] on tr "Ner 807 677 27 103 0.70% [DATE] 8:53 AM [URL][DOMAIN_NAME] 44.3K $5,888.78" at bounding box center [784, 518] width 1527 height 47
drag, startPoint x: 1478, startPoint y: 553, endPoint x: 1411, endPoint y: 555, distance: 67.0
click at [804, 540] on td "$5,888.78" at bounding box center [1476, 518] width 143 height 47
drag, startPoint x: 711, startPoint y: 576, endPoint x: 669, endPoint y: 574, distance: 42.0
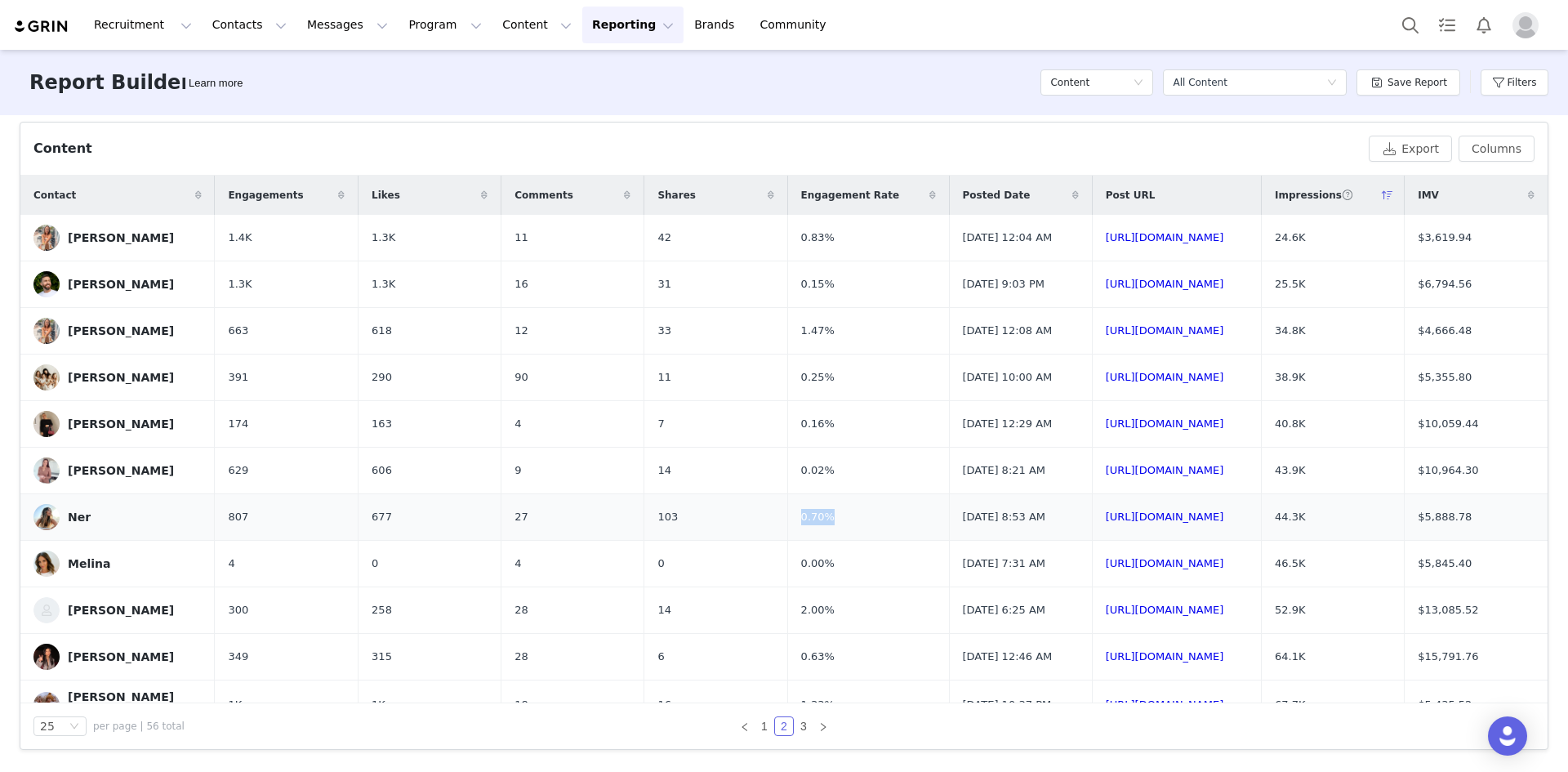
click at [788, 540] on td "0.70%" at bounding box center [868, 518] width 161 height 47
drag, startPoint x: 336, startPoint y: 553, endPoint x: 292, endPoint y: 547, distance: 44.4
click at [292, 540] on tr "Ner 807 677 27 103 0.70% [DATE] 8:53 AM [URL][DOMAIN_NAME] 44.3K $5,888.78" at bounding box center [784, 518] width 1527 height 47
drag, startPoint x: 454, startPoint y: 556, endPoint x: 420, endPoint y: 556, distance: 34.0
click at [502, 540] on td "27" at bounding box center [573, 518] width 143 height 47
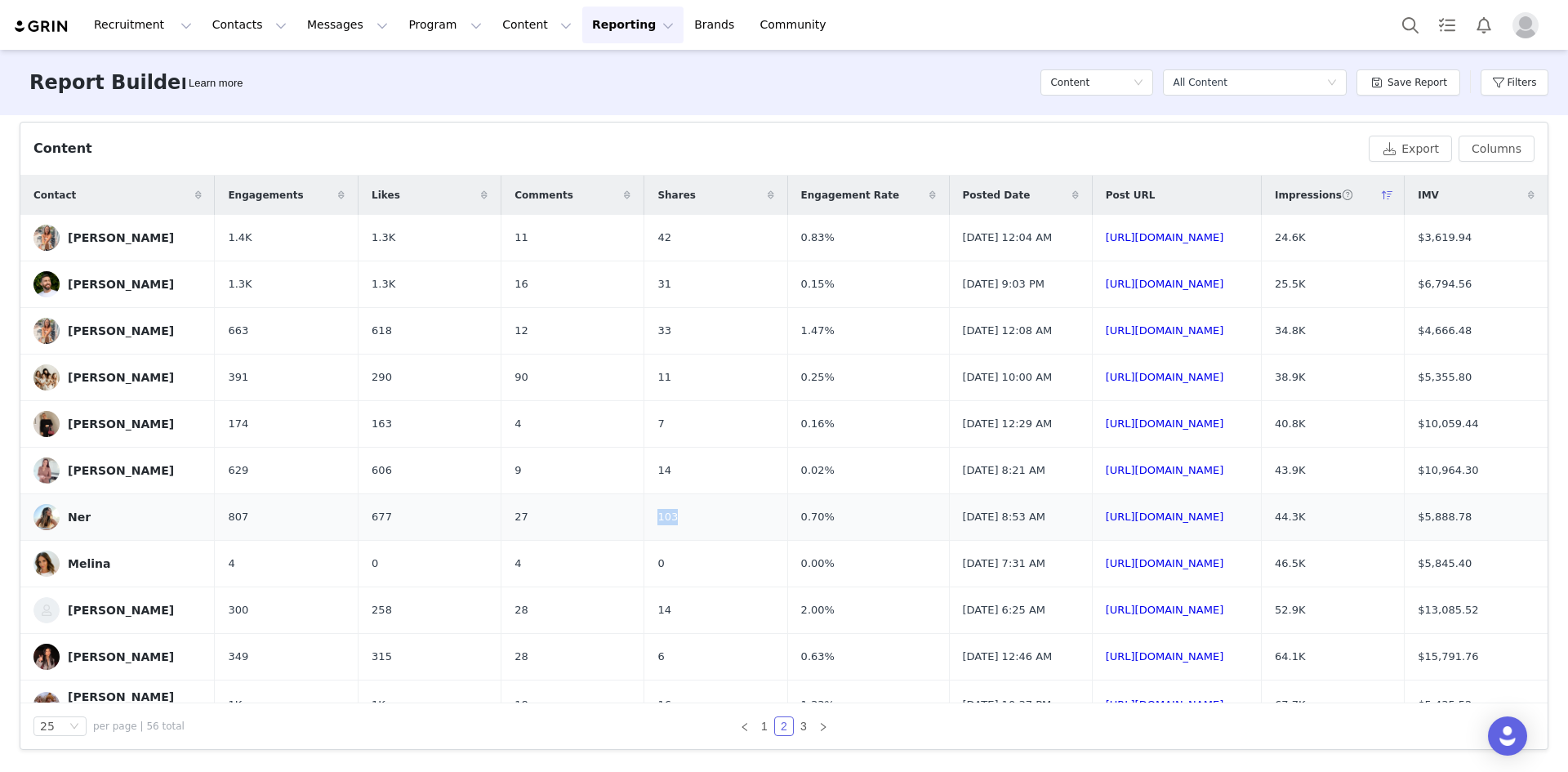
drag, startPoint x: 583, startPoint y: 557, endPoint x: 533, endPoint y: 557, distance: 50.0
click at [533, 540] on tr "Ner 807 677 27 103 0.70% [DATE] 8:53 AM [URL][DOMAIN_NAME] 44.3K $5,888.78" at bounding box center [784, 518] width 1527 height 47
click at [757, 725] on link "1" at bounding box center [764, 726] width 18 height 18
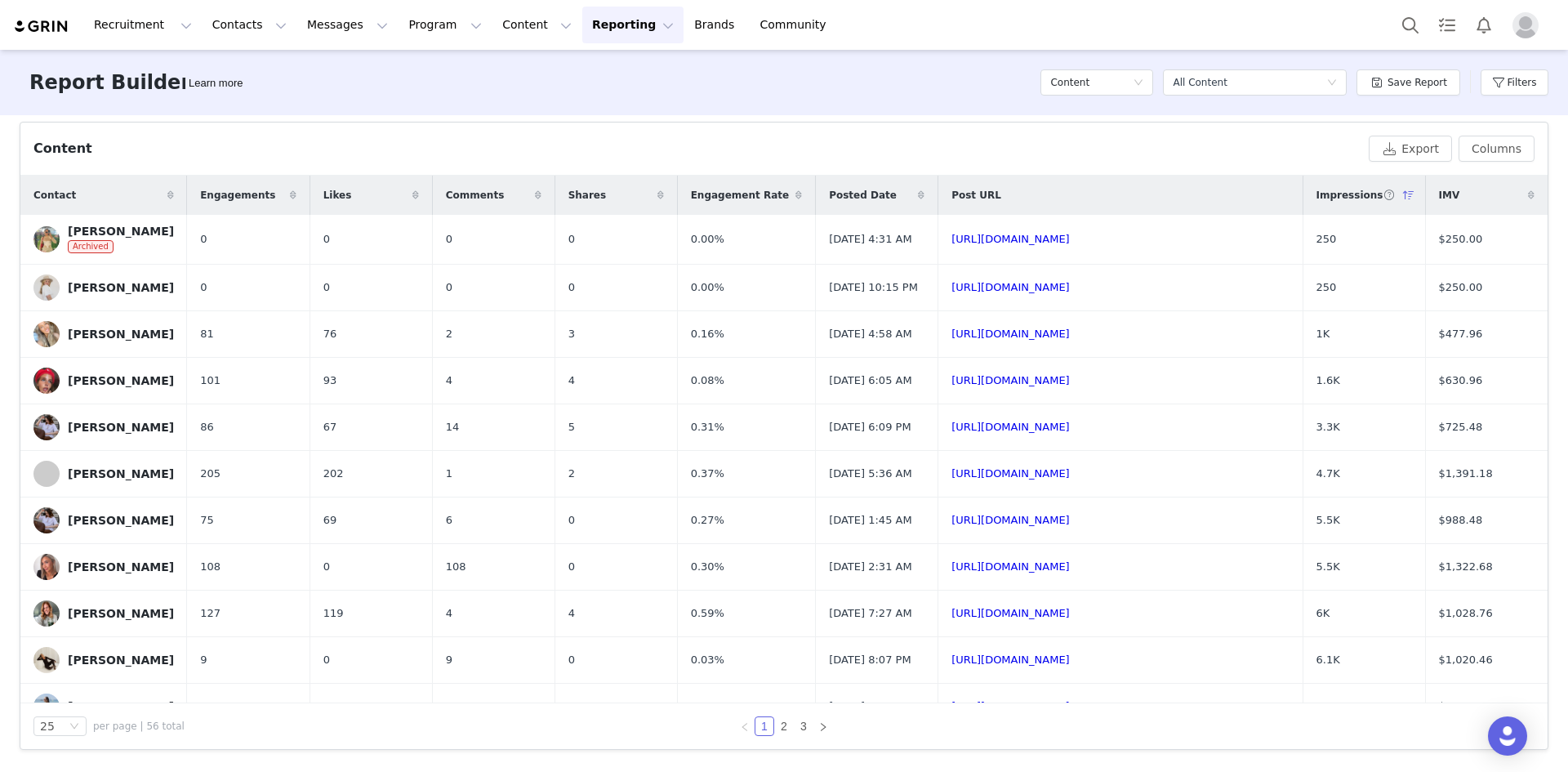
click at [645, 114] on div "Report Builder Learn more Content Select a report All Content Save Report Filte…" at bounding box center [784, 82] width 1568 height 65
drag, startPoint x: 1334, startPoint y: 348, endPoint x: 1304, endPoint y: 345, distance: 30.1
click at [804, 345] on td "1K" at bounding box center [1364, 334] width 123 height 47
drag, startPoint x: 1473, startPoint y: 341, endPoint x: 1394, endPoint y: 340, distance: 79.0
click at [804, 340] on tr "[PERSON_NAME] 81 76 2 3 0.16% [DATE] 4:58 AM [URL][DOMAIN_NAME] 1K $477.96" at bounding box center [784, 334] width 1527 height 47
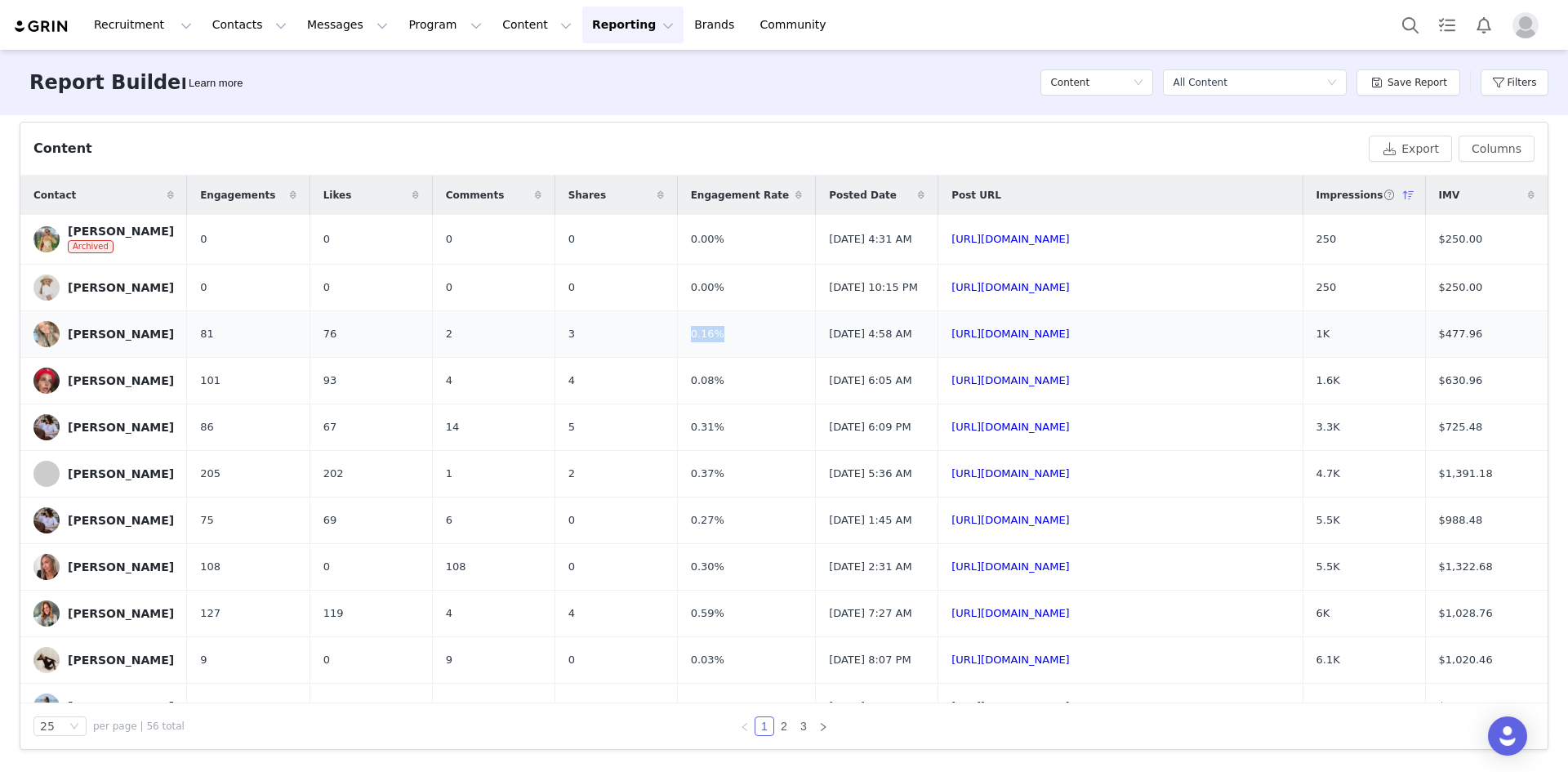
drag, startPoint x: 716, startPoint y: 350, endPoint x: 658, endPoint y: 340, distance: 58.9
click at [660, 344] on tr "[PERSON_NAME] 81 76 2 3 0.16% [DATE] 4:58 AM [URL][DOMAIN_NAME] 1K $477.96" at bounding box center [784, 334] width 1527 height 47
drag, startPoint x: 350, startPoint y: 349, endPoint x: 310, endPoint y: 346, distance: 40.1
click at [310, 346] on td "76" at bounding box center [371, 334] width 123 height 47
drag, startPoint x: 451, startPoint y: 355, endPoint x: 417, endPoint y: 348, distance: 34.7
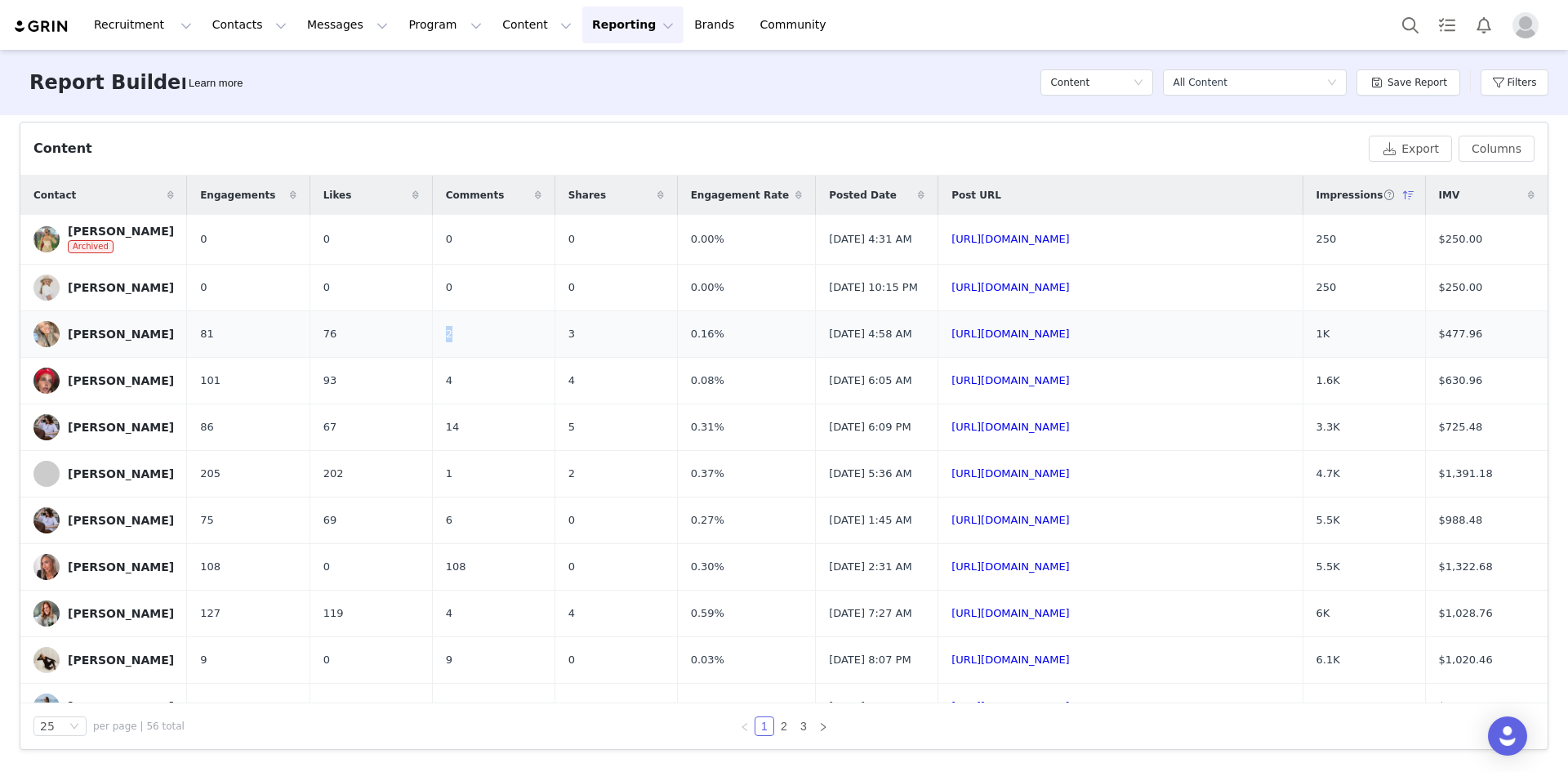
click at [417, 349] on tr "[PERSON_NAME] 81 76 2 3 0.16% [DATE] 4:58 AM [URL][DOMAIN_NAME] 1K $477.96" at bounding box center [784, 334] width 1527 height 47
drag, startPoint x: 570, startPoint y: 345, endPoint x: 534, endPoint y: 345, distance: 36.0
click at [534, 345] on tr "[PERSON_NAME] 81 76 2 3 0.16% [DATE] 4:58 AM [URL][DOMAIN_NAME] 1K $477.96" at bounding box center [784, 334] width 1527 height 47
click at [695, 155] on div "Content" at bounding box center [697, 149] width 1329 height 20
click at [780, 724] on link "2" at bounding box center [784, 726] width 18 height 18
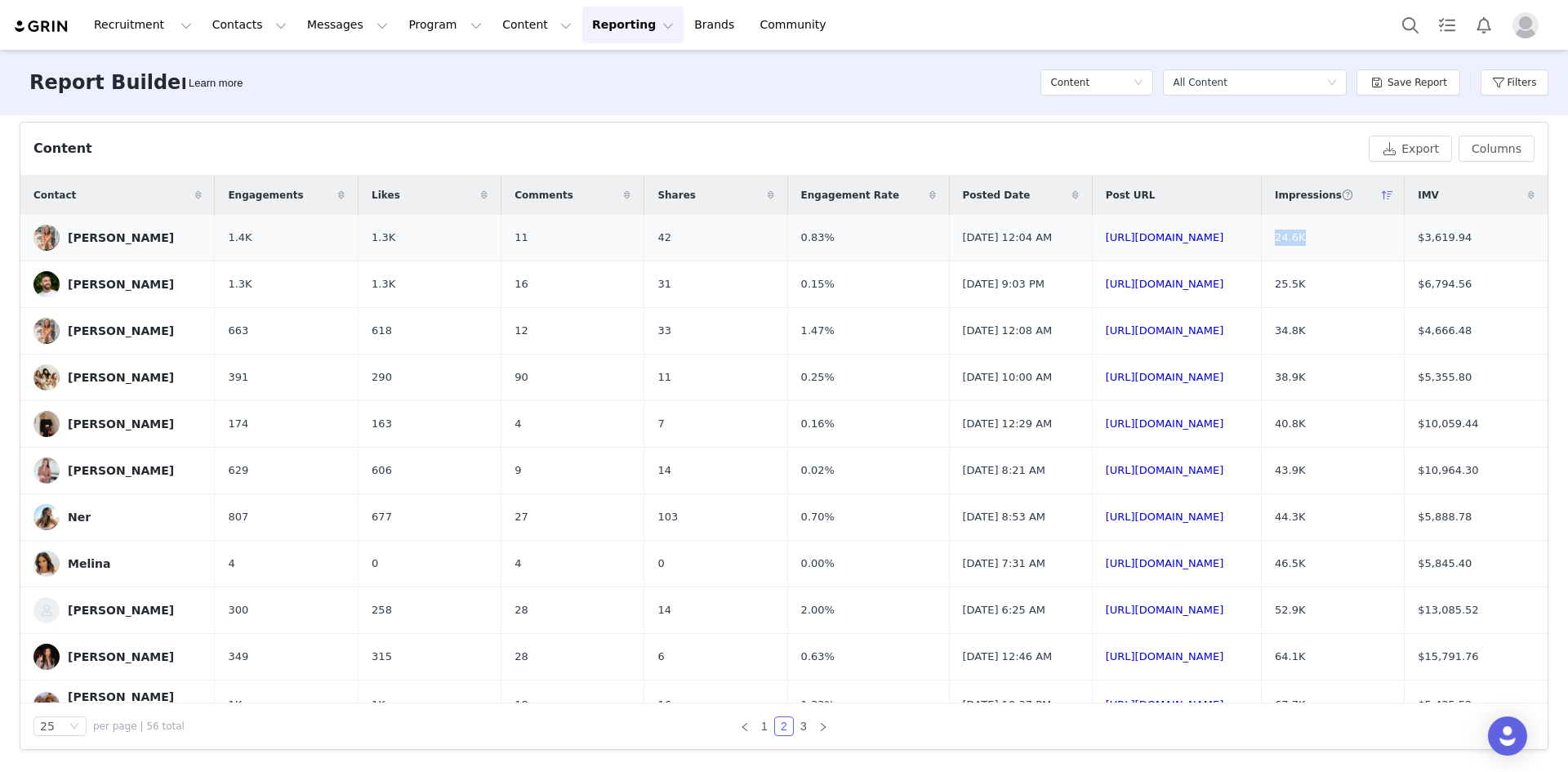
drag, startPoint x: 1344, startPoint y: 235, endPoint x: 1288, endPoint y: 234, distance: 56.0
click at [804, 234] on td "24.6K" at bounding box center [1333, 238] width 143 height 47
drag, startPoint x: 1494, startPoint y: 237, endPoint x: 1411, endPoint y: 234, distance: 83.1
click at [804, 234] on td "$3,619.94" at bounding box center [1476, 238] width 143 height 47
drag, startPoint x: 719, startPoint y: 242, endPoint x: 659, endPoint y: 225, distance: 62.4
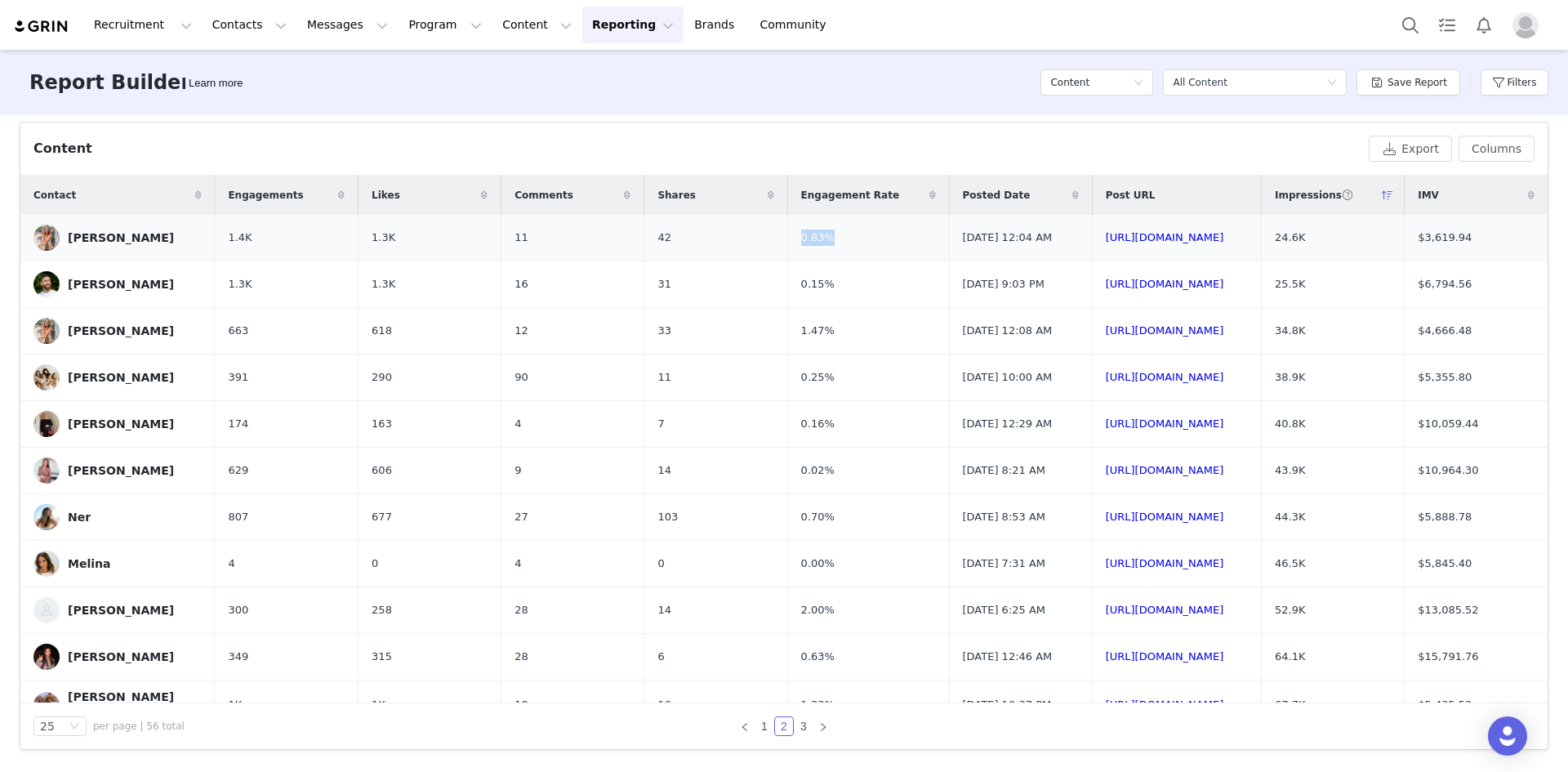
click at [660, 225] on tr "[PERSON_NAME] 1.4K 1.3K 11 42 0.83% [DATE] 12:04 AM [URL][DOMAIN_NAME] 24.6K $3…" at bounding box center [784, 238] width 1527 height 47
drag, startPoint x: 328, startPoint y: 243, endPoint x: 298, endPoint y: 235, distance: 31.0
click at [358, 235] on td "1.3K" at bounding box center [429, 238] width 143 height 47
drag, startPoint x: 429, startPoint y: 246, endPoint x: 426, endPoint y: 235, distance: 11.4
click at [411, 245] on tr "[PERSON_NAME] 1.4K 1.3K 11 42 0.83% [DATE] 12:04 AM [URL][DOMAIN_NAME] 24.6K $3…" at bounding box center [784, 238] width 1527 height 47
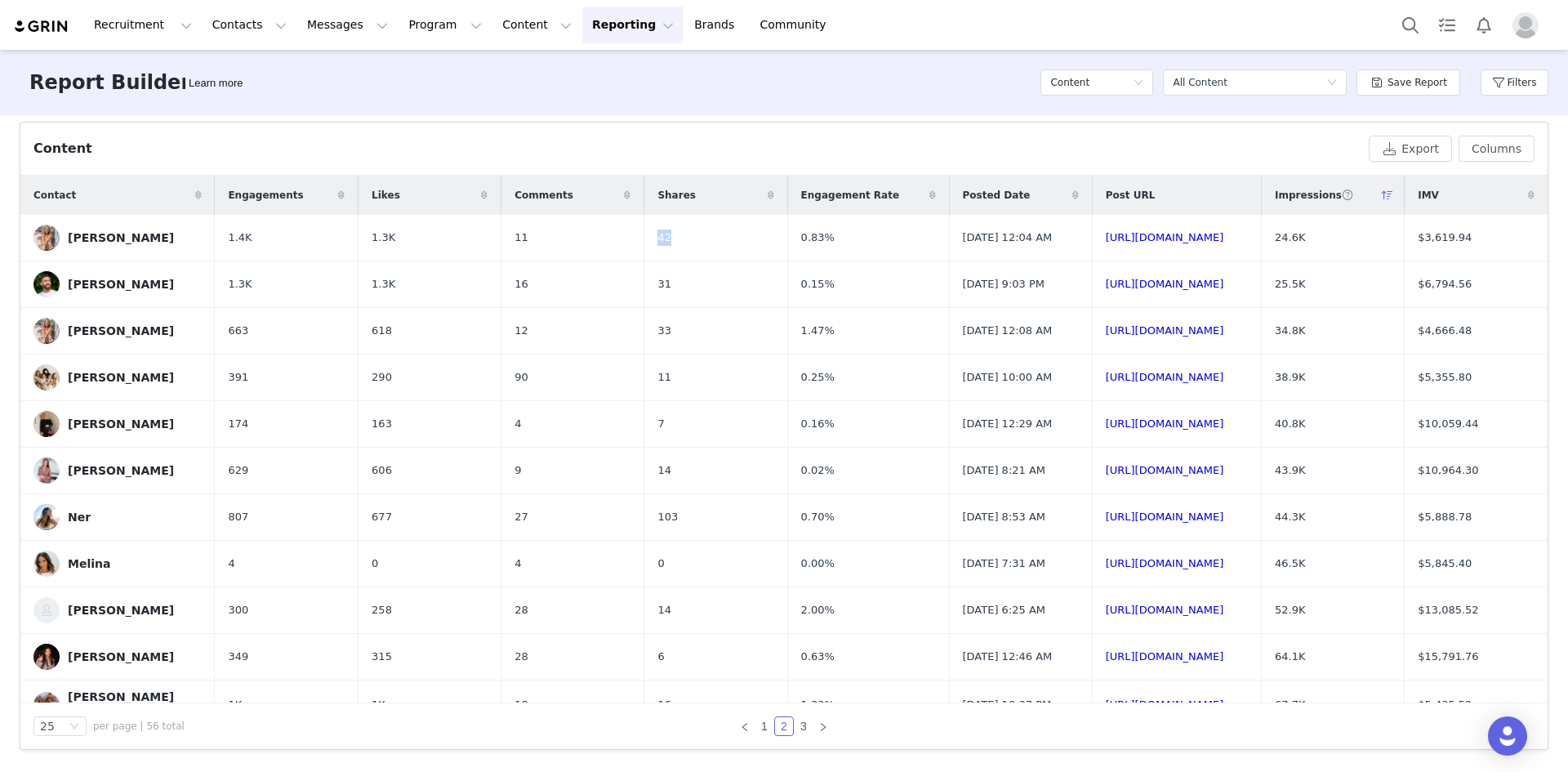
drag, startPoint x: 587, startPoint y: 241, endPoint x: 538, endPoint y: 209, distance: 58.5
click at [538, 230] on tr "[PERSON_NAME] 1.4K 1.3K 11 42 0.83% [DATE] 12:04 AM [URL][DOMAIN_NAME] 24.6K $3…" at bounding box center [784, 238] width 1527 height 47
